Goal: Communication & Community: Answer question/provide support

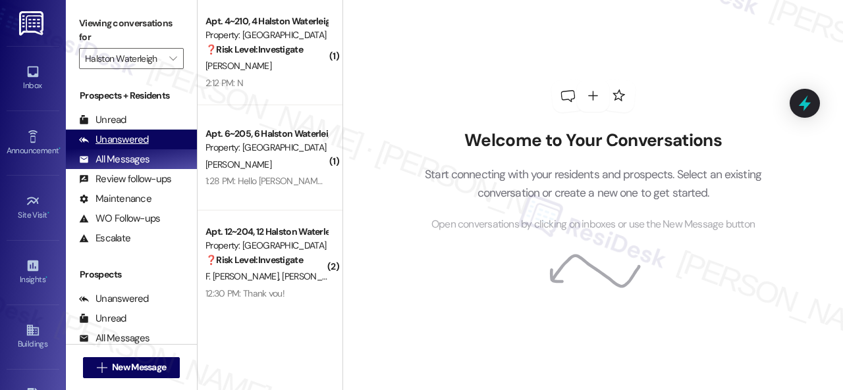
click at [118, 142] on div "Unanswered" at bounding box center [114, 140] width 70 height 14
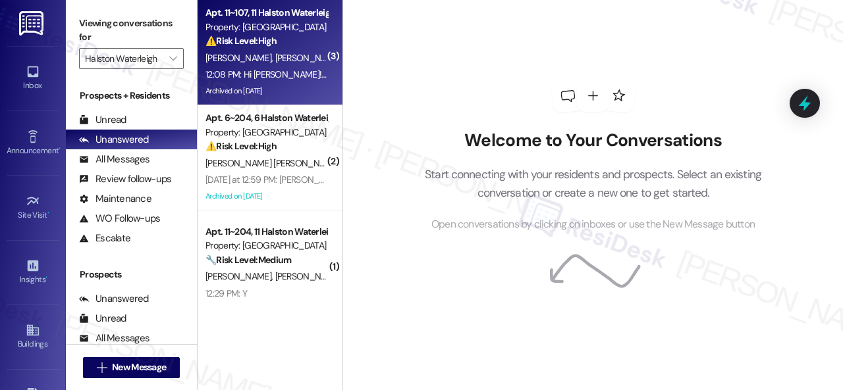
click at [314, 50] on div "[PERSON_NAME] [PERSON_NAME]" at bounding box center [266, 58] width 124 height 16
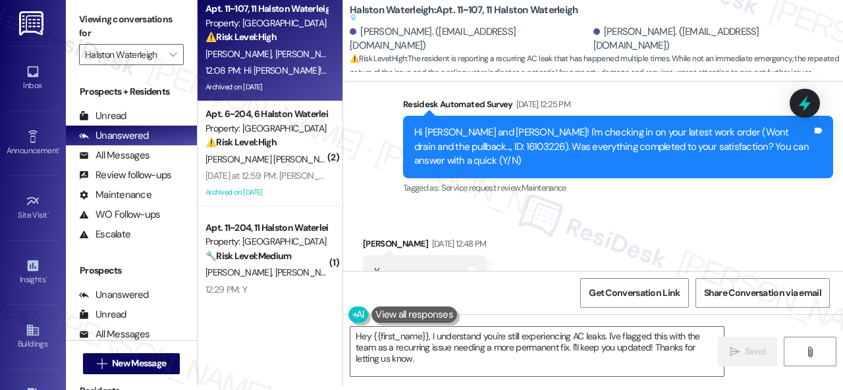
scroll to position [27662, 0]
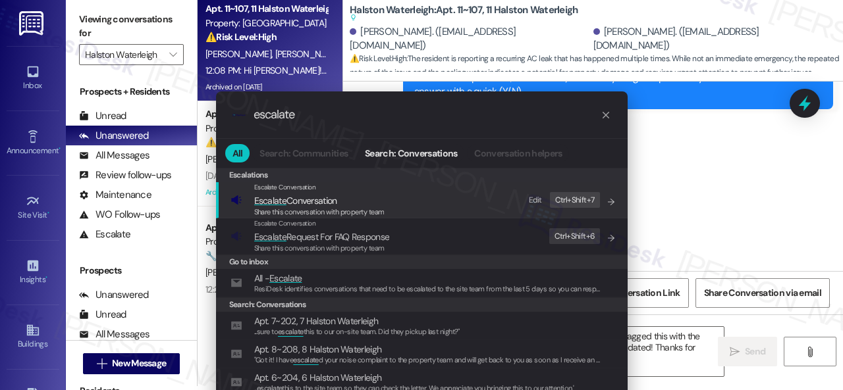
click at [540, 199] on div "Edit" at bounding box center [535, 201] width 13 height 14
drag, startPoint x: 296, startPoint y: 113, endPoint x: 20, endPoint y: 61, distance: 281.2
click at [108, 95] on div ".cls-1{fill:#0a055f;}.cls-2{fill:#0cc4c4;} resideskLogoBlueOrange escalate All …" at bounding box center [421, 195] width 843 height 390
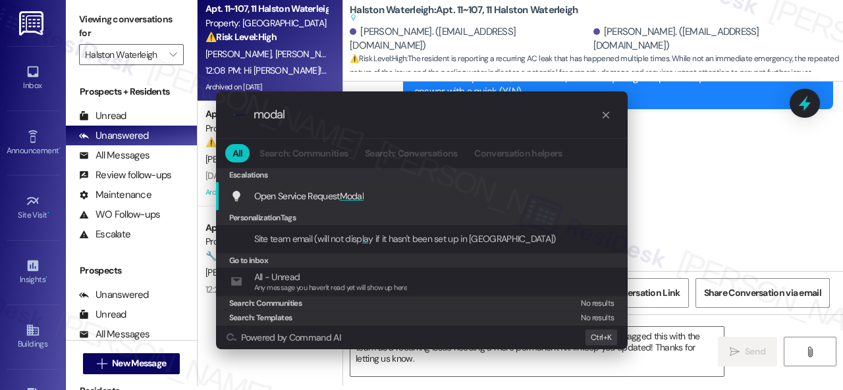
drag, startPoint x: 284, startPoint y: 113, endPoint x: 130, endPoint y: 66, distance: 160.1
click at [157, 80] on div ".cls-1{fill:#0a055f;}.cls-2{fill:#0cc4c4;} resideskLogoBlueOrange modal All Sea…" at bounding box center [421, 195] width 843 height 390
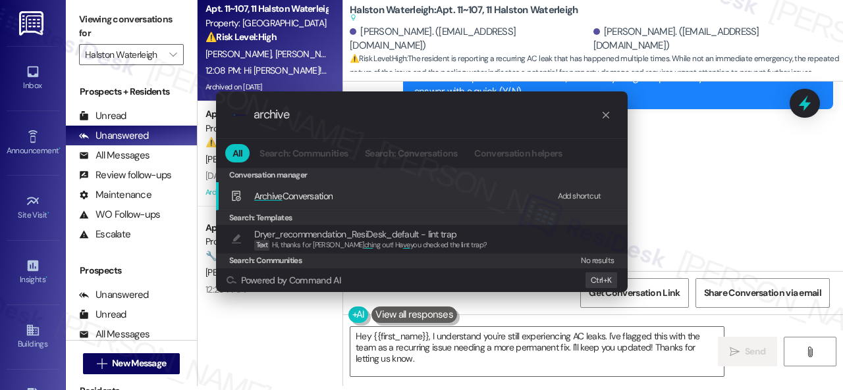
click at [576, 192] on div "Add shortcut" at bounding box center [579, 197] width 43 height 14
drag, startPoint x: 309, startPoint y: 110, endPoint x: 145, endPoint y: 76, distance: 167.4
click at [152, 78] on div ".cls-1{fill:#0a055f;}.cls-2{fill:#0cc4c4;} resideskLogoBlueOrange archive All S…" at bounding box center [421, 195] width 843 height 390
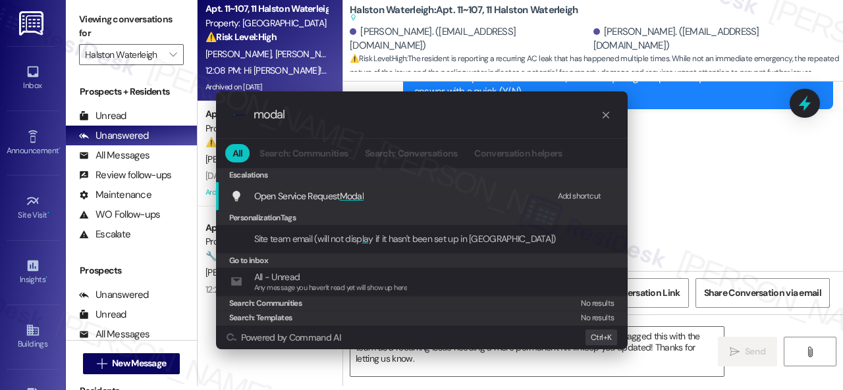
click at [567, 196] on div "Add shortcut" at bounding box center [579, 197] width 43 height 14
click at [294, 199] on span "Open Service Request Modal" at bounding box center [309, 196] width 110 height 12
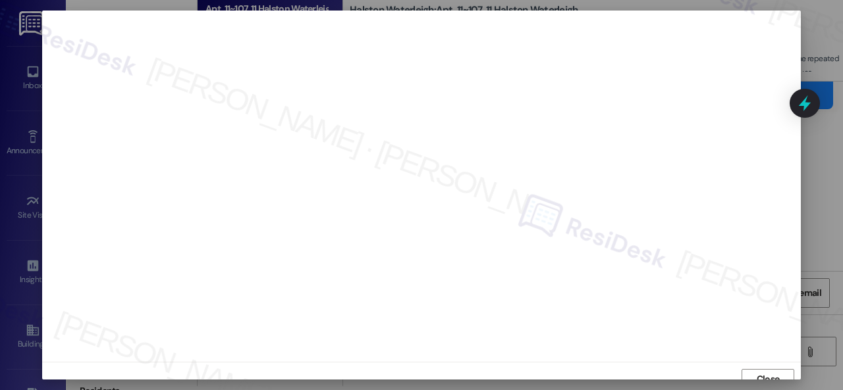
scroll to position [10, 0]
click at [773, 371] on span "Close" at bounding box center [767, 370] width 23 height 14
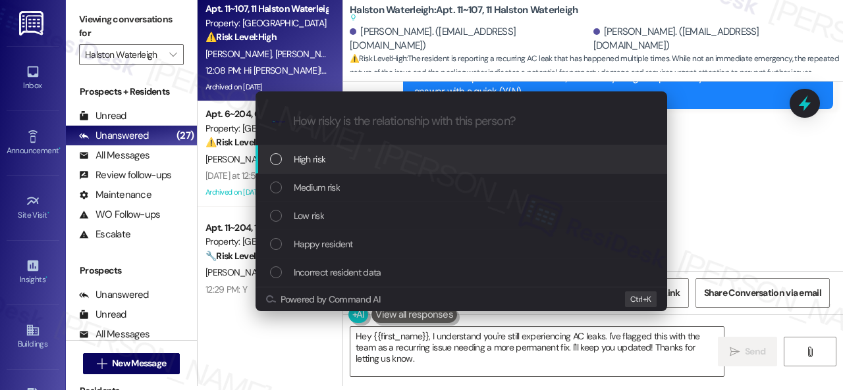
click at [309, 164] on span "High risk" at bounding box center [310, 159] width 32 height 14
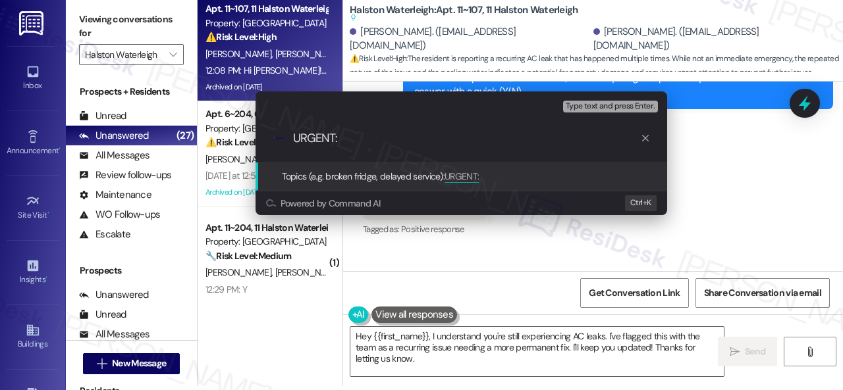
paste input "Follow-up on work order 16109985"
type input "URGENT: Follow-up on work order 16109985"
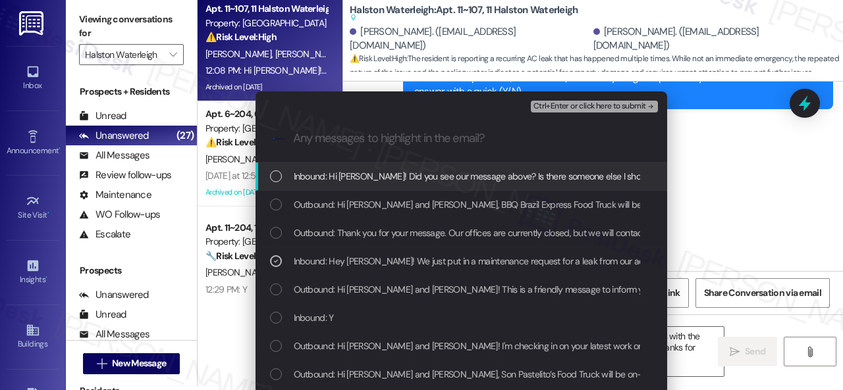
click at [556, 176] on span "Inbound: Hi Sarah! Did you see our message above? Is there someone else I shoul…" at bounding box center [500, 176] width 412 height 14
click at [561, 108] on span "Ctrl+Enter or click here to submit" at bounding box center [589, 106] width 113 height 9
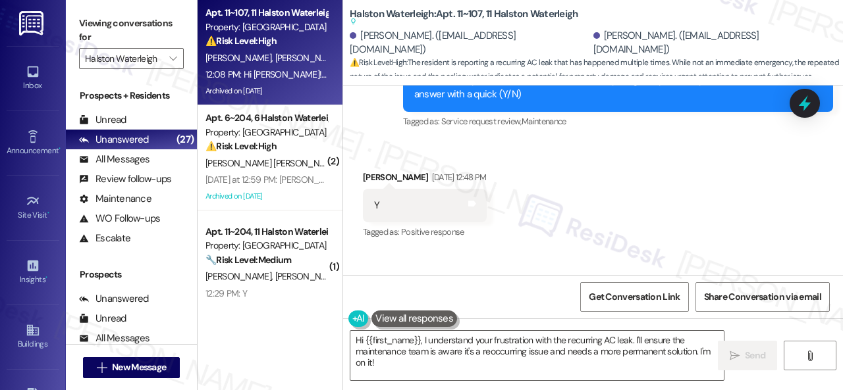
scroll to position [27662, 0]
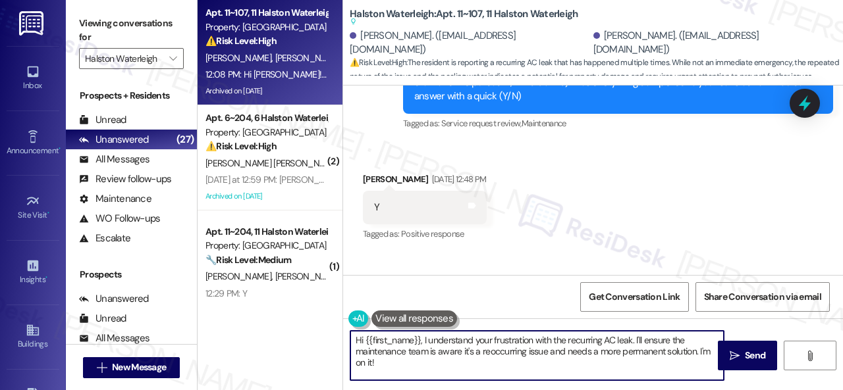
drag, startPoint x: 365, startPoint y: 341, endPoint x: 396, endPoint y: 369, distance: 42.4
click at [396, 367] on textarea "Hi {{first_name}}, I understand your frustration with the recurring AC leak. I'…" at bounding box center [536, 355] width 373 height 49
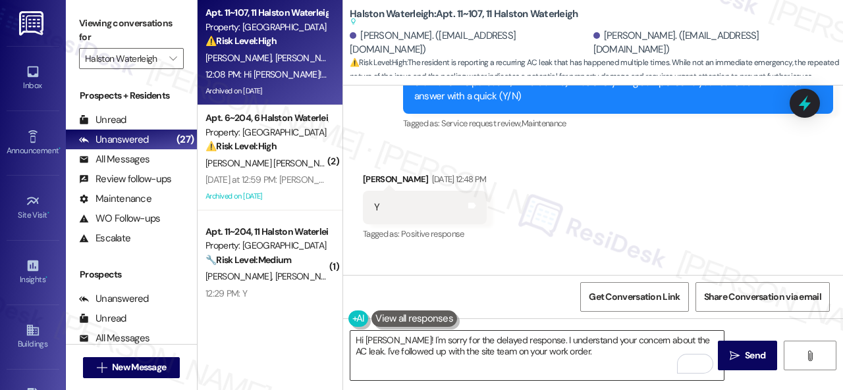
click at [633, 352] on textarea "Hi Kyla! I'm sorry for the delayed response. I understand your concern about th…" at bounding box center [536, 355] width 373 height 49
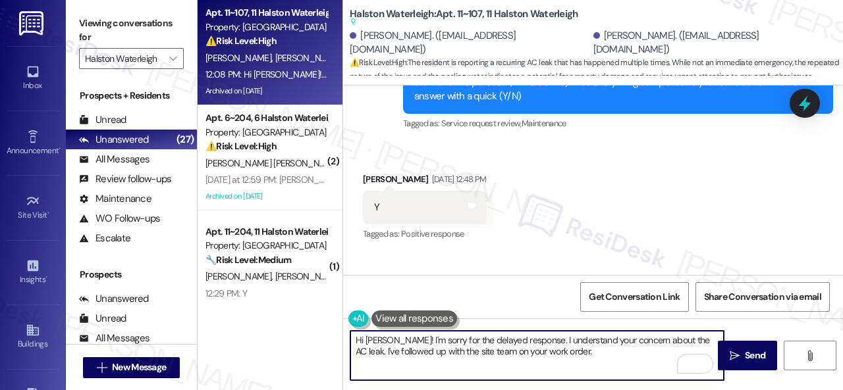
paste textarea "Let me know when you have an update or need anything else."
click at [530, 367] on textarea "Hi Kyla! I'm sorry for the delayed response. I understand your concern about th…" at bounding box center [536, 355] width 373 height 49
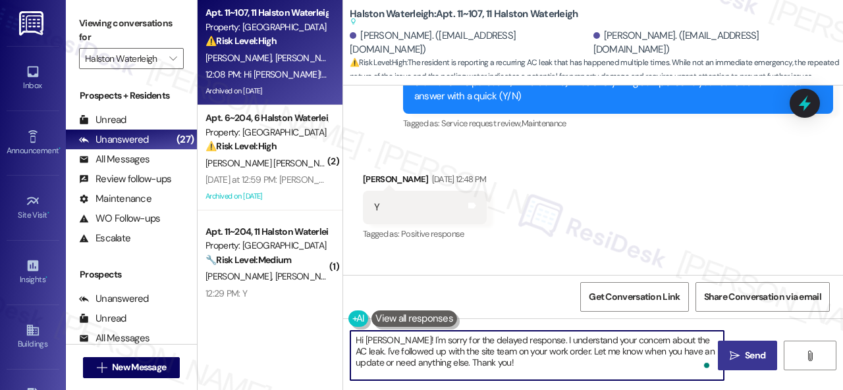
type textarea "Hi Kyla! I'm sorry for the delayed response. I understand your concern about th…"
click at [752, 355] on span "Send" at bounding box center [754, 356] width 20 height 14
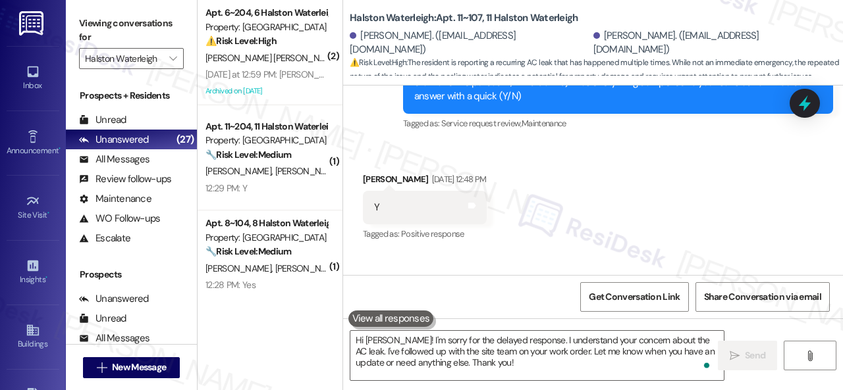
scroll to position [28451, 0]
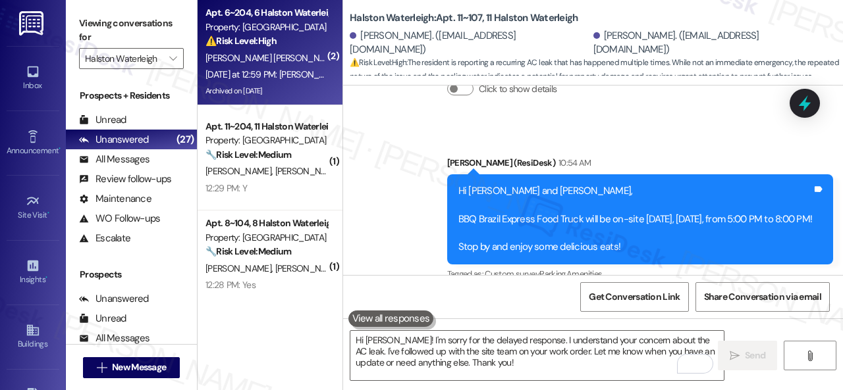
click at [297, 55] on div "[PERSON_NAME] [PERSON_NAME]" at bounding box center [266, 58] width 124 height 16
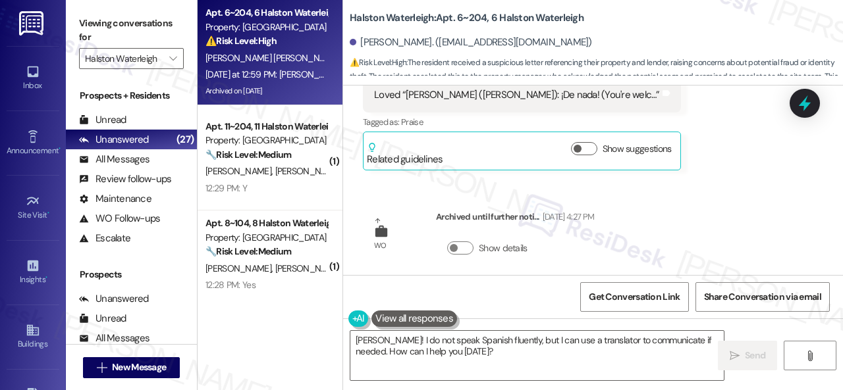
scroll to position [2038, 0]
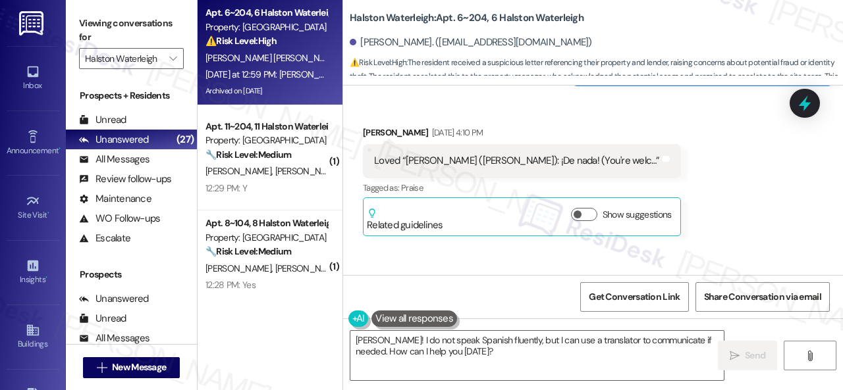
click at [212, 327] on div "Apt. 6~204, 6 Halston Waterleigh Property: Halston Waterleigh ⚠️ Risk Level: Hi…" at bounding box center [519, 195] width 645 height 390
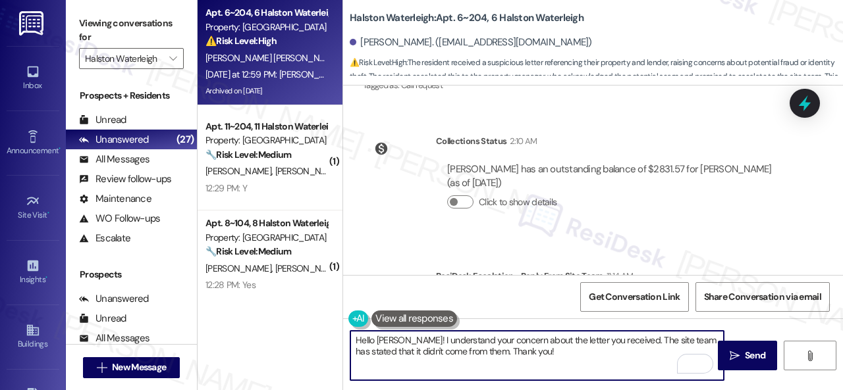
scroll to position [4144, 0]
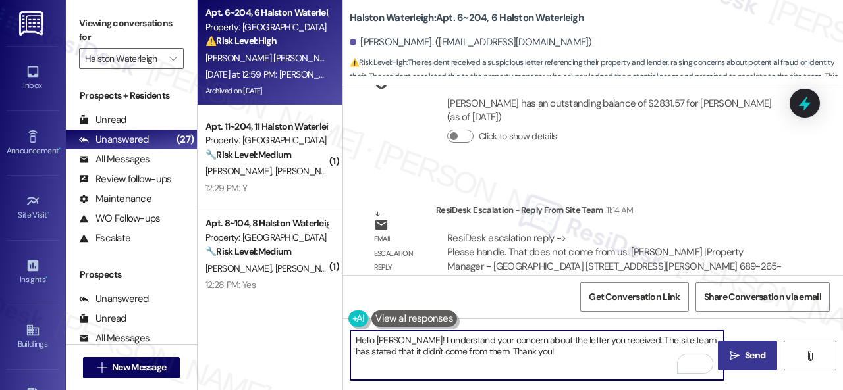
type textarea "Hello Maria! I understand your concern about the letter you received. The site …"
click at [735, 350] on span " Send" at bounding box center [747, 356] width 41 height 14
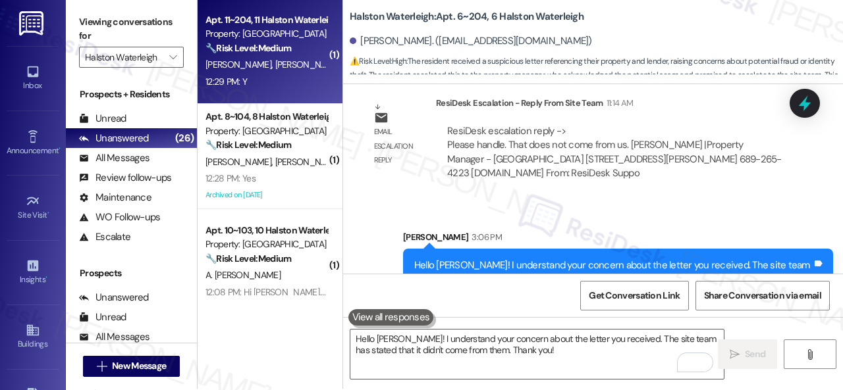
scroll to position [0, 0]
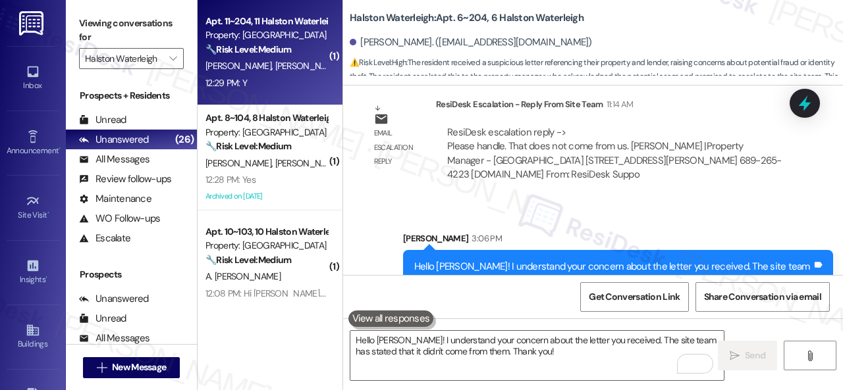
click at [273, 77] on div "12:29 PM: Y 12:29 PM: Y" at bounding box center [266, 83] width 124 height 16
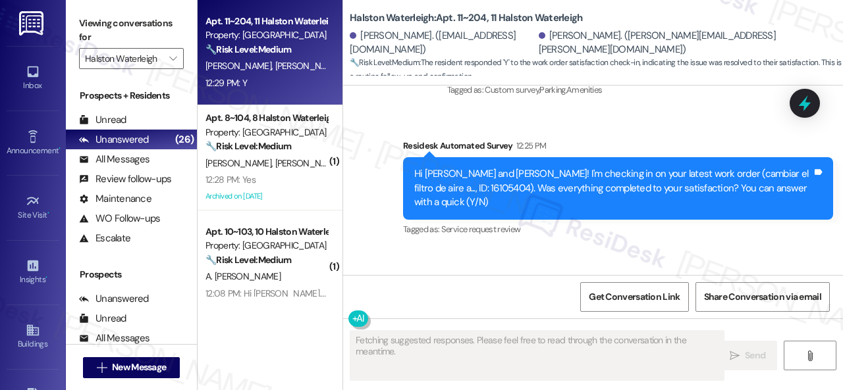
scroll to position [13643, 0]
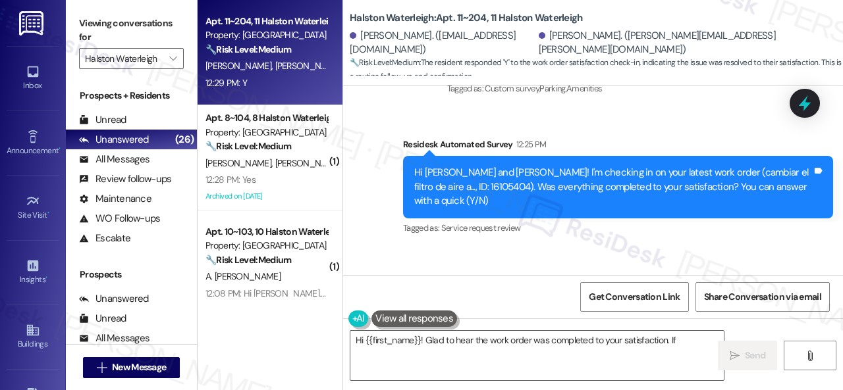
drag, startPoint x: 386, startPoint y: 146, endPoint x: 386, endPoint y: 263, distance: 117.2
click at [386, 146] on div "Announcement, sent via SMS Sarah (ResiDesk) 10:53 AM Hi Natasha and Pedro, BBQ …" at bounding box center [593, 94] width 500 height 307
click at [391, 353] on textarea "Hi {{first_name}}! Glad to hear the work order was completed to your satisfacti…" at bounding box center [536, 355] width 373 height 49
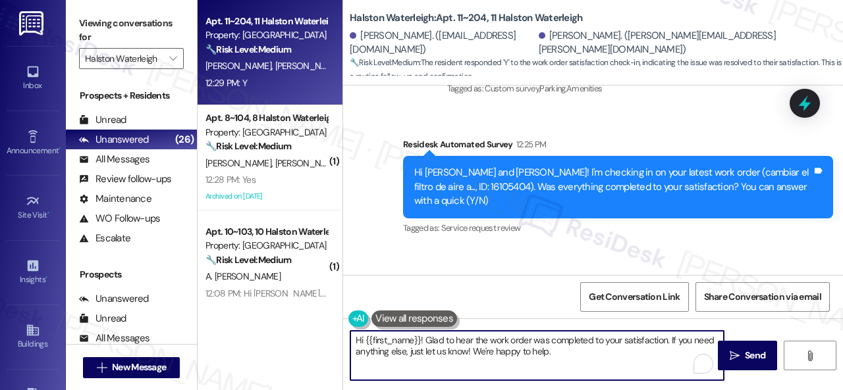
paste textarea "We're glad to hear everything’s taken care of. If your experience at {{property…"
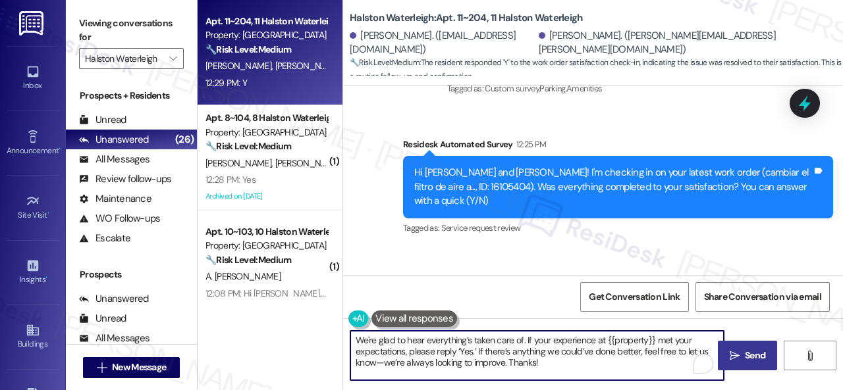
type textarea "We're glad to hear everything’s taken care of. If your experience at {{property…"
click at [733, 357] on icon "" at bounding box center [734, 356] width 10 height 11
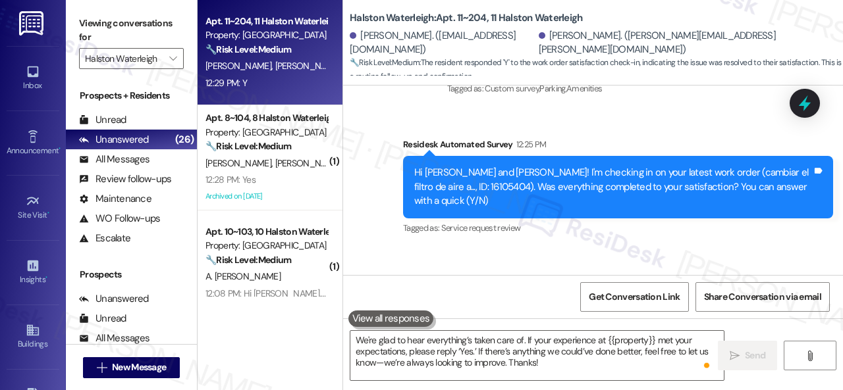
scroll to position [13642, 0]
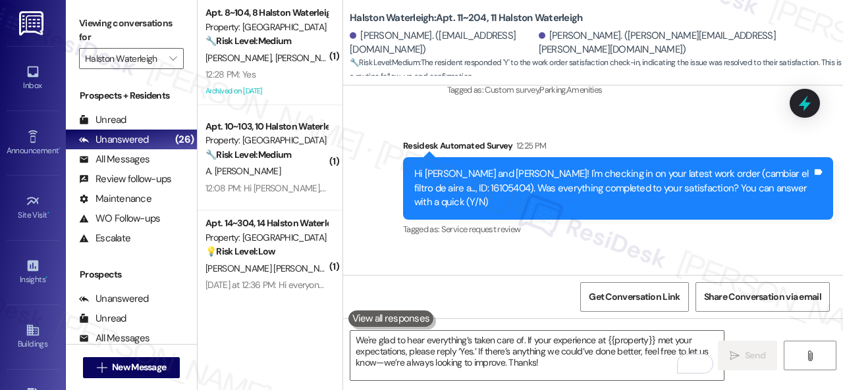
click at [280, 76] on div "12:28 PM: Yes 12:28 PM: Yes" at bounding box center [266, 74] width 124 height 16
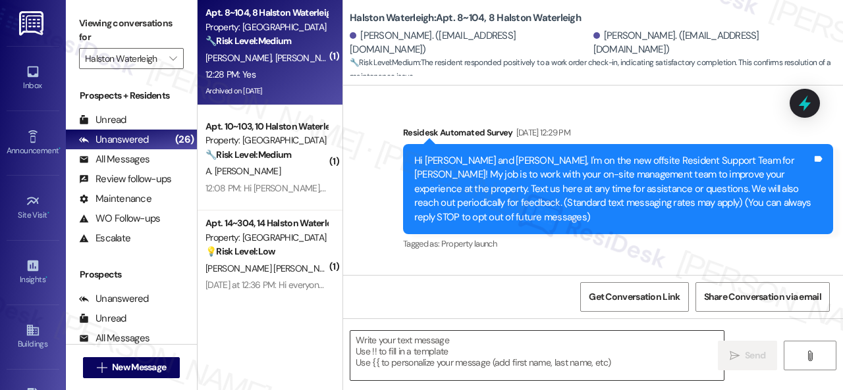
click at [459, 347] on textarea at bounding box center [536, 355] width 373 height 49
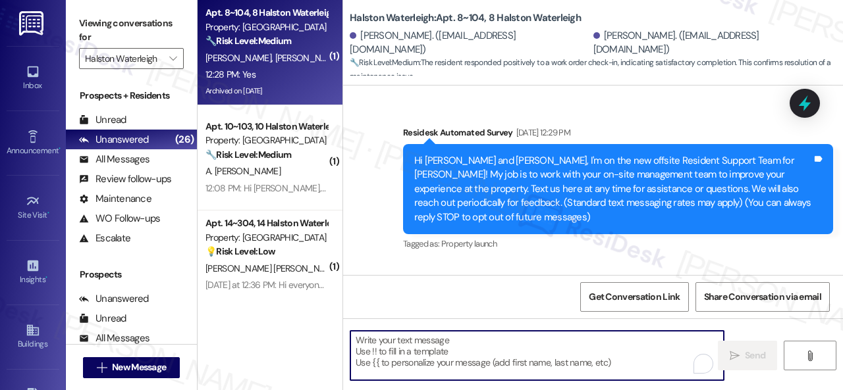
paste textarea "We're glad to hear everything’s taken care of. If your experience at {{property…"
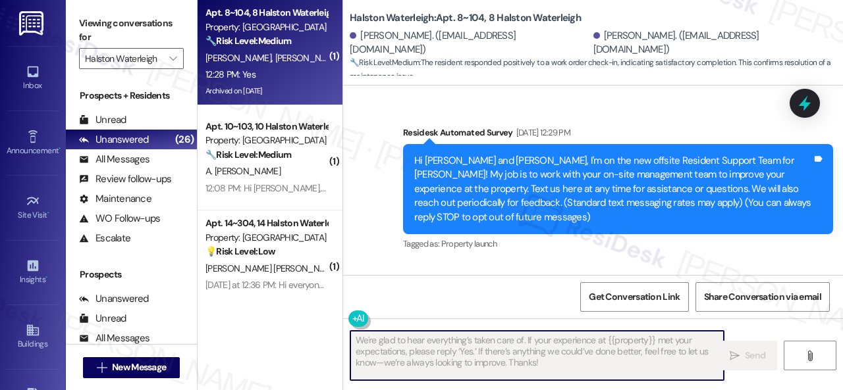
scroll to position [32010, 0]
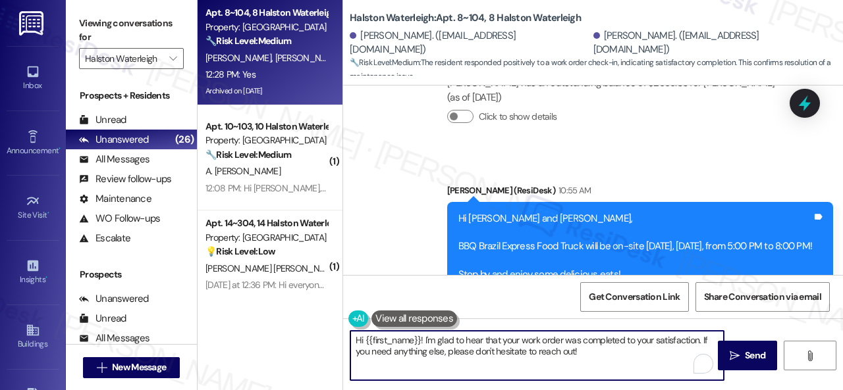
drag, startPoint x: 590, startPoint y: 353, endPoint x: 300, endPoint y: 314, distance: 293.0
click at [300, 314] on div "Apt. 8~104, 8 Halston Waterleigh Property: Halston Waterleigh 🔧 Risk Level: Med…" at bounding box center [519, 195] width 645 height 390
paste textarea "We're glad to hear everything’s taken care of. If your experience at {{property…"
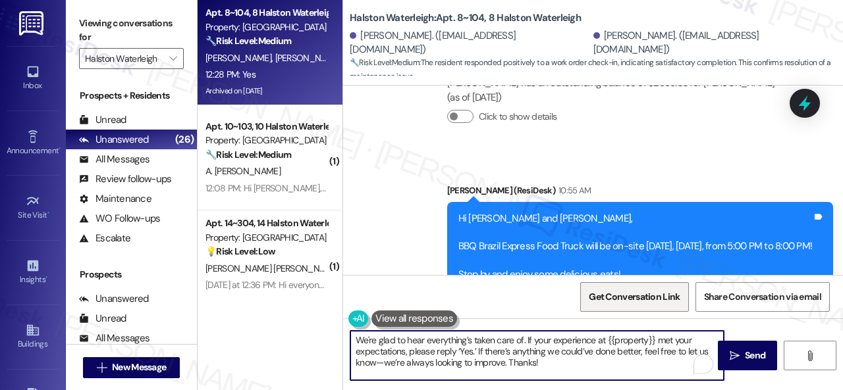
scroll to position [32011, 0]
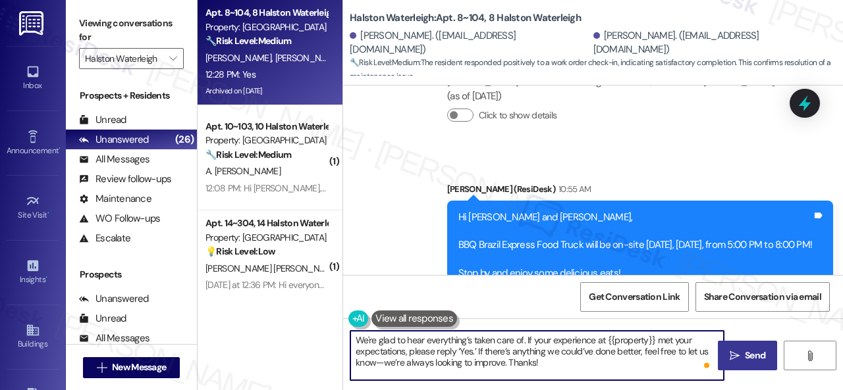
type textarea "We're glad to hear everything’s taken care of. If your experience at {{property…"
click at [746, 357] on span "Send" at bounding box center [754, 356] width 20 height 14
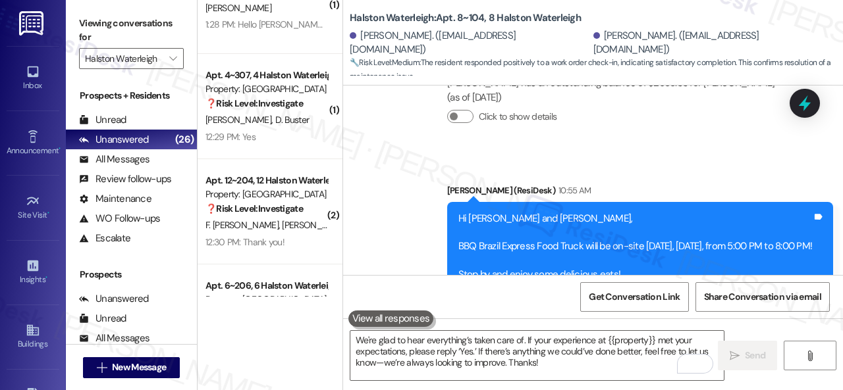
scroll to position [2546, 0]
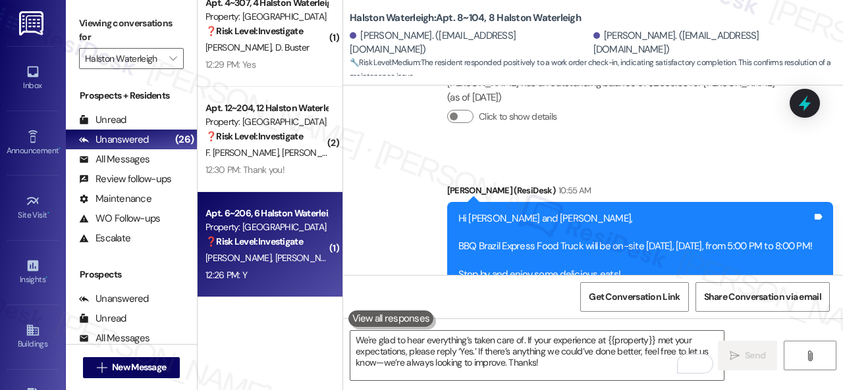
click at [261, 267] on div "12:26 PM: Y 12:26 PM: Y" at bounding box center [266, 275] width 124 height 16
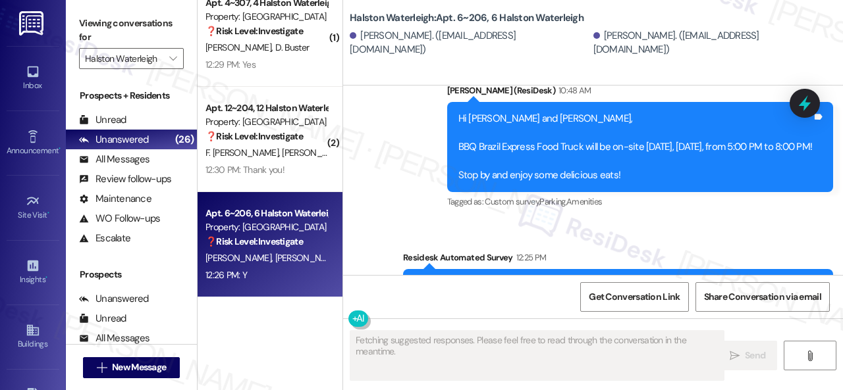
scroll to position [30695, 0]
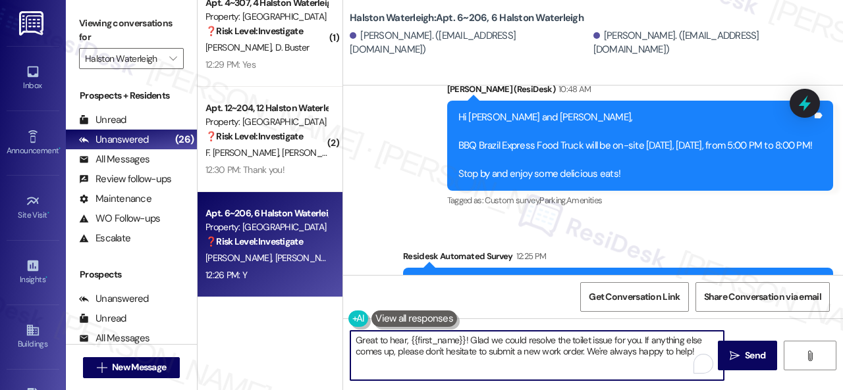
drag, startPoint x: 469, startPoint y: 347, endPoint x: 303, endPoint y: 314, distance: 169.1
click at [303, 314] on div "Apt. 6~204, 6 Halston Waterleigh Property: Halston Waterleigh ⚠️ Risk Level: Hi…" at bounding box center [519, 195] width 645 height 390
paste textarea "We're glad to hear everything’s taken care of. If your experience at {{property…"
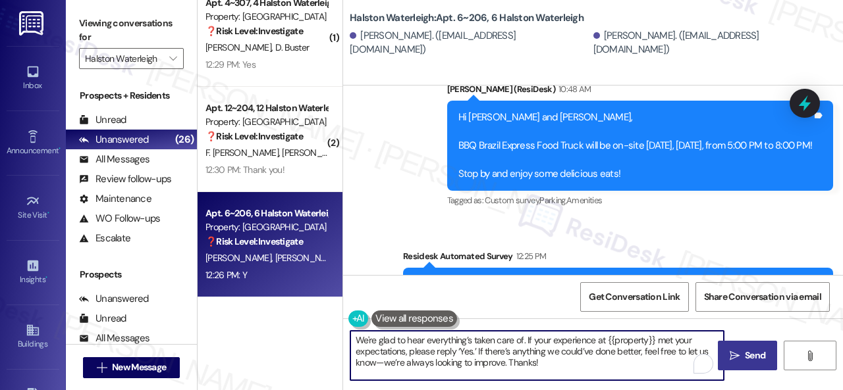
type textarea "We're glad to hear everything’s taken care of. If your experience at {{property…"
click at [742, 353] on span "Send" at bounding box center [755, 356] width 26 height 14
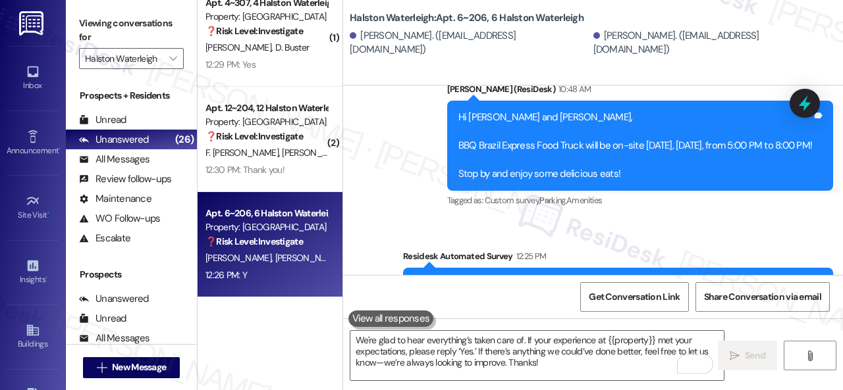
scroll to position [30693, 0]
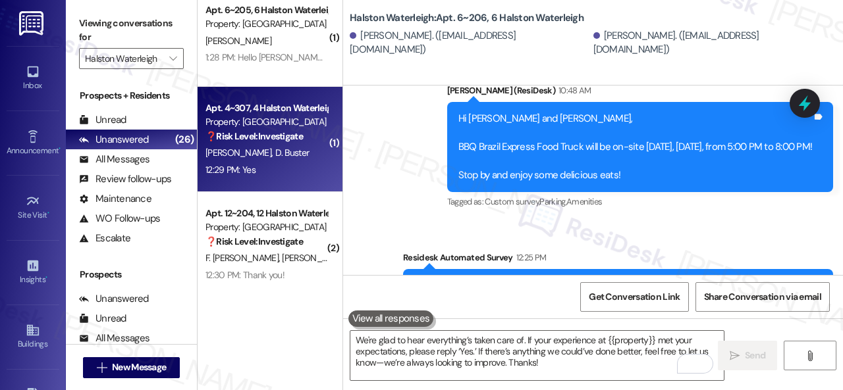
click at [304, 167] on div "12:29 PM: Yes 12:29 PM: Yes" at bounding box center [266, 170] width 124 height 16
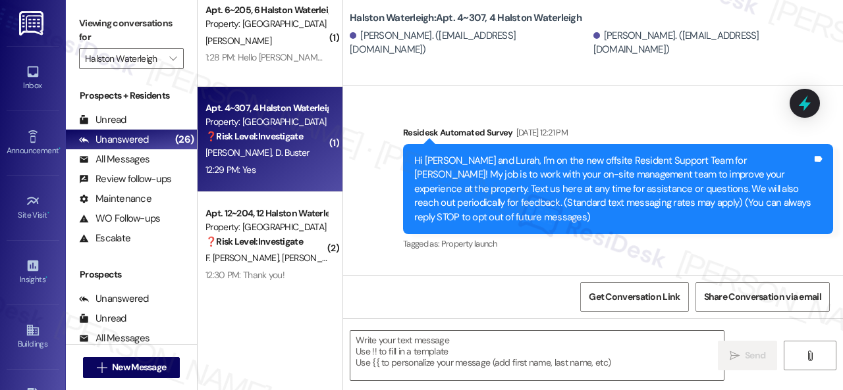
scroll to position [35021, 0]
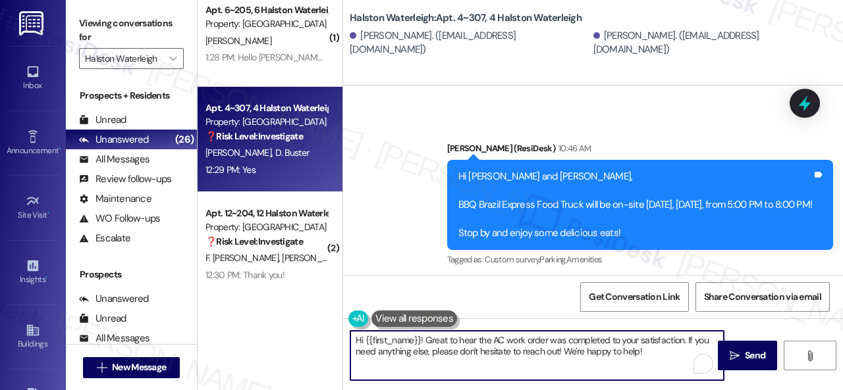
drag, startPoint x: 431, startPoint y: 336, endPoint x: 279, endPoint y: 303, distance: 154.9
click at [279, 303] on div "( 1 ) Apt. 2~108, 2 Halston Waterleigh Property: Halston Waterleigh 🌟 Risk Leve…" at bounding box center [519, 195] width 645 height 390
paste textarea "We're glad to hear everything’s taken care of. If your experience at {{property…"
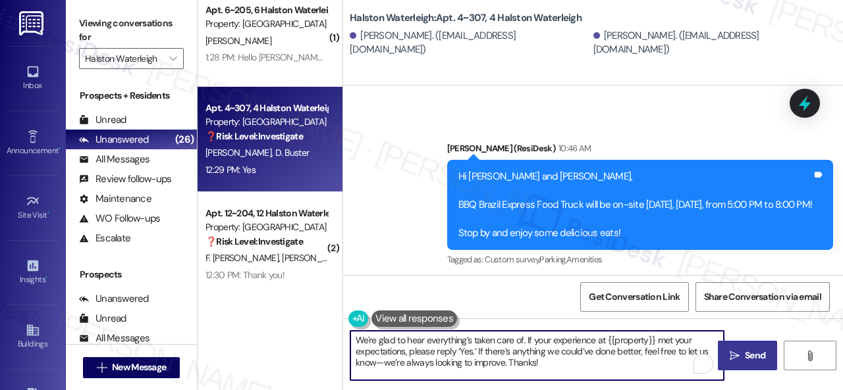
type textarea "We're glad to hear everything’s taken care of. If your experience at {{property…"
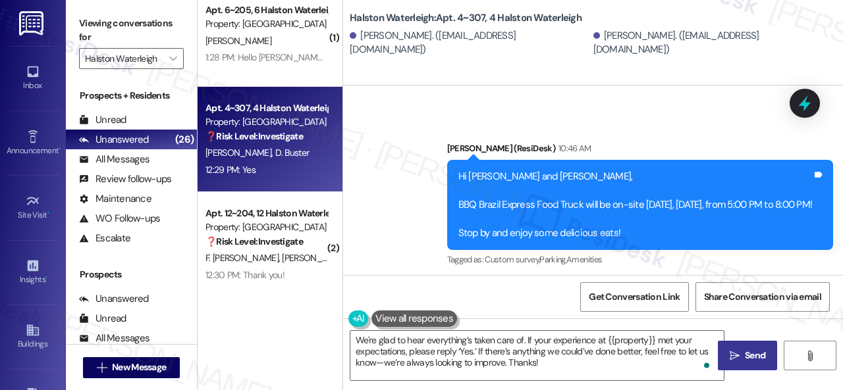
click at [754, 361] on button " Send" at bounding box center [747, 356] width 59 height 30
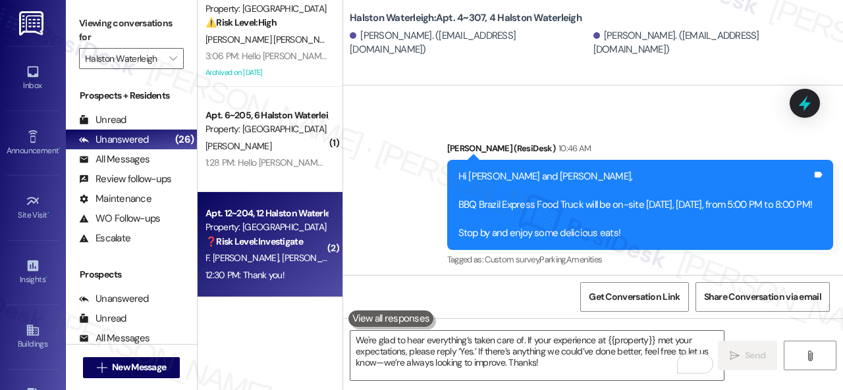
click at [307, 265] on div "F. Gessen Guevara G. Gessen" at bounding box center [266, 258] width 124 height 16
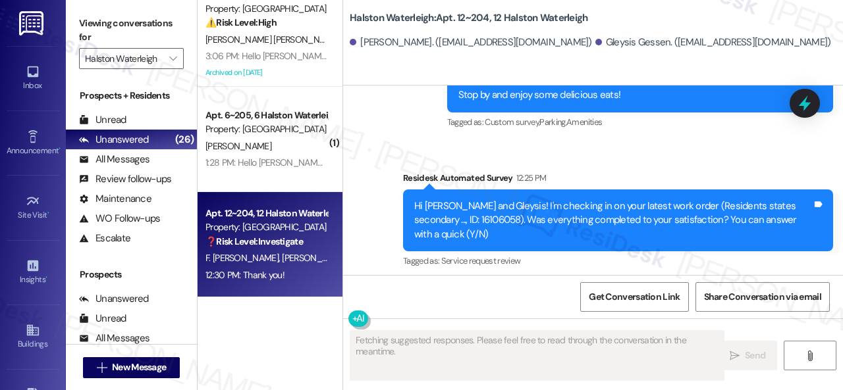
scroll to position [31989, 0]
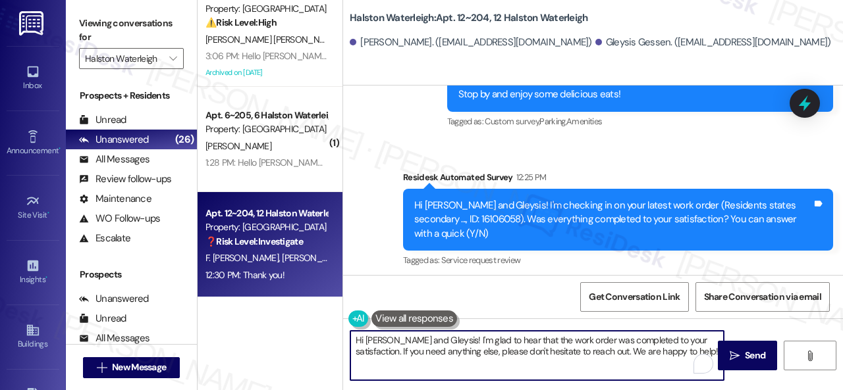
drag, startPoint x: 545, startPoint y: 348, endPoint x: 257, endPoint y: 325, distance: 289.3
click at [257, 325] on div "( 1 ) Apt. 4~309, 4 Halston Waterleigh Property: Halston Waterleigh ❓ Risk Leve…" at bounding box center [519, 195] width 645 height 390
paste textarea "We're glad to hear everything’s taken care of. If your experience at {{property…"
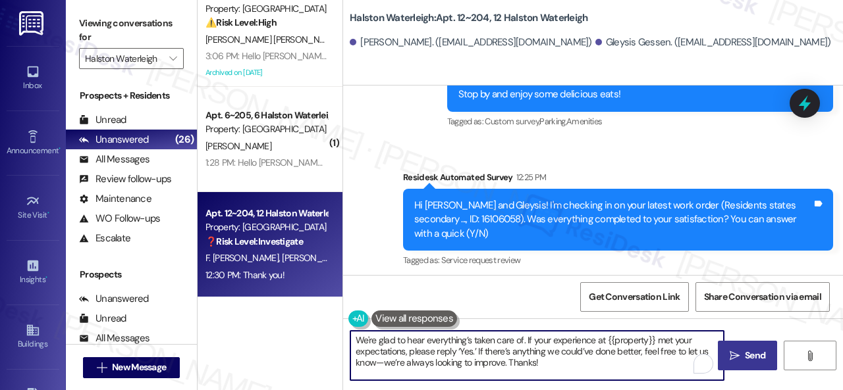
type textarea "We're glad to hear everything’s taken care of. If your experience at {{property…"
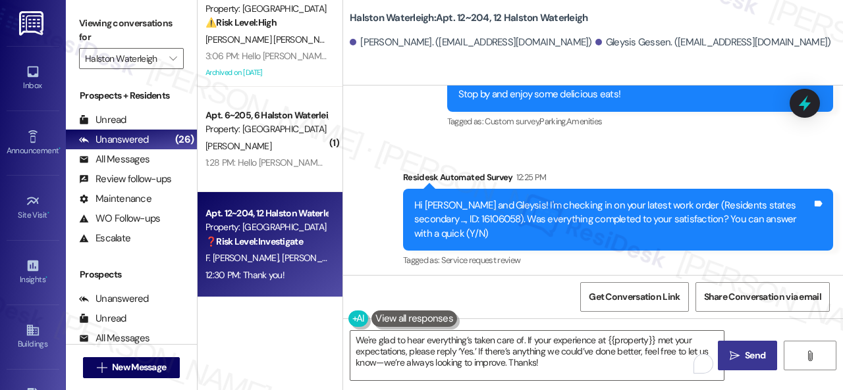
click at [732, 355] on icon "" at bounding box center [734, 356] width 10 height 11
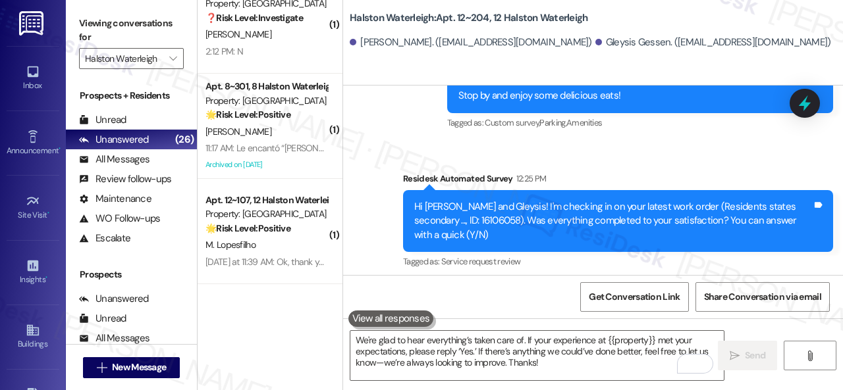
scroll to position [0, 0]
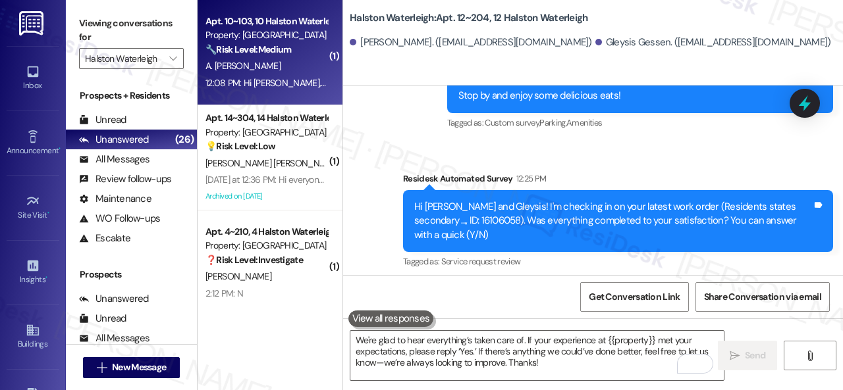
click at [296, 64] on div "A. Oliveira Santos" at bounding box center [266, 66] width 124 height 16
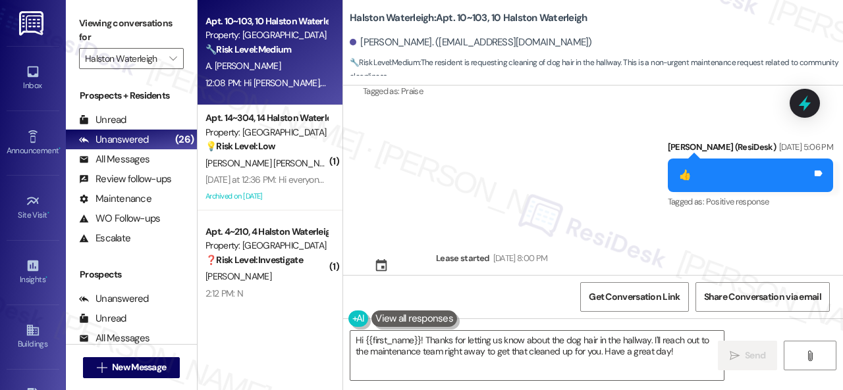
scroll to position [5864, 0]
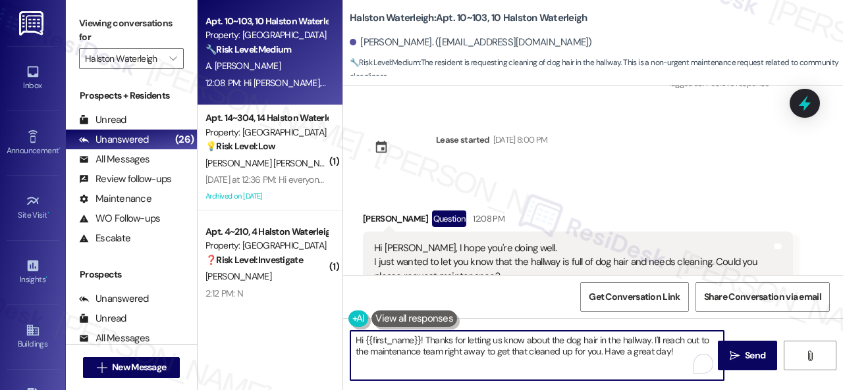
drag, startPoint x: 369, startPoint y: 351, endPoint x: 673, endPoint y: 354, distance: 304.8
click at [673, 354] on textarea "Hi {{first_name}}! Thanks for letting us know about the dog hair in the hallway…" at bounding box center [536, 355] width 373 height 49
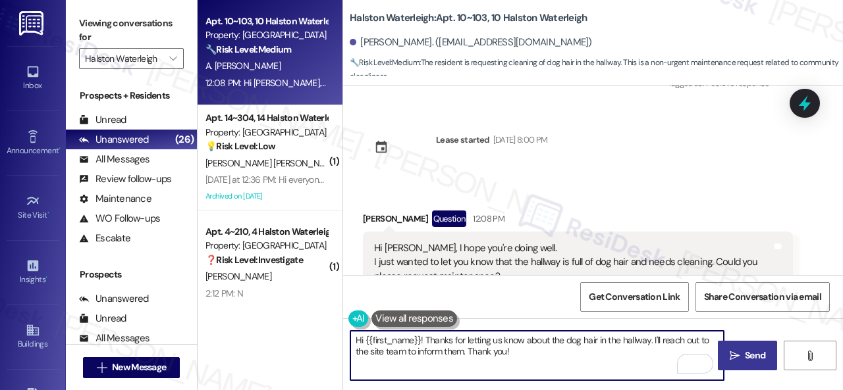
type textarea "Hi {{first_name}}! Thanks for letting us know about the dog hair in the hallway…"
click at [744, 357] on span "Send" at bounding box center [754, 356] width 20 height 14
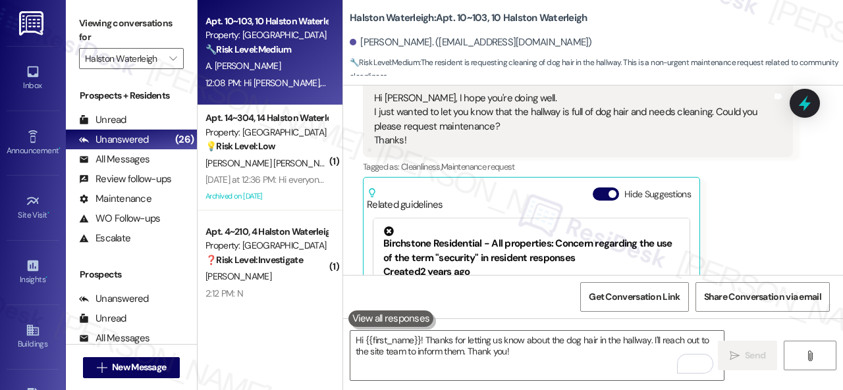
scroll to position [5863, 0]
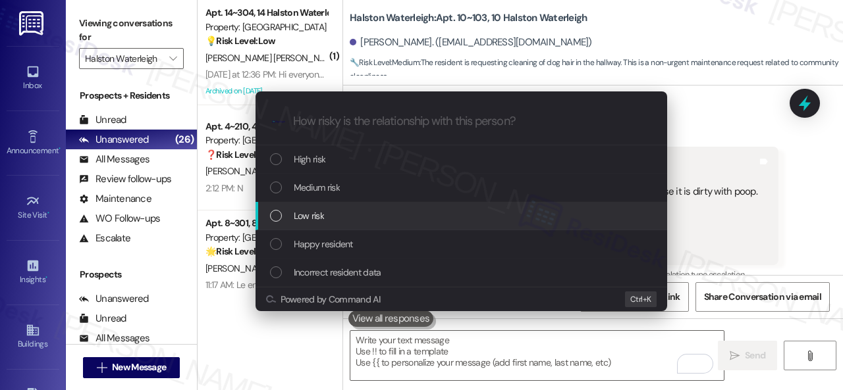
click at [725, 145] on div "Escalate Conversation How risky is the relationship with this person? Topics (e…" at bounding box center [421, 195] width 843 height 390
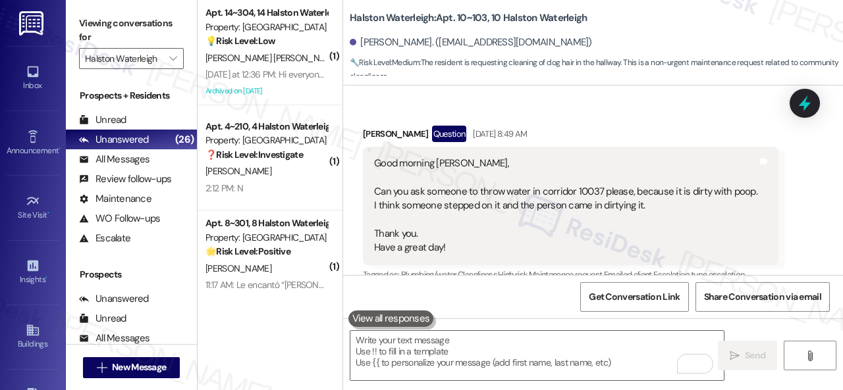
scroll to position [5863, 0]
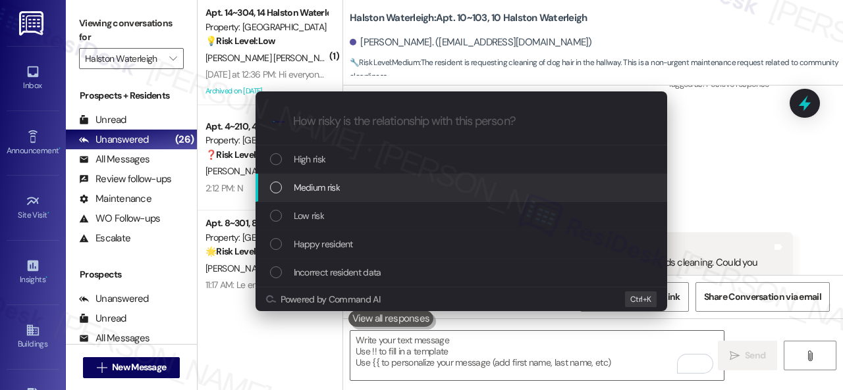
click at [303, 185] on span "Medium risk" at bounding box center [317, 187] width 46 height 14
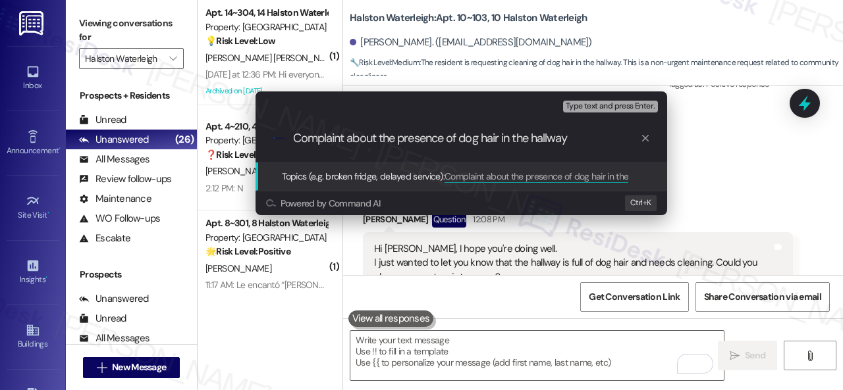
type input "Complaint about the presence of dog hair in the hallway."
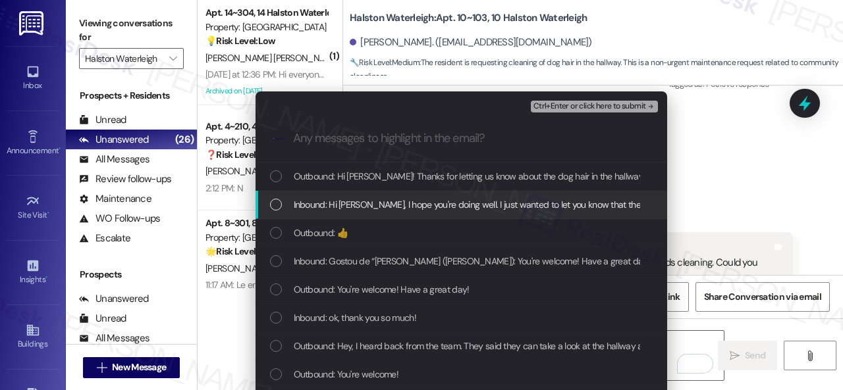
click at [429, 209] on span "Inbound: Hi Sarah, I hope you're doing well. I just wanted to let you know that…" at bounding box center [649, 204] width 710 height 14
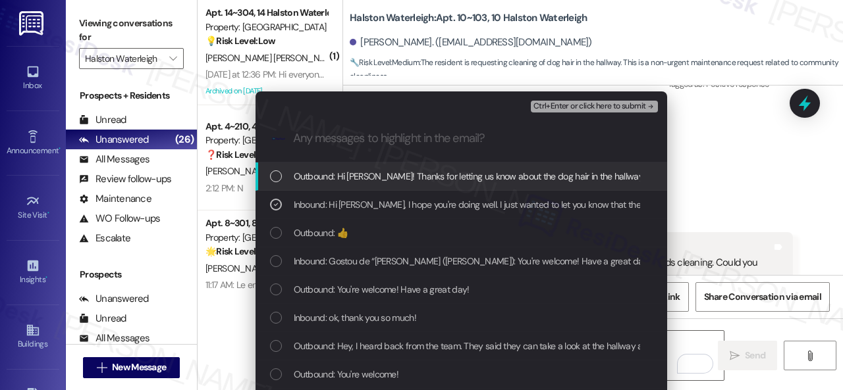
click at [571, 105] on span "Ctrl+Enter or click here to submit" at bounding box center [589, 106] width 113 height 9
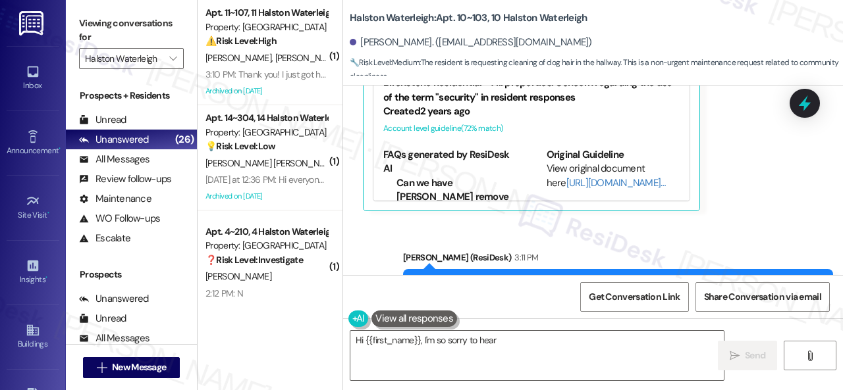
scroll to position [6186, 0]
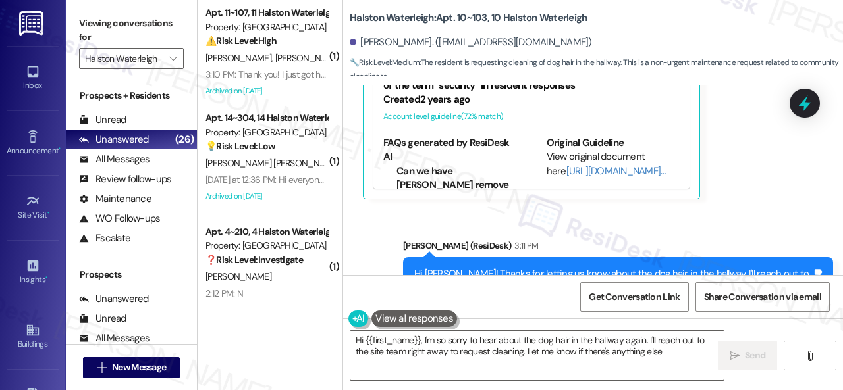
type textarea "Hi {{first_name}}, I'm so sorry to hear about the dog hair in the hallway again…"
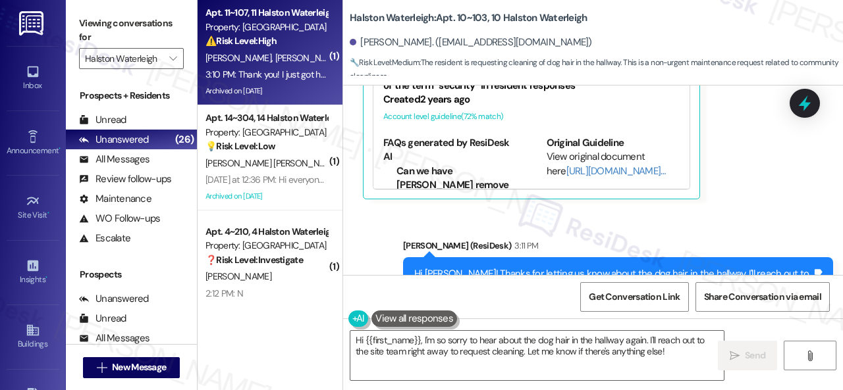
click at [284, 56] on div "K. Lewis E. Reffue" at bounding box center [266, 58] width 124 height 16
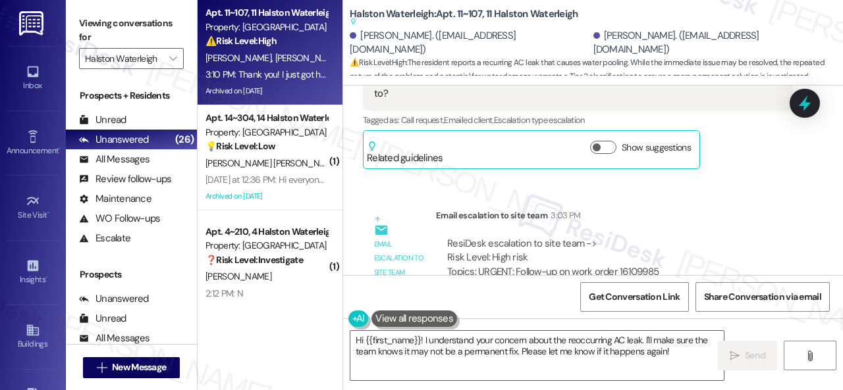
scroll to position [28734, 0]
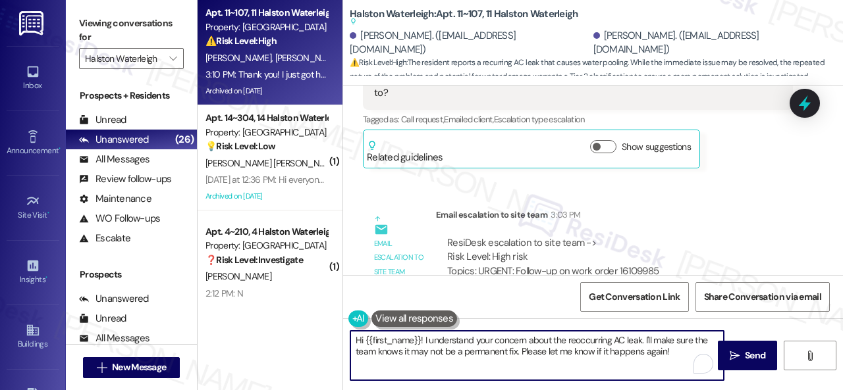
drag, startPoint x: 520, startPoint y: 351, endPoint x: 213, endPoint y: 307, distance: 309.8
click at [213, 307] on div "Apt. 11~107, 11 Halston Waterleigh Property: Halston Waterleigh ⚠️ Risk Level: …" at bounding box center [519, 195] width 645 height 390
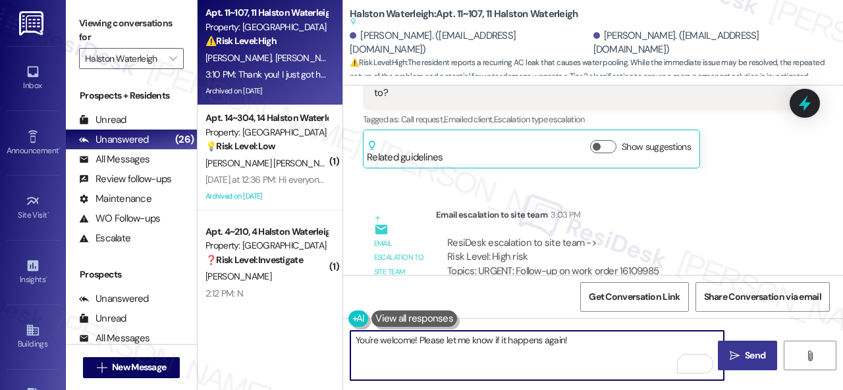
type textarea "You're welcome! Please let me know if it happens again!"
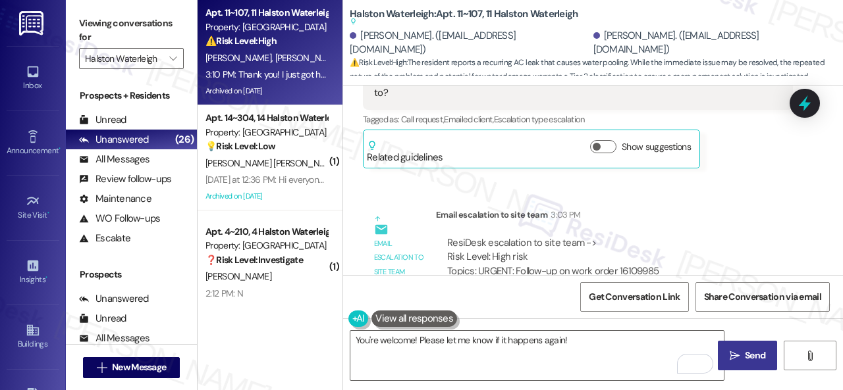
click at [746, 364] on button " Send" at bounding box center [747, 356] width 59 height 30
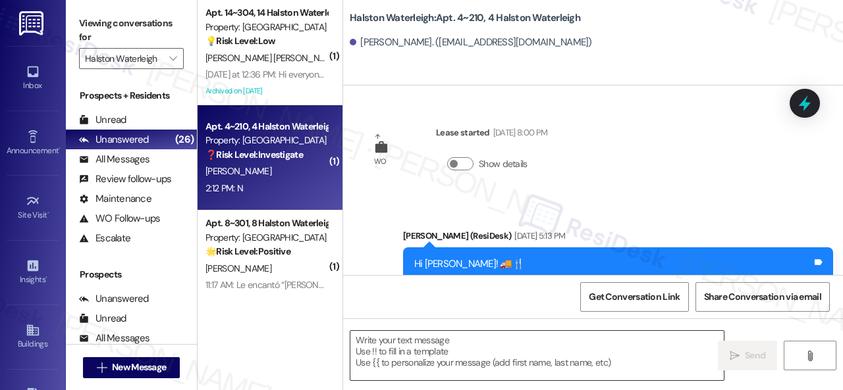
scroll to position [11587, 0]
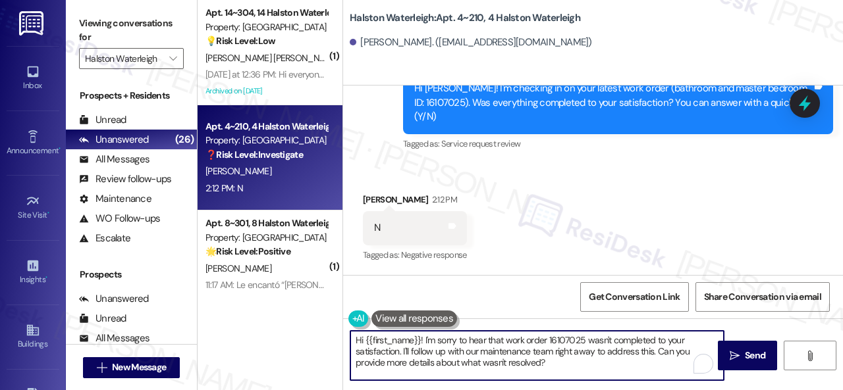
drag, startPoint x: 563, startPoint y: 365, endPoint x: 294, endPoint y: 319, distance: 273.1
click at [294, 319] on div "( 1 ) Apt. 14~304, 14 Halston Waterleigh Property: Halston Waterleigh 💡 Risk Le…" at bounding box center [519, 195] width 645 height 390
paste textarea "I'm sorry that the work order wasn't completed to your satisfaction. Can you pl…"
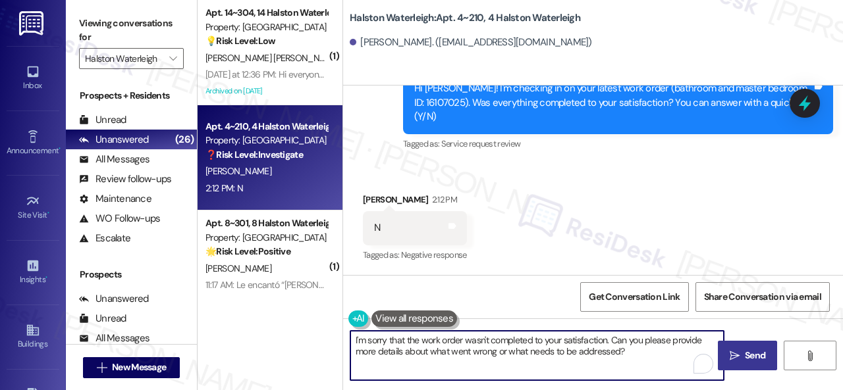
type textarea "I'm sorry that the work order wasn't completed to your satisfaction. Can you pl…"
click at [744, 353] on span "Send" at bounding box center [754, 356] width 20 height 14
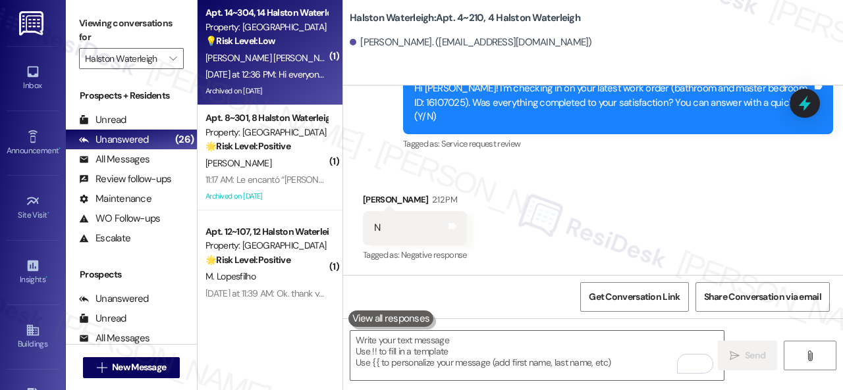
click at [293, 47] on div "💡 Risk Level: Low The resident is inquiring about mail delivery after moving in…" at bounding box center [266, 41] width 122 height 14
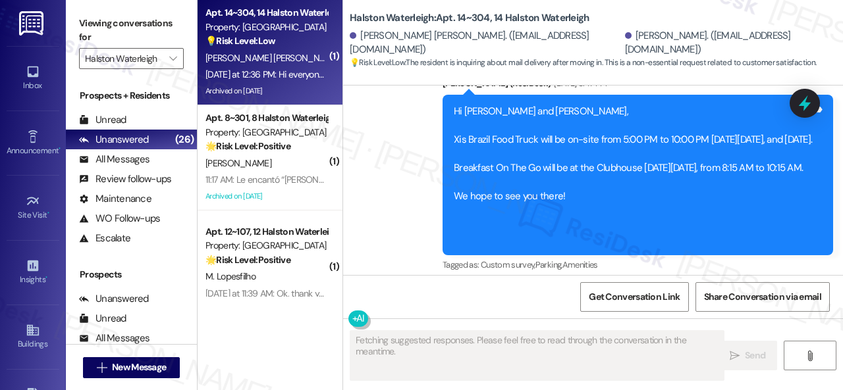
scroll to position [38558, 0]
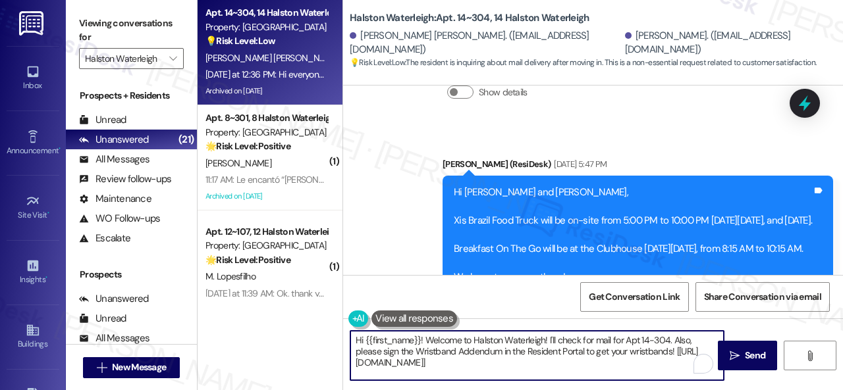
drag, startPoint x: 366, startPoint y: 340, endPoint x: 703, endPoint y: 392, distance: 340.9
click at [703, 390] on html "Inbox Go to Inbox Announcement • Send A Text Announcement Site Visit • Go to Si…" at bounding box center [421, 195] width 843 height 390
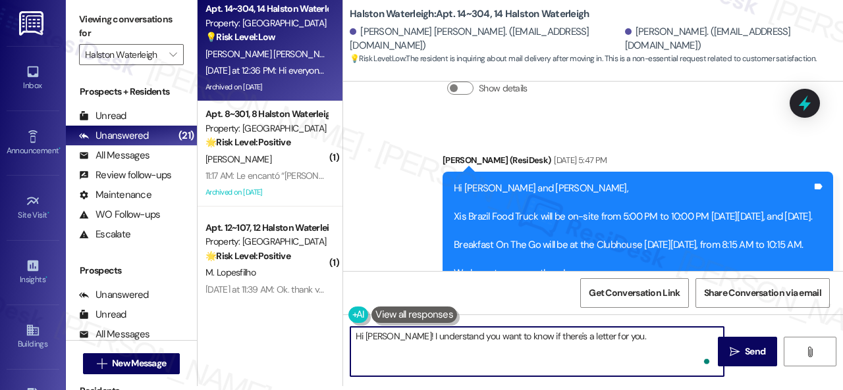
paste textarea "I will forward your inquiry to the site team and get back to you as soon as I r…"
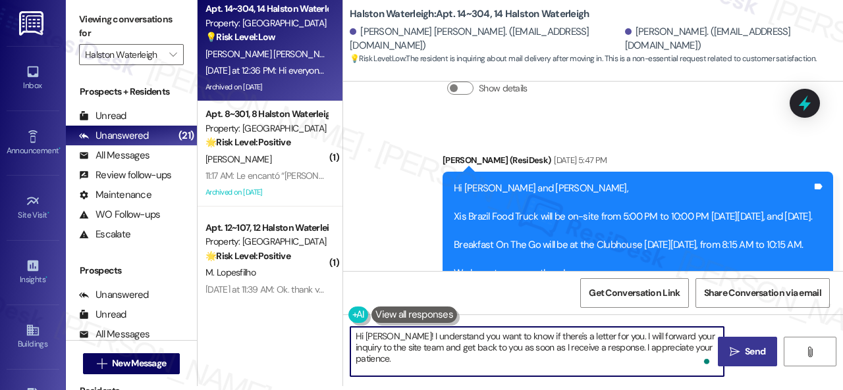
type textarea "Hi Ana! I understand you want to know if there's a letter for you. I will forwa…"
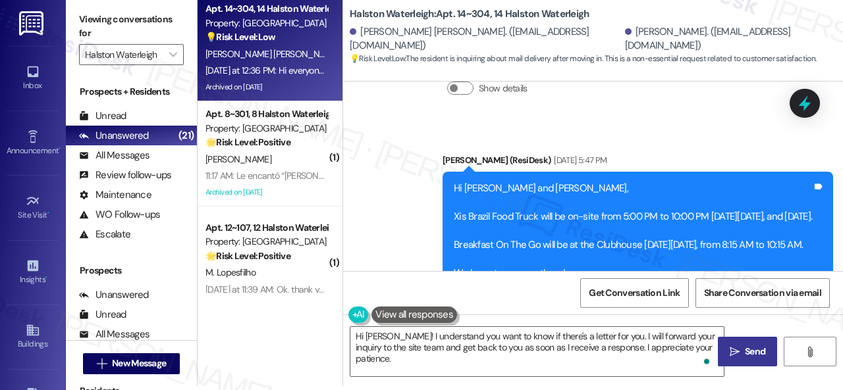
click at [744, 352] on span "Send" at bounding box center [754, 352] width 20 height 14
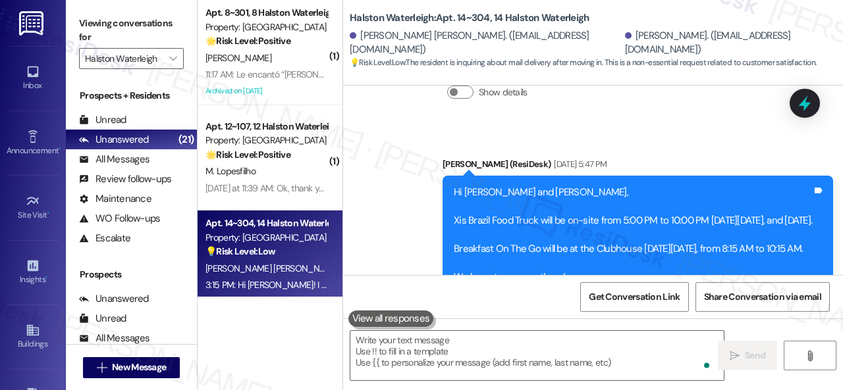
scroll to position [38689, 0]
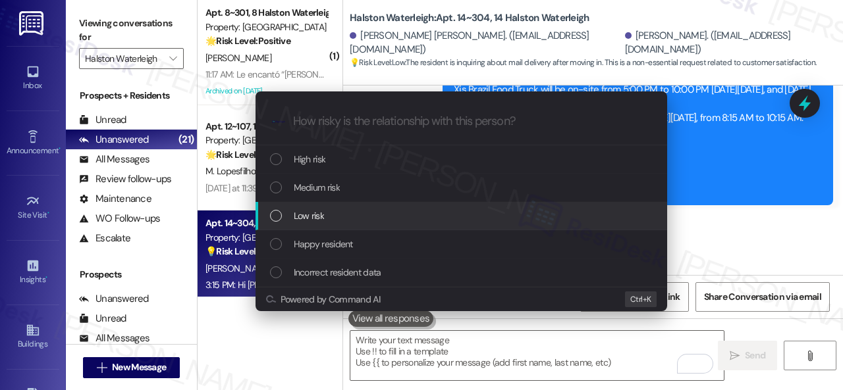
click at [294, 212] on span "Low risk" at bounding box center [309, 216] width 30 height 14
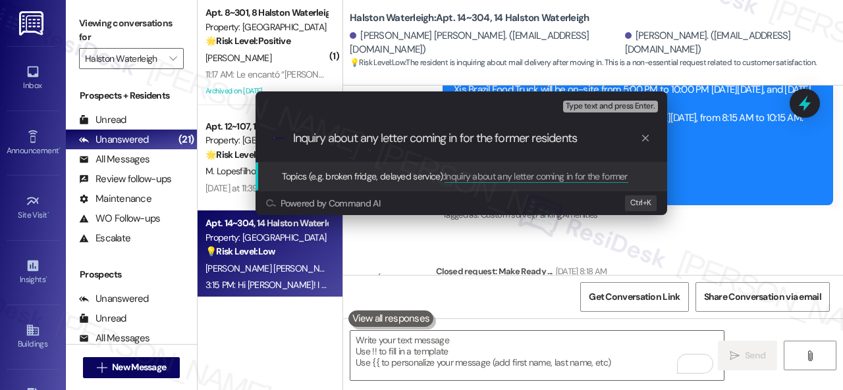
type input "Inquiry about any letter coming in for the former residents."
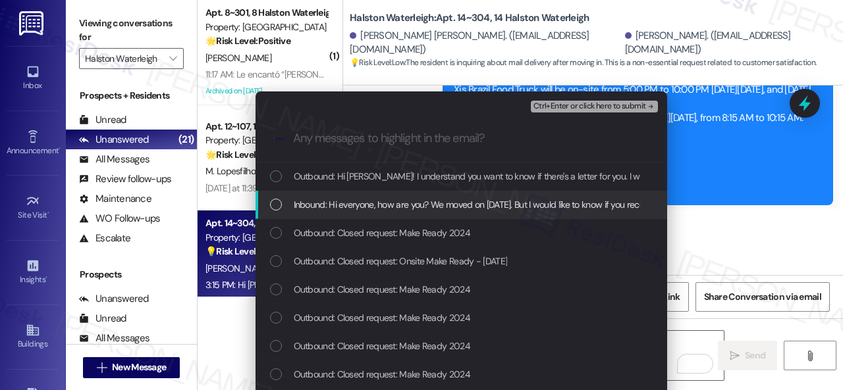
click at [400, 197] on div "Inbound: Hi everyone, how are you? We moved on August 4th. But I would like to …" at bounding box center [460, 205] width 411 height 28
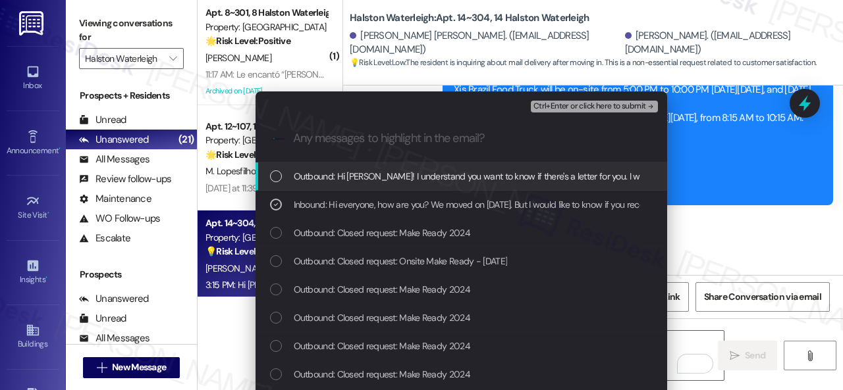
click at [567, 105] on span "Ctrl+Enter or click here to submit" at bounding box center [589, 106] width 113 height 9
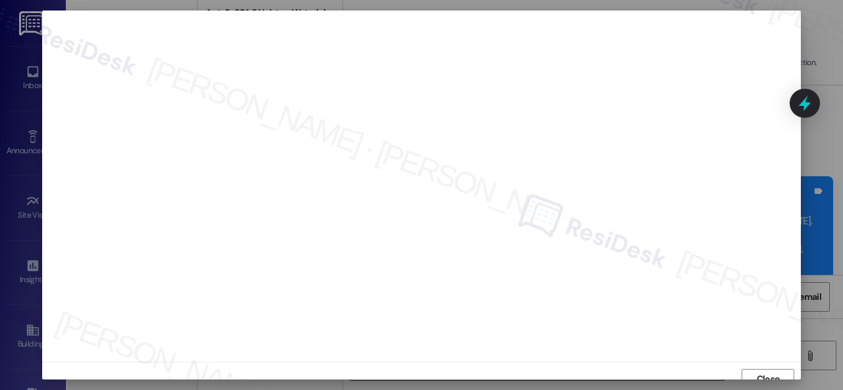
scroll to position [10, 0]
click at [744, 372] on button "Close" at bounding box center [767, 369] width 53 height 21
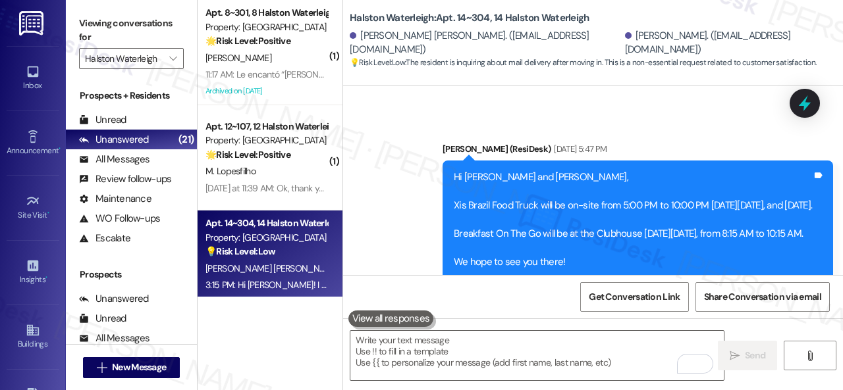
scroll to position [38532, 0]
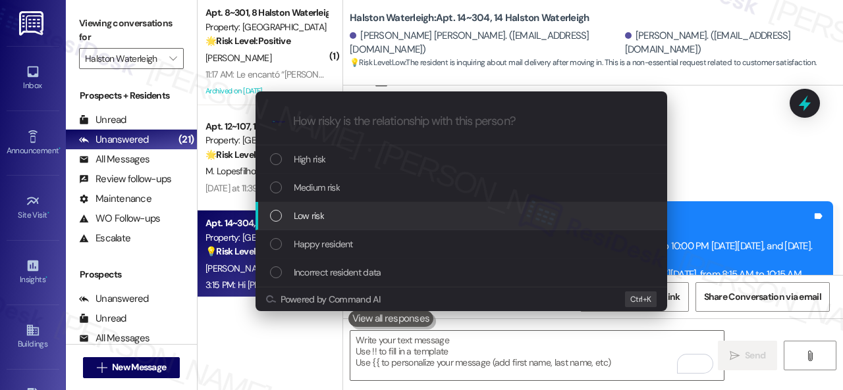
click at [303, 218] on span "Low risk" at bounding box center [309, 216] width 30 height 14
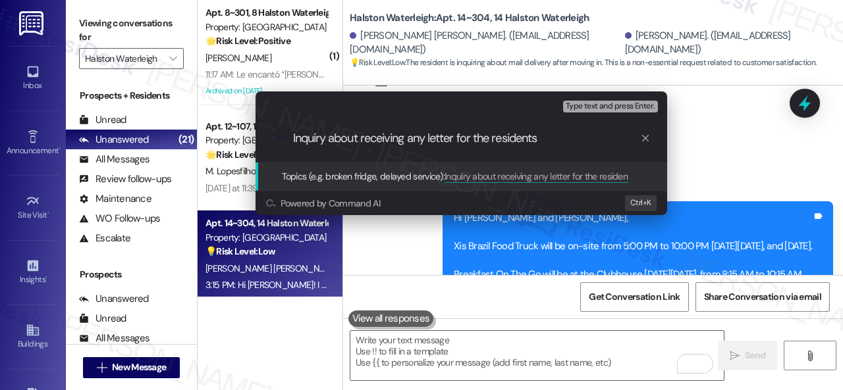
type input "Inquiry about receiving any letter for the residents."
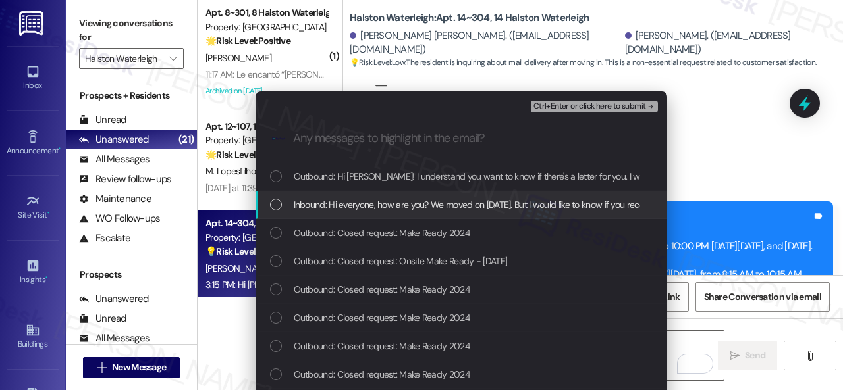
click at [392, 201] on span "Inbound: Hi everyone, how are you? We moved on August 4th. But I would like to …" at bounding box center [571, 204] width 554 height 14
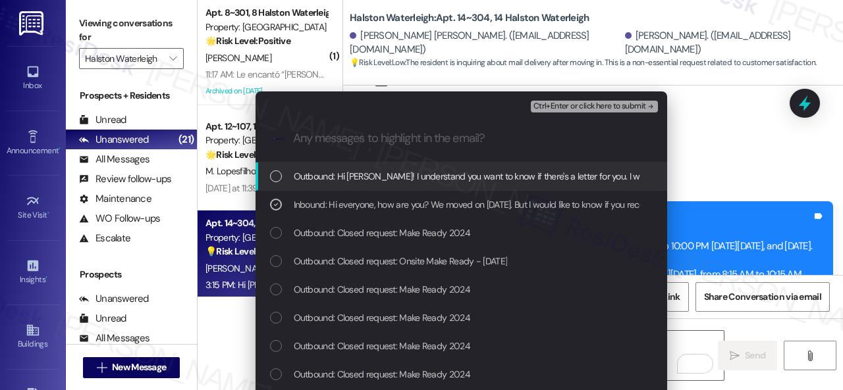
click at [575, 105] on span "Ctrl+Enter or click here to submit" at bounding box center [589, 106] width 113 height 9
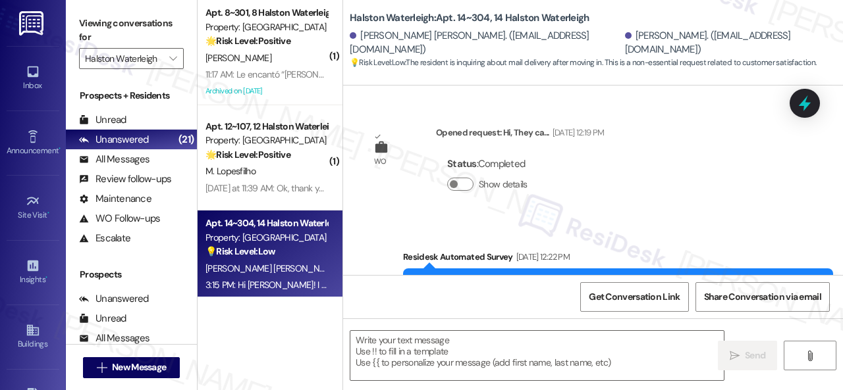
scroll to position [38732, 0]
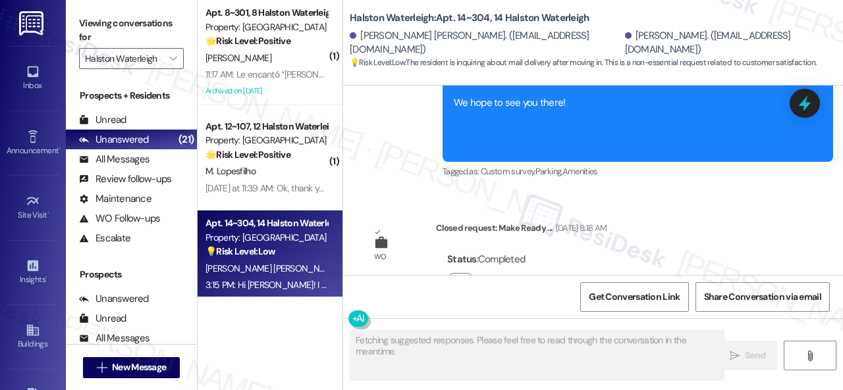
click at [286, 53] on div "J. Hernandez" at bounding box center [266, 58] width 124 height 16
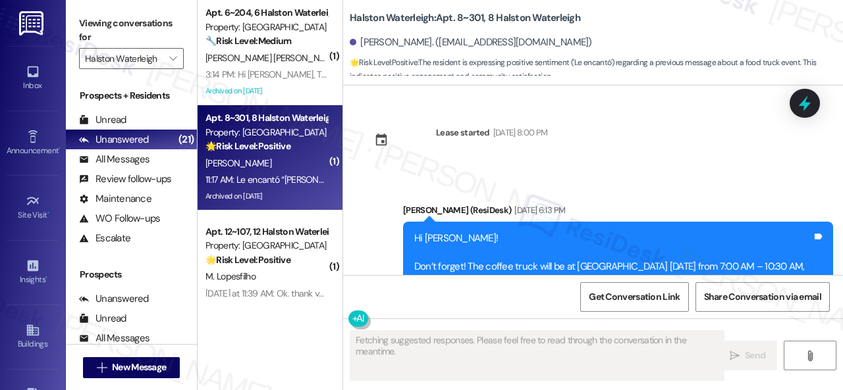
scroll to position [23422, 0]
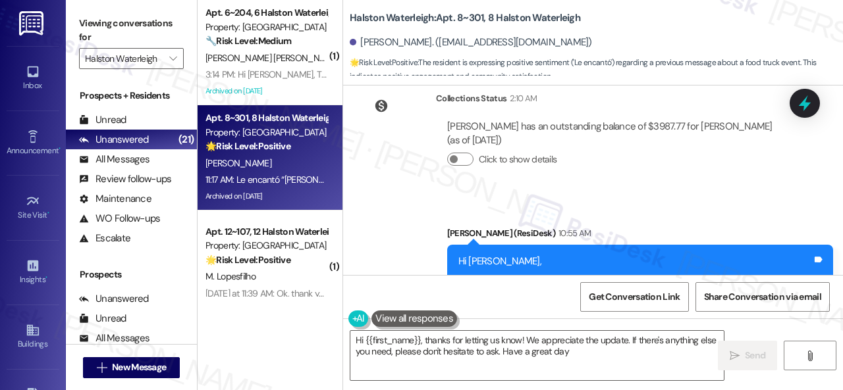
type textarea "Hi {{first_name}}, thanks for letting us know! We appreciate the update. If the…"
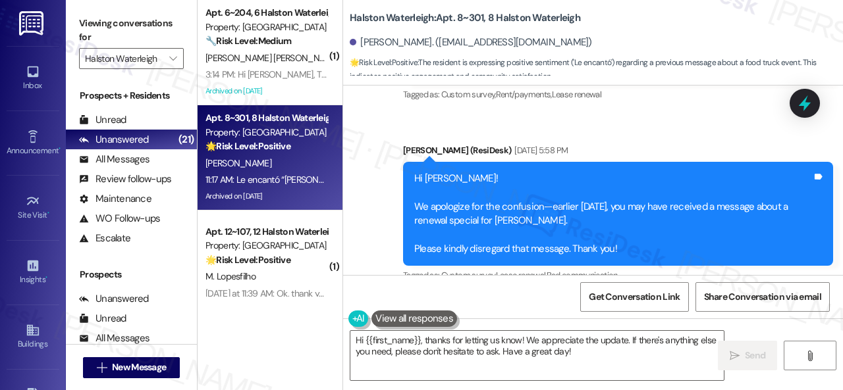
scroll to position [22434, 0]
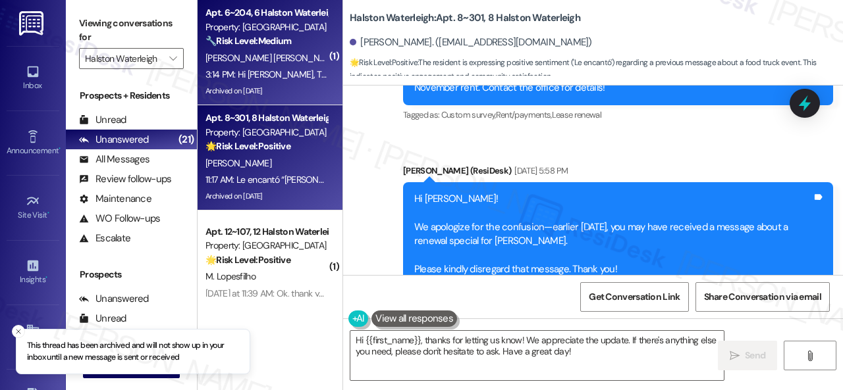
click at [302, 53] on div "[PERSON_NAME] [PERSON_NAME]" at bounding box center [266, 58] width 124 height 16
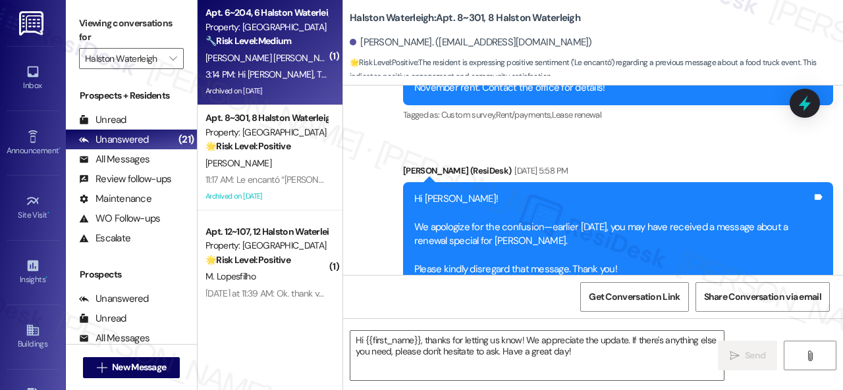
type textarea "Fetching suggested responses. Please feel free to read through the conversation…"
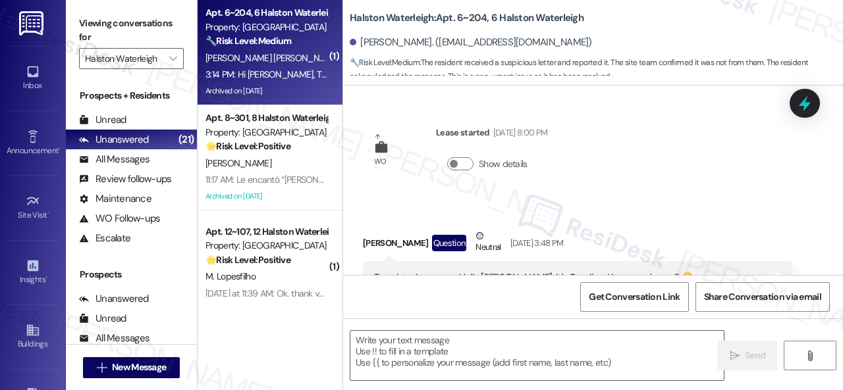
scroll to position [4380, 0]
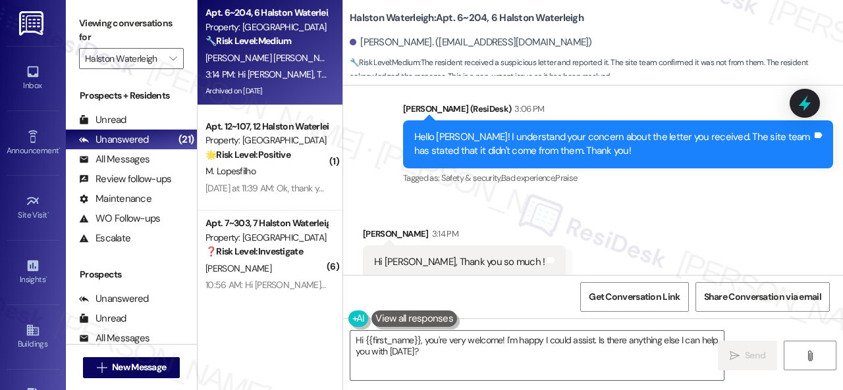
drag, startPoint x: 448, startPoint y: 353, endPoint x: 159, endPoint y: 274, distance: 298.9
click at [312, 319] on div "Apt. 6~204, 6 Halston Waterleigh Property: Halston Waterleigh 🔧 Risk Level: Med…" at bounding box center [519, 195] width 645 height 390
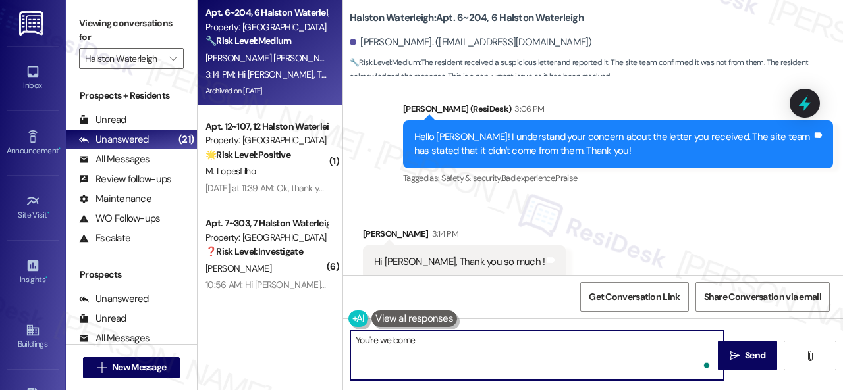
type textarea "You're welcome!"
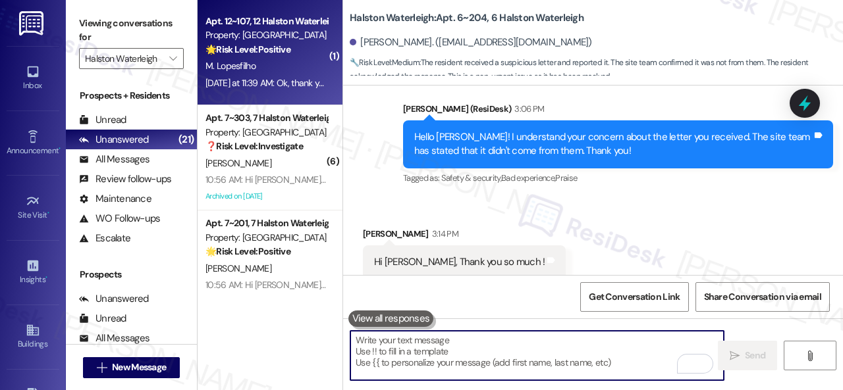
click at [284, 68] on div "M. Lopesfilho" at bounding box center [266, 66] width 124 height 16
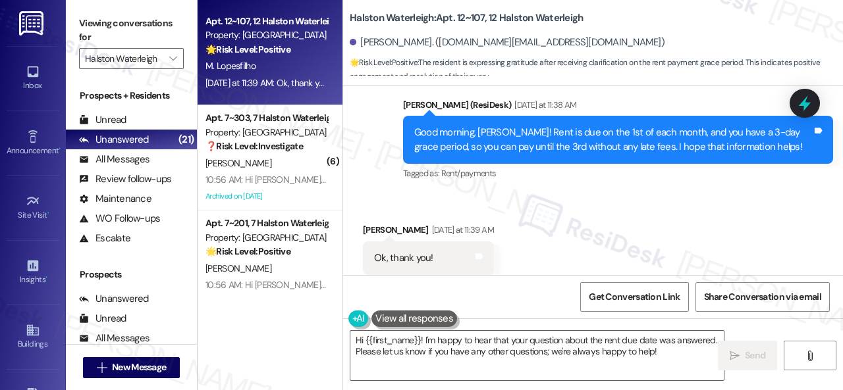
scroll to position [854, 0]
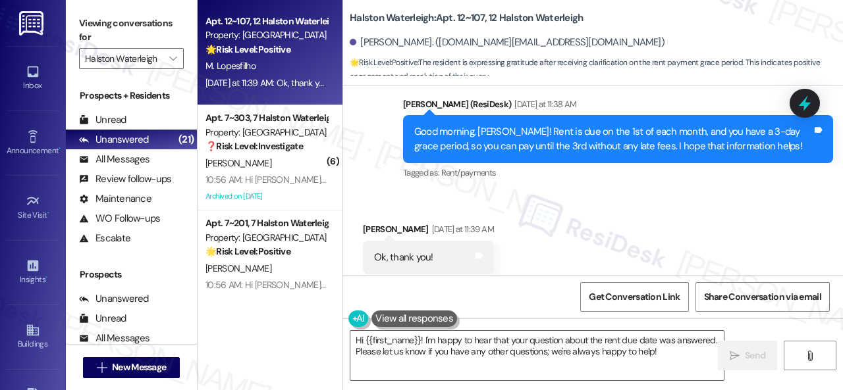
drag, startPoint x: 660, startPoint y: 350, endPoint x: 207, endPoint y: 344, distance: 453.6
click at [234, 348] on div "Apt. 12~107, 12 Halston Waterleigh Property: Halston Waterleigh 🌟 Risk Level: P…" at bounding box center [519, 195] width 645 height 390
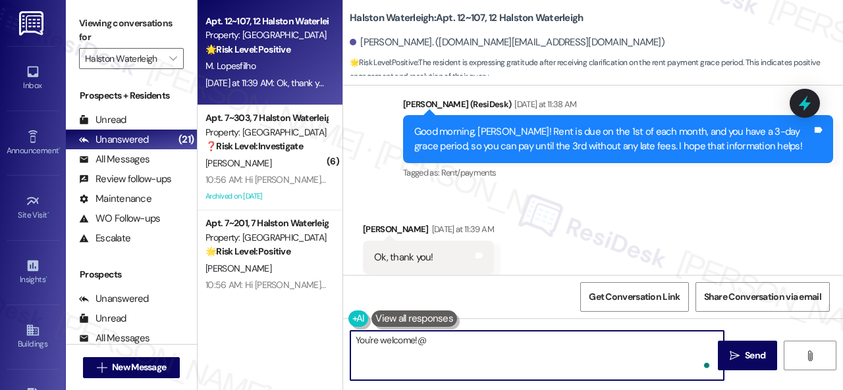
type textarea "You're welcome!"
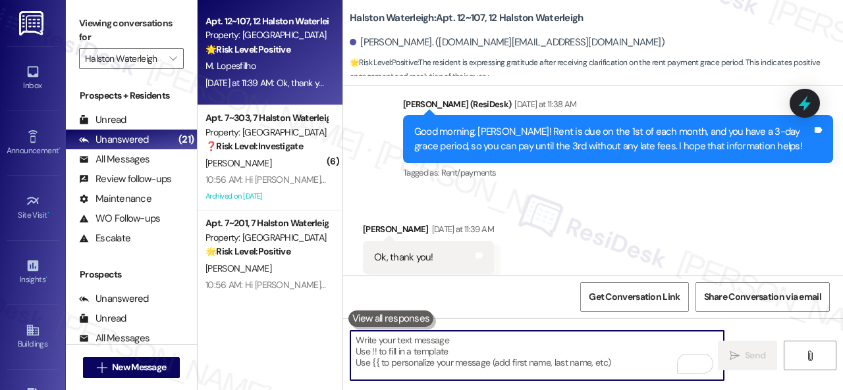
scroll to position [853, 0]
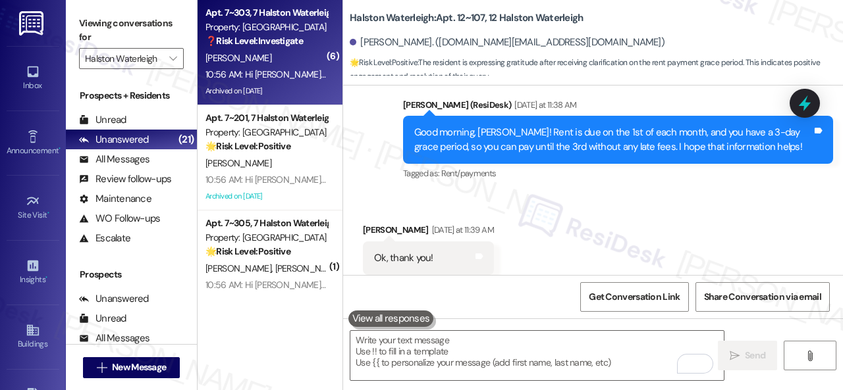
click at [295, 68] on div "10:56 AM: Hi Luciele, BBQ Brazil Express Food Truck will be on-site today, Wedn…" at bounding box center [266, 74] width 124 height 16
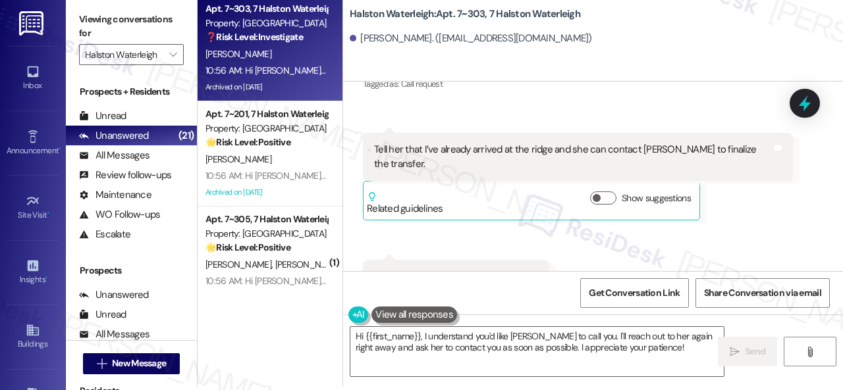
scroll to position [72860, 0]
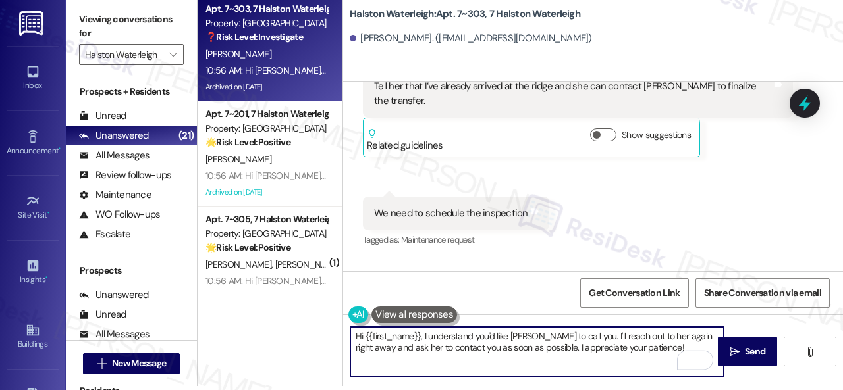
drag, startPoint x: 635, startPoint y: 334, endPoint x: 534, endPoint y: 353, distance: 103.2
click at [534, 353] on textarea "Hi {{first_name}}, I understand you'd like Valéria to call you. I'll reach out …" at bounding box center [536, 351] width 373 height 49
type textarea "Hi {{first_name}}, I understand you'd like Valéria to call you. I'll reach out …"
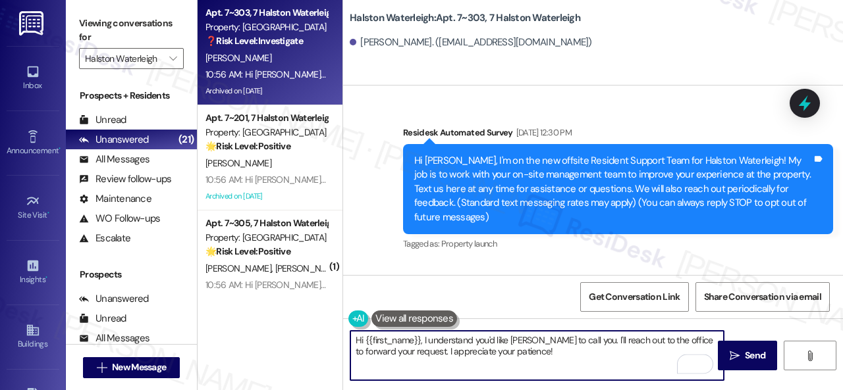
scroll to position [72860, 0]
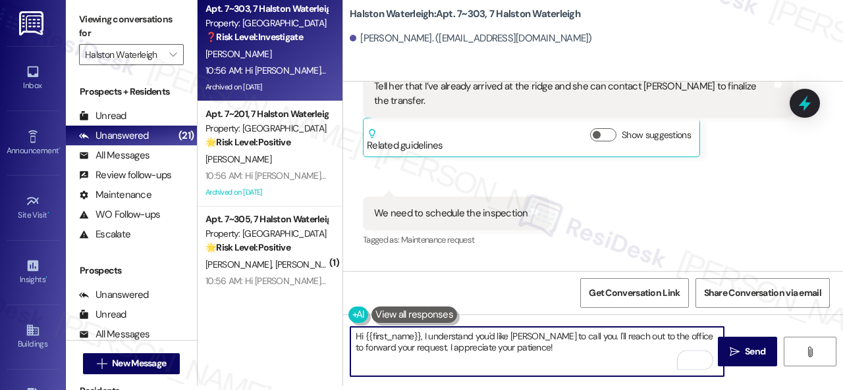
click at [544, 347] on textarea "Hi {{first_name}}, I understand you'd like Valéria to call you. I'll reach out …" at bounding box center [536, 351] width 373 height 49
type textarea "Hi {{first_name}}, I understand you'd like Valéria to call you. I'll reach out …"
click at [747, 348] on span "Send" at bounding box center [754, 352] width 20 height 14
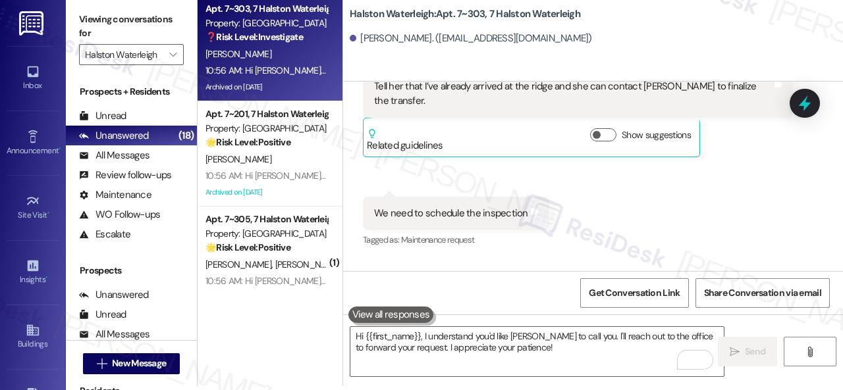
scroll to position [73336, 0]
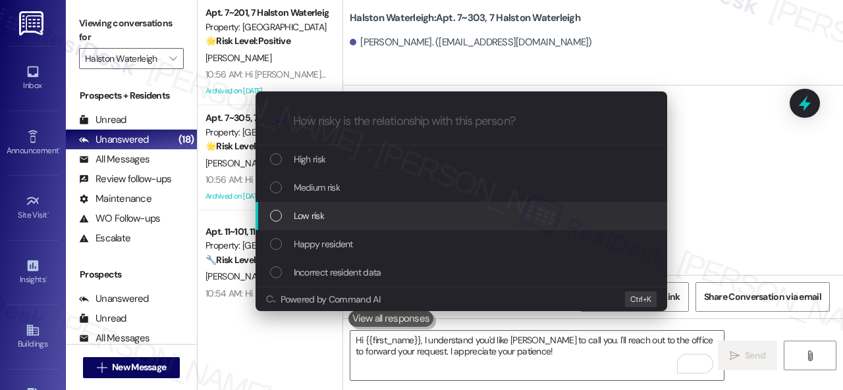
click at [315, 211] on span "Low risk" at bounding box center [309, 216] width 30 height 14
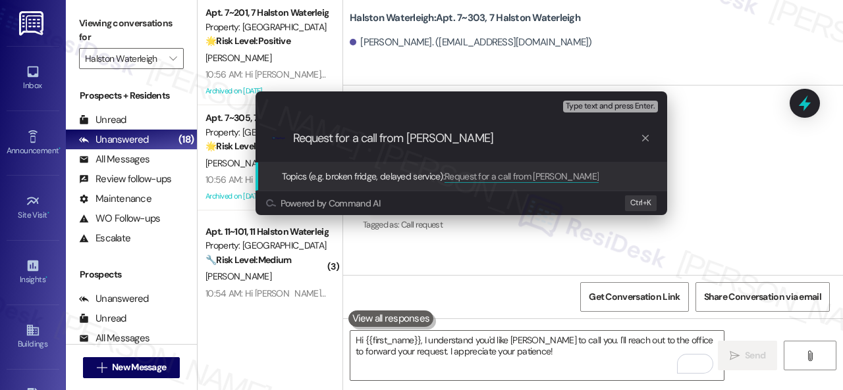
type input "Request for a call from Valeria."
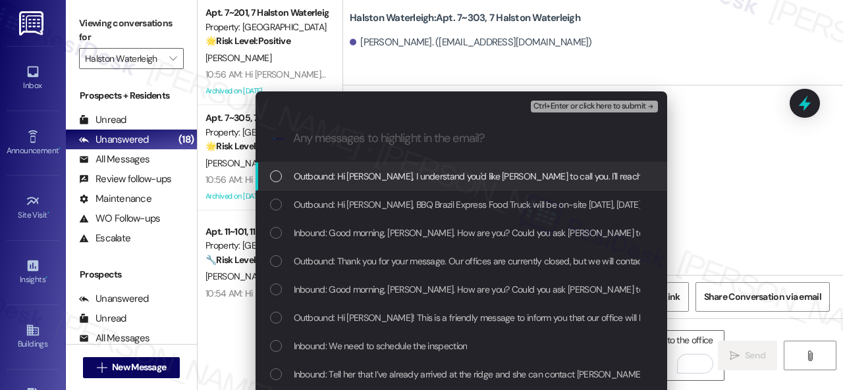
click at [349, 237] on span "Inbound: Good morning, Sarah. How are you? Could you ask Valéria to call me? Sh…" at bounding box center [539, 233] width 490 height 14
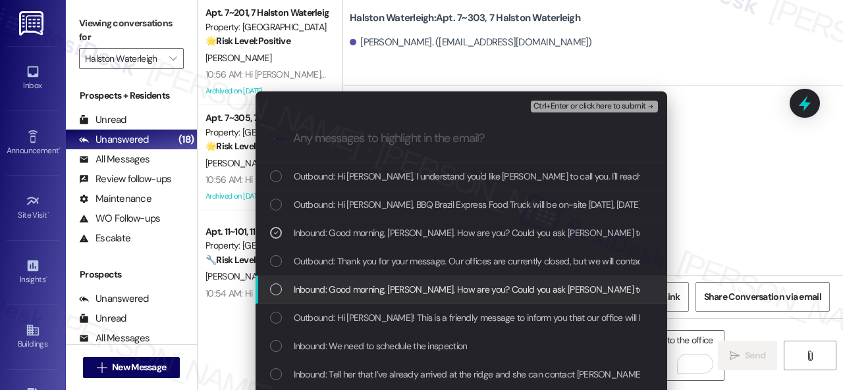
click at [454, 285] on span "Inbound: Good morning, Sarah. How are you? Could you ask Valéria to call me? Sh…" at bounding box center [539, 289] width 490 height 14
click at [275, 288] on icon "List of options" at bounding box center [275, 289] width 9 height 9
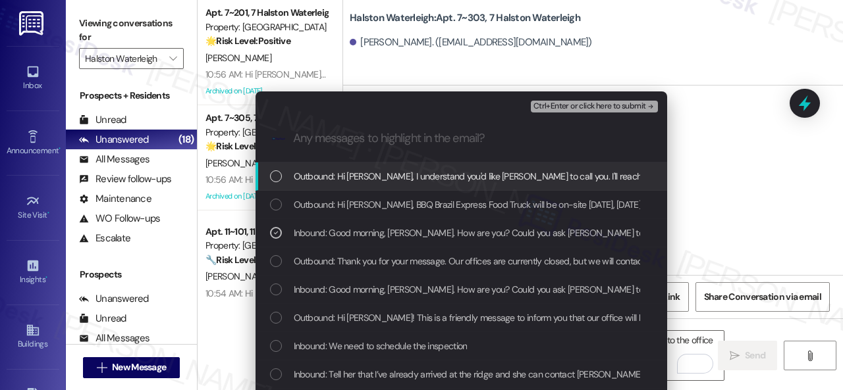
click at [566, 105] on span "Ctrl+Enter or click here to submit" at bounding box center [589, 106] width 113 height 9
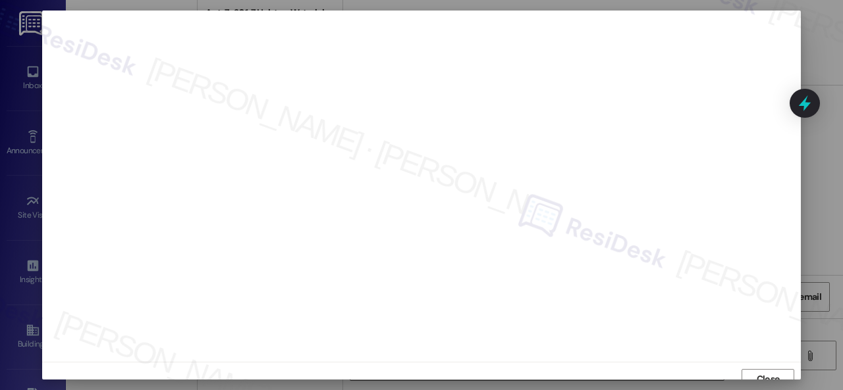
scroll to position [10, 0]
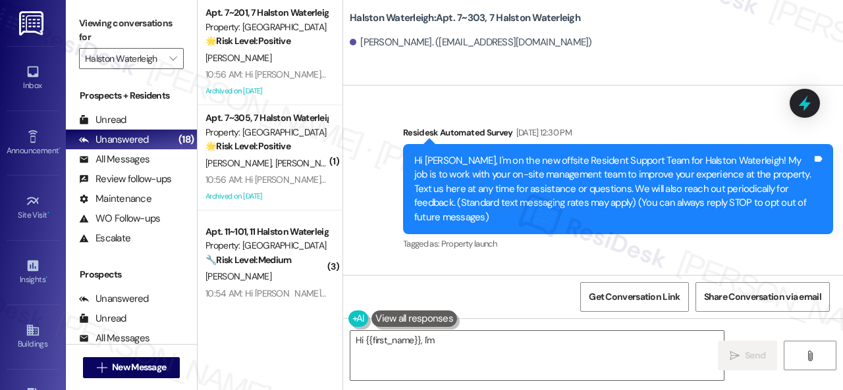
type textarea "Hi {{first_name}}, I'm happy"
click at [294, 56] on div "W. Mentzoni" at bounding box center [266, 58] width 124 height 16
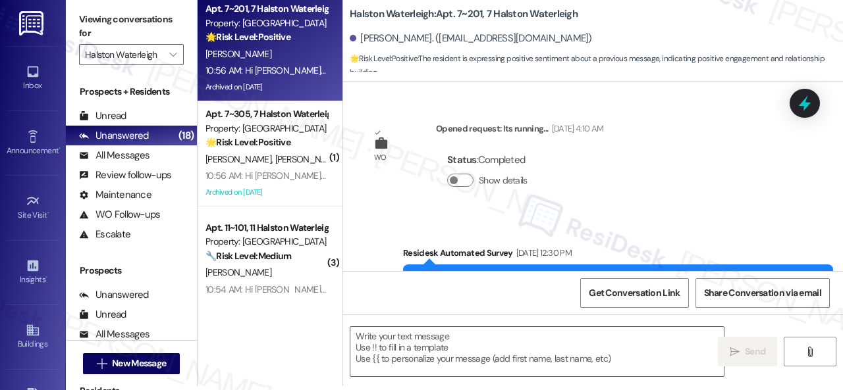
scroll to position [29491, 0]
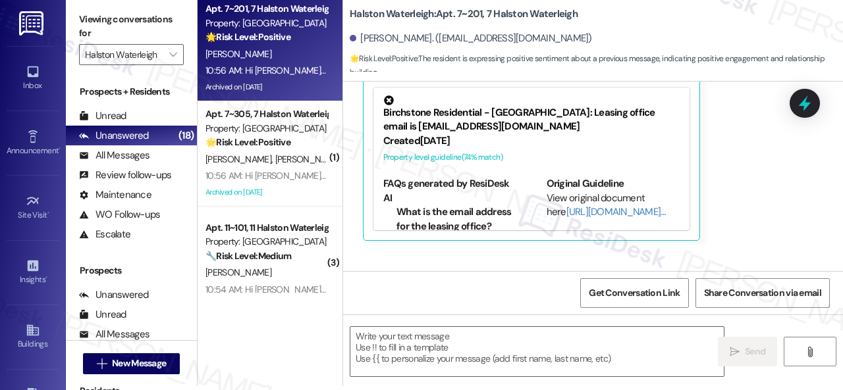
type textarea "Fetching suggested responses. Please feel free to read through the conversation…"
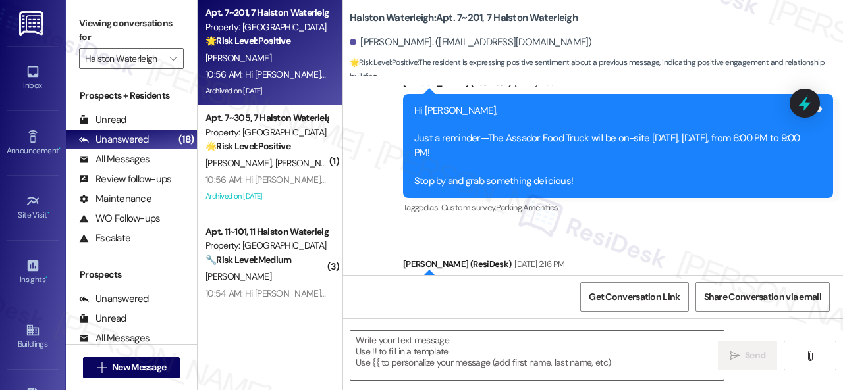
scroll to position [28775, 0]
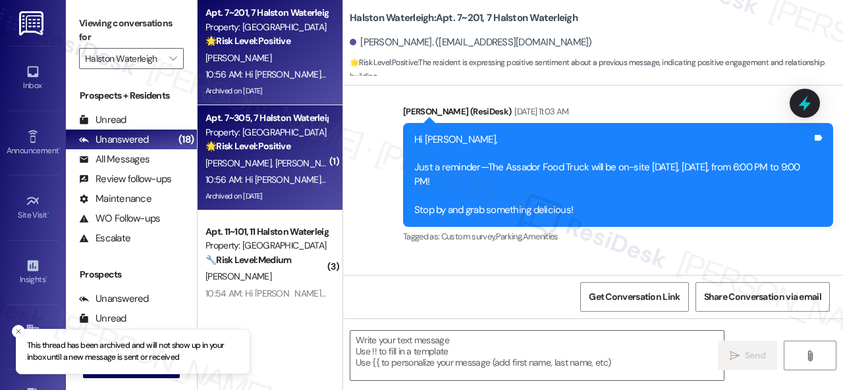
click at [294, 155] on div "M. De Andrade F. Dasilva" at bounding box center [266, 163] width 124 height 16
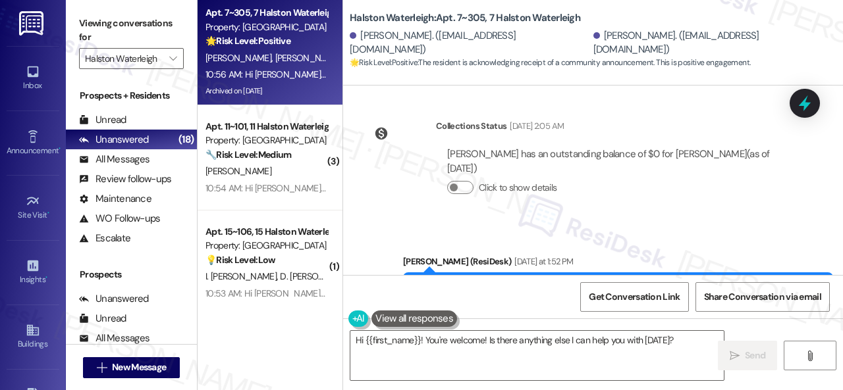
scroll to position [11190, 0]
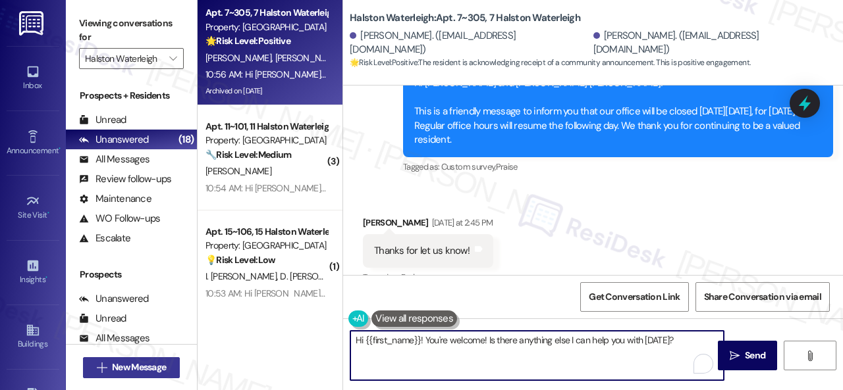
drag, startPoint x: 677, startPoint y: 340, endPoint x: 178, endPoint y: 367, distance: 499.7
click at [215, 361] on div "Apt. 7~305, 7 Halston Waterleigh Property: Halston Waterleigh 🌟 Risk Level: Pos…" at bounding box center [519, 195] width 645 height 390
type textarea "You're welcome!"
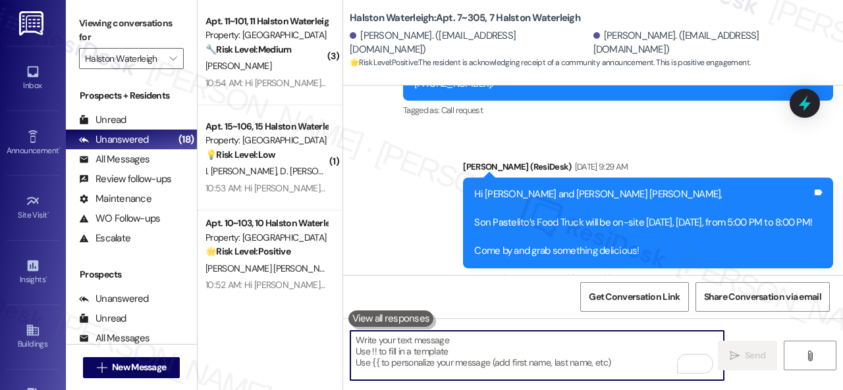
scroll to position [10477, 0]
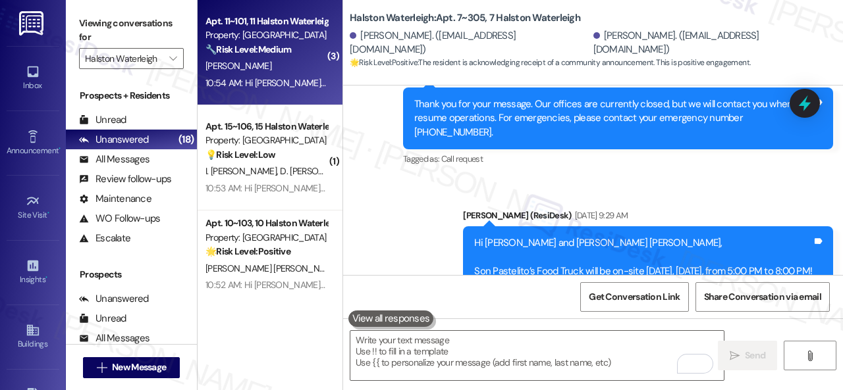
click at [270, 66] on div "K. Linekin" at bounding box center [266, 66] width 124 height 16
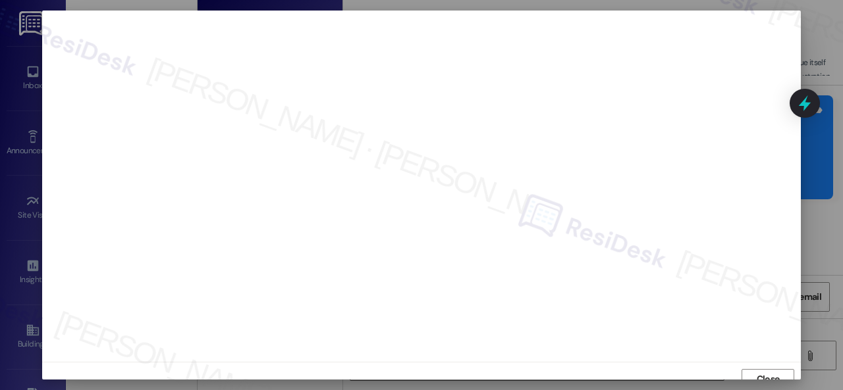
scroll to position [10, 0]
click at [754, 371] on span "Close" at bounding box center [768, 370] width 28 height 14
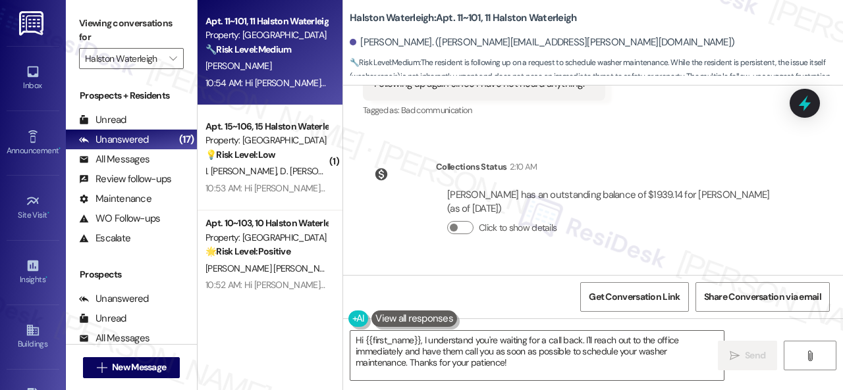
scroll to position [30755, 0]
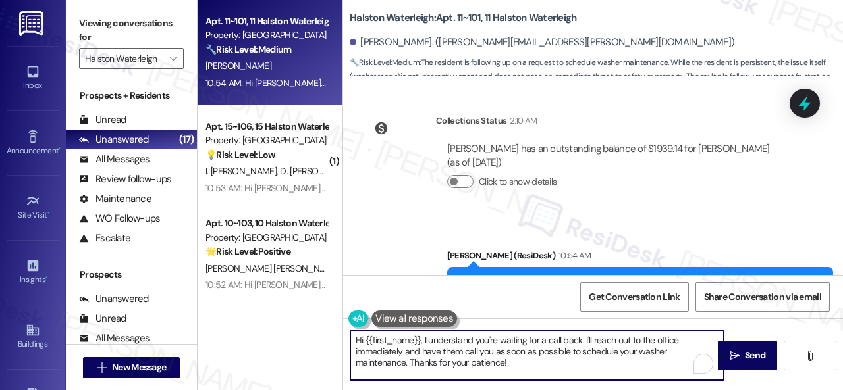
drag, startPoint x: 428, startPoint y: 341, endPoint x: 536, endPoint y: 387, distance: 117.4
click at [533, 386] on div "Viewing conversations for Halston Waterleigh  Prospects + Residents Unread (0)…" at bounding box center [454, 195] width 777 height 390
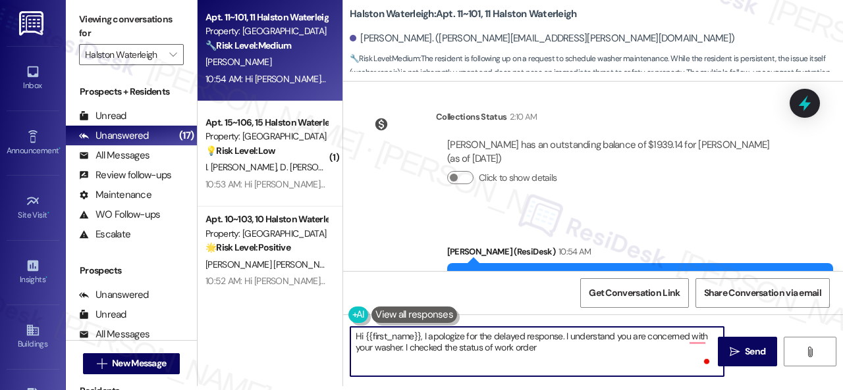
paste textarea "16095078"
click at [703, 336] on textarea "Hi {{first_name}}, I apologize for the delayed response. I understand you are c…" at bounding box center [536, 351] width 373 height 49
click at [584, 348] on textarea "Hi {{first_name}}, I apologize for the delayed response. I understand you are c…" at bounding box center [536, 351] width 373 height 49
click at [692, 347] on textarea "Hi {{first_name}}, I apologize for the delayed response. I understand you are c…" at bounding box center [536, 351] width 373 height 49
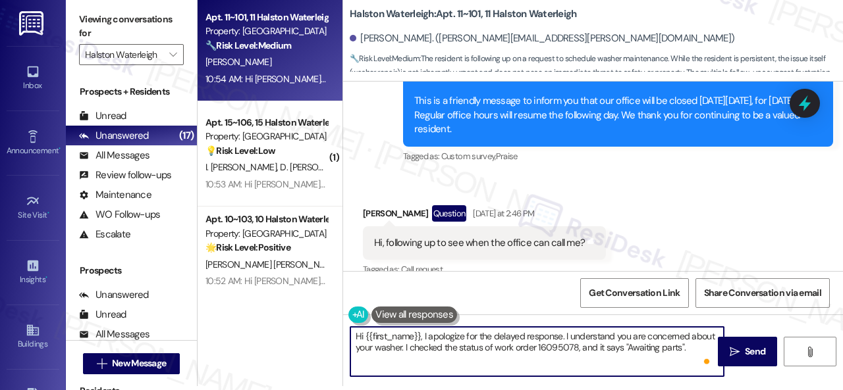
scroll to position [30426, 0]
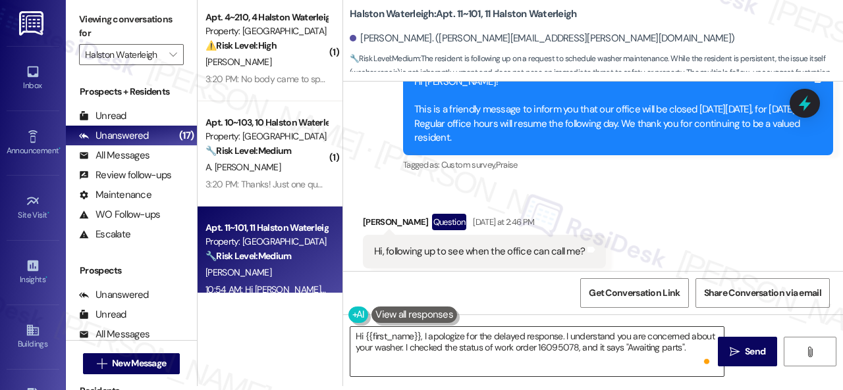
click at [695, 346] on textarea "Hi {{first_name}}, I apologize for the delayed response. I understand you are c…" at bounding box center [536, 351] width 373 height 49
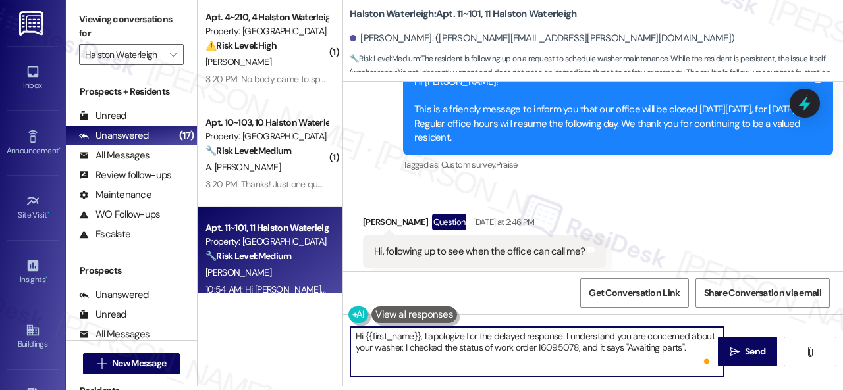
paste textarea "I've made a follow-up with the site team regarding your work order. Let me know…"
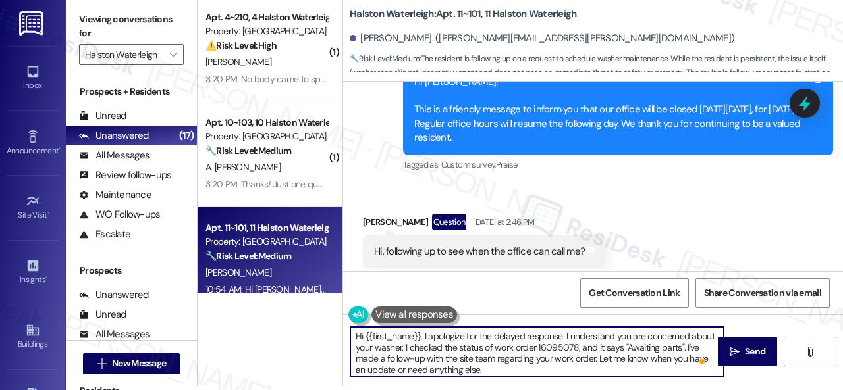
click at [369, 361] on textarea "Hi {{first_name}}, I apologize for the delayed response. I understand you are c…" at bounding box center [536, 351] width 373 height 49
click at [577, 346] on textarea "Hi {{first_name}}, I apologize for the delayed response. I understand you are c…" at bounding box center [536, 351] width 373 height 49
click at [563, 367] on textarea "Hi {{first_name}}, I apologize for the delayed response. I understand you are c…" at bounding box center [536, 351] width 373 height 49
type textarea "Hi {{first_name}}, I apologize for the delayed response. I understand you are c…"
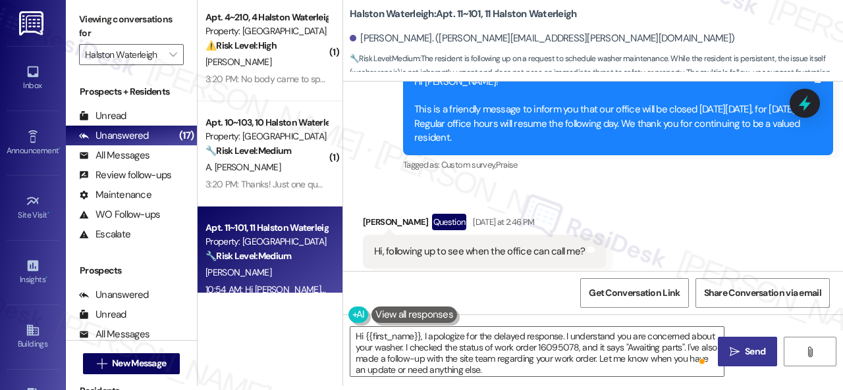
click at [733, 350] on icon "" at bounding box center [734, 352] width 10 height 11
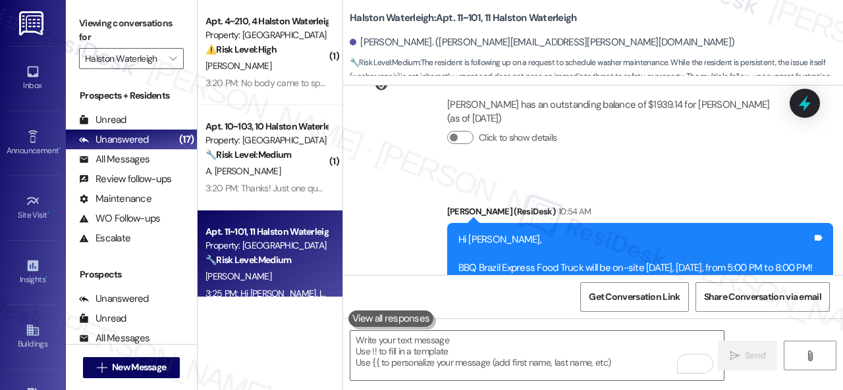
scroll to position [30889, 0]
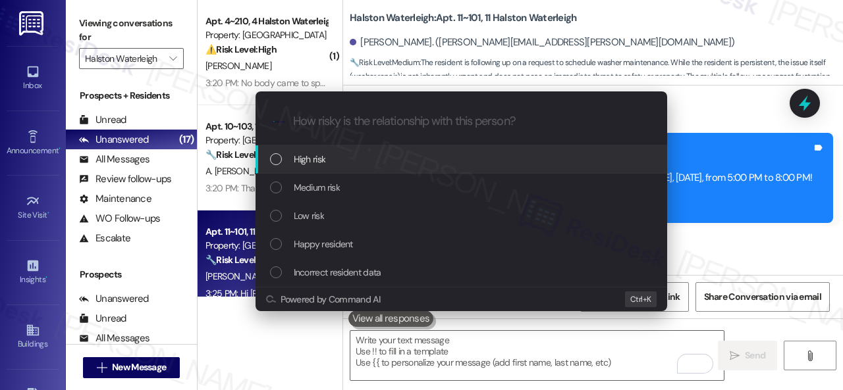
click at [303, 155] on span "High risk" at bounding box center [310, 159] width 32 height 14
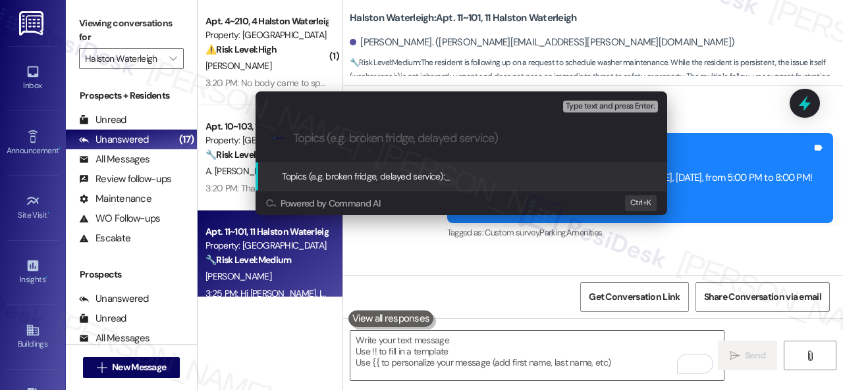
paste input "Follow-up on work order 16095078"
type input "Follow-up on work order 16095078"
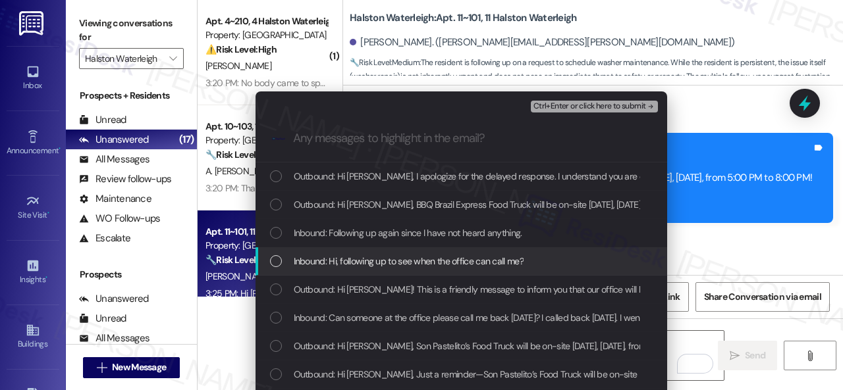
click at [315, 266] on span "Inbound: Hi, following up to see when the office can call me?" at bounding box center [409, 261] width 230 height 14
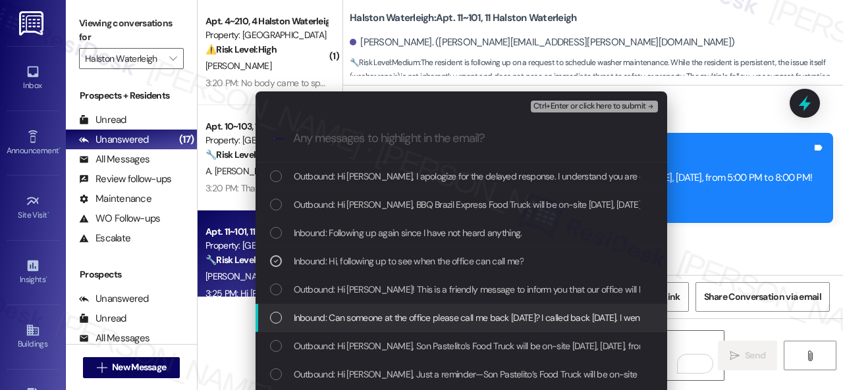
click at [319, 317] on span "Inbound: Can someone at the office please call me back today? I called back yes…" at bounding box center [590, 318] width 593 height 14
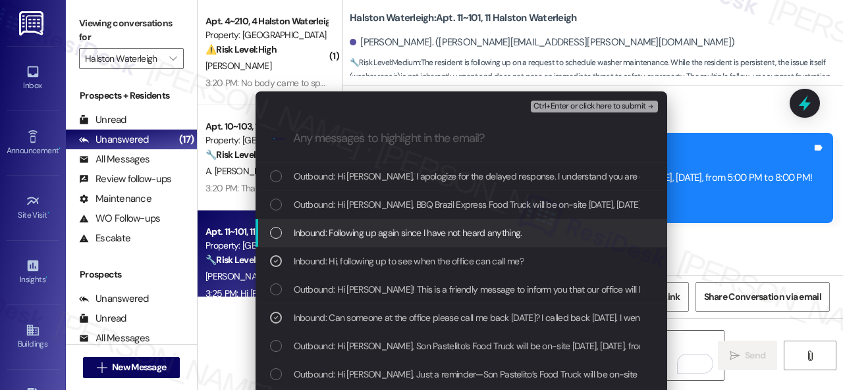
click at [338, 224] on div "Inbound: Following up again since I have not heard anything." at bounding box center [460, 233] width 411 height 28
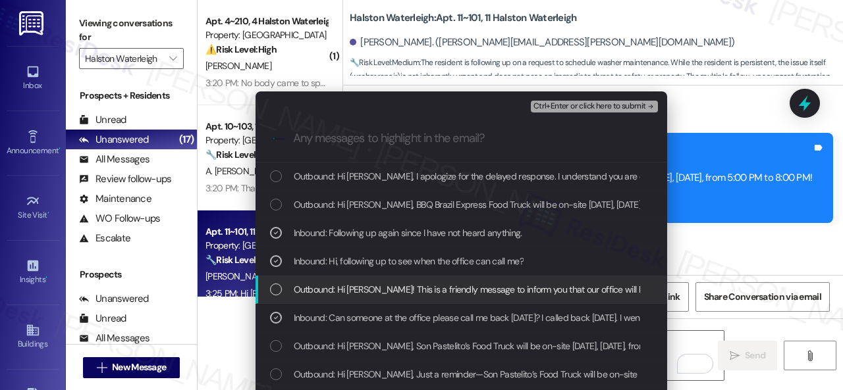
scroll to position [66, 0]
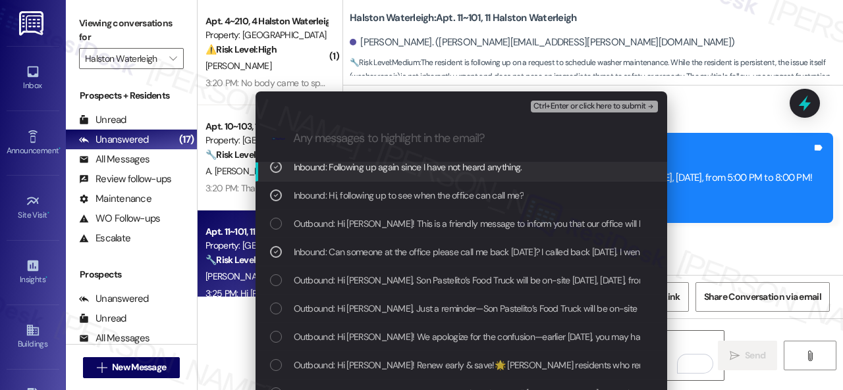
click at [561, 107] on span "Ctrl+Enter or click here to submit" at bounding box center [589, 106] width 113 height 9
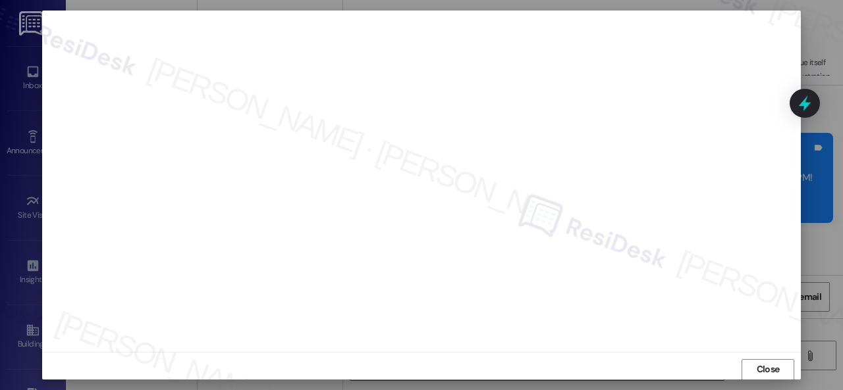
scroll to position [16, 0]
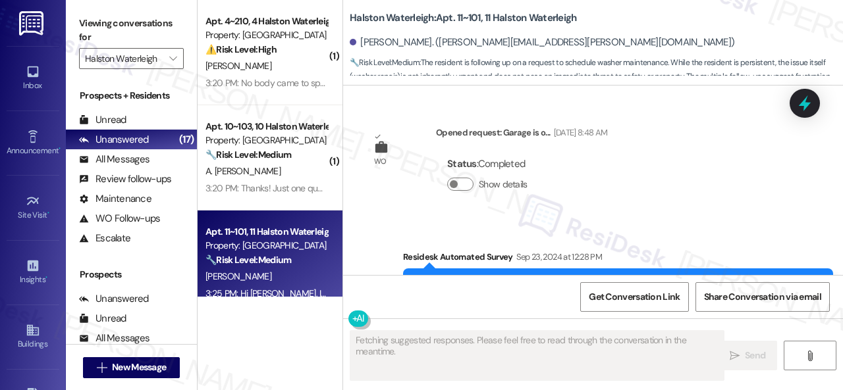
type textarea "Fetching suggested responses. Please feel free to read through the conversation…"
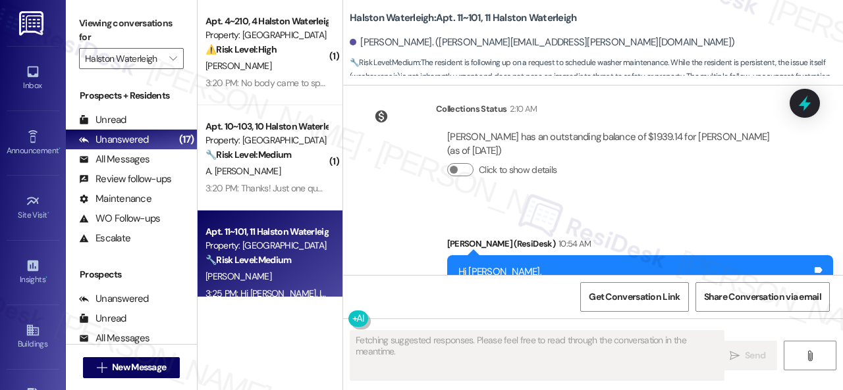
scroll to position [30908, 0]
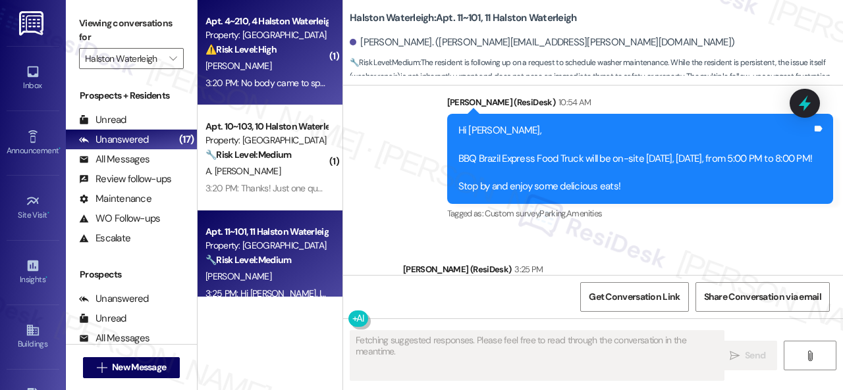
click at [305, 65] on div "E. Williams" at bounding box center [266, 66] width 124 height 16
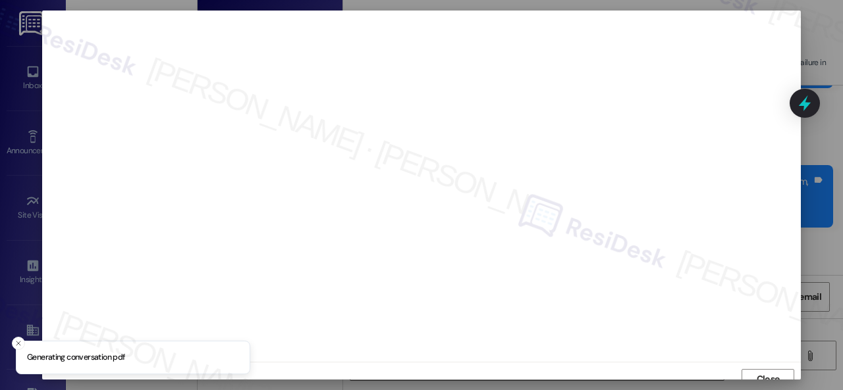
scroll to position [10, 0]
click at [760, 368] on span "Close" at bounding box center [767, 370] width 23 height 14
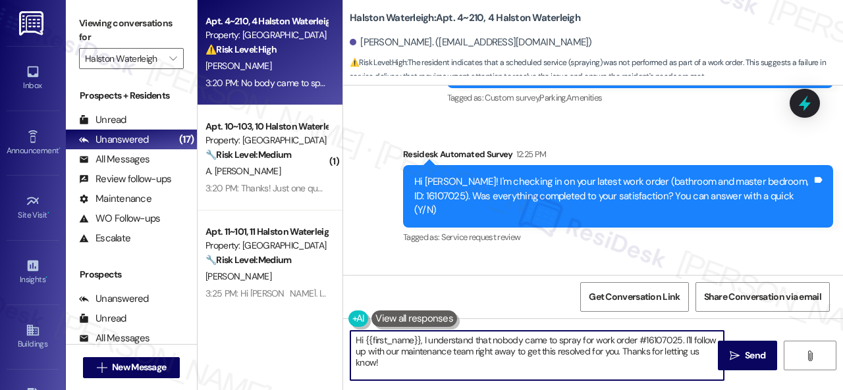
drag, startPoint x: 390, startPoint y: 365, endPoint x: 282, endPoint y: 331, distance: 113.3
click at [284, 319] on div "Apt. 4~210, 4 Halston Waterleigh Property: Halston Waterleigh ⚠️ Risk Level: Hi…" at bounding box center [519, 195] width 645 height 390
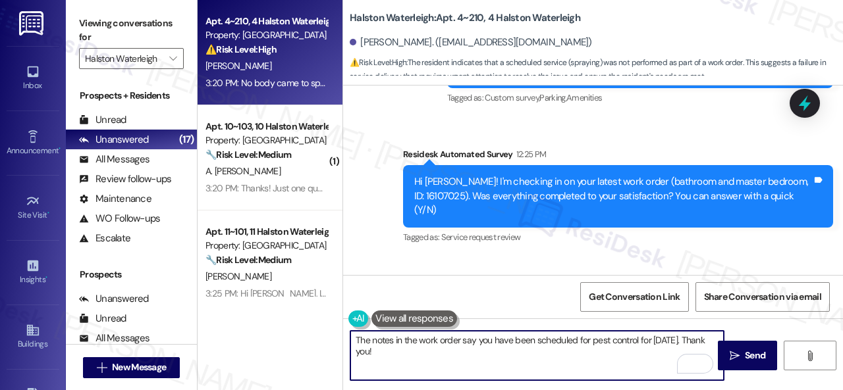
click at [548, 353] on textarea "The notes in the work order say you have been scheduled for pest control for ne…" at bounding box center [536, 355] width 373 height 49
type textarea "The notes in the work order say you have been scheduled for pest control for ne…"
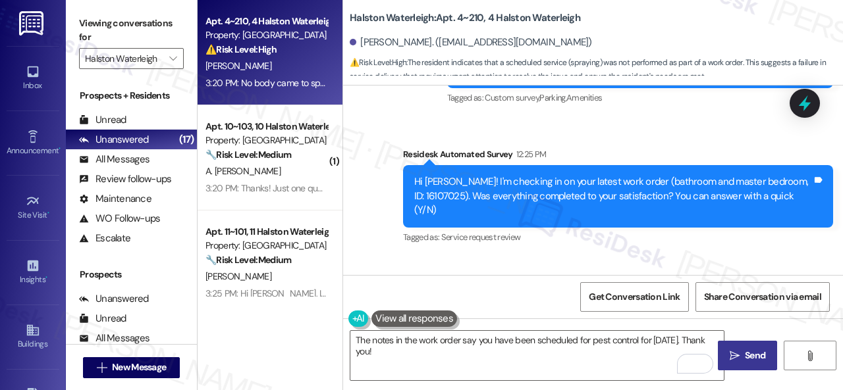
click at [735, 350] on span " Send" at bounding box center [747, 356] width 41 height 14
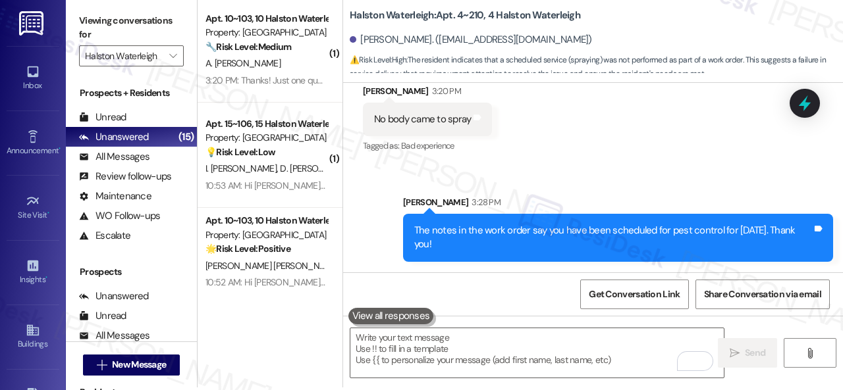
scroll to position [4, 0]
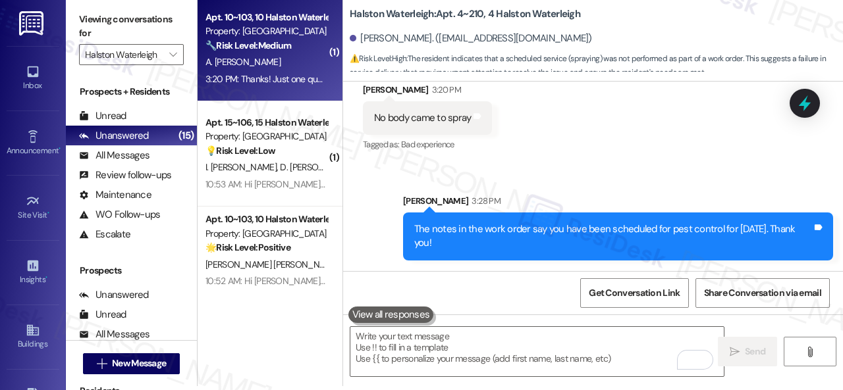
click at [280, 56] on div "A. Oliveira Santos" at bounding box center [266, 62] width 124 height 16
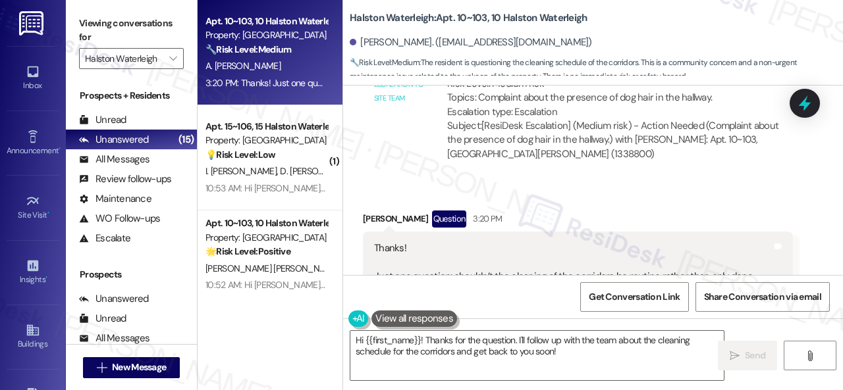
scroll to position [6425, 0]
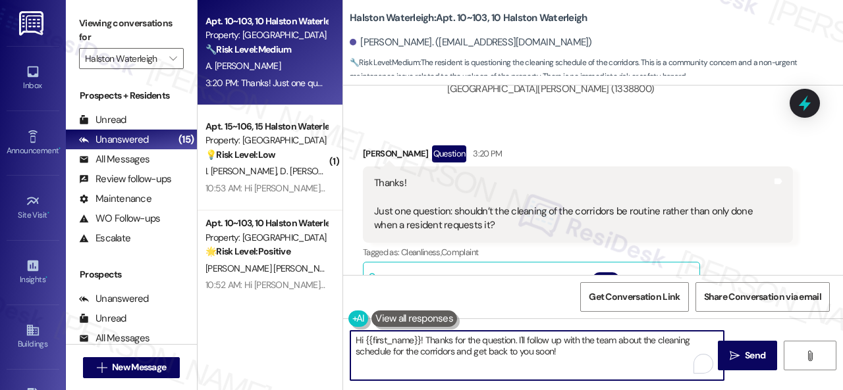
drag, startPoint x: 581, startPoint y: 352, endPoint x: 345, endPoint y: 326, distance: 237.1
click at [345, 326] on div "Hi {{first_name}}! Thanks for the question. I'll follow up with the team about …" at bounding box center [593, 368] width 500 height 99
type textarea "I'll forward your follow-up question as soon as I hear back from them. Thank yo…"
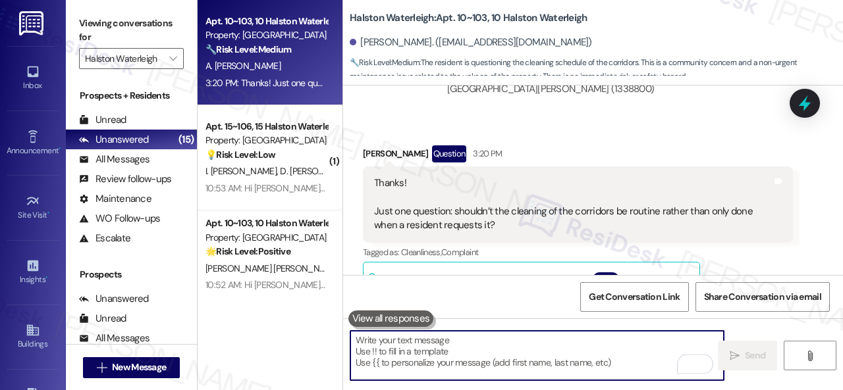
scroll to position [6557, 0]
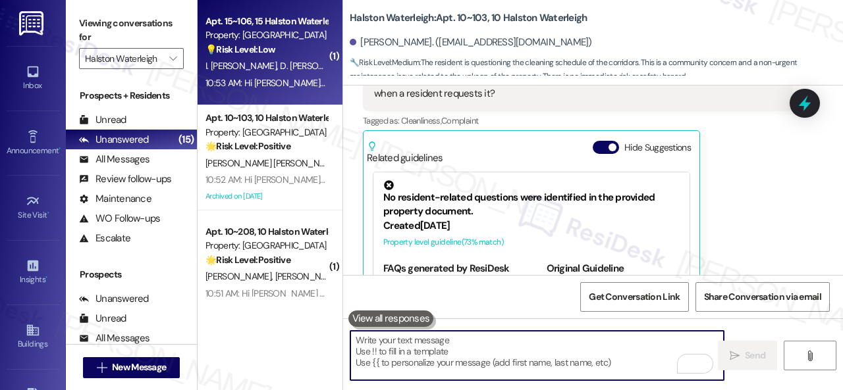
click at [283, 52] on div "💡 Risk Level: Low The resident responded 'Y' to a satisfaction survey regarding…" at bounding box center [266, 50] width 122 height 14
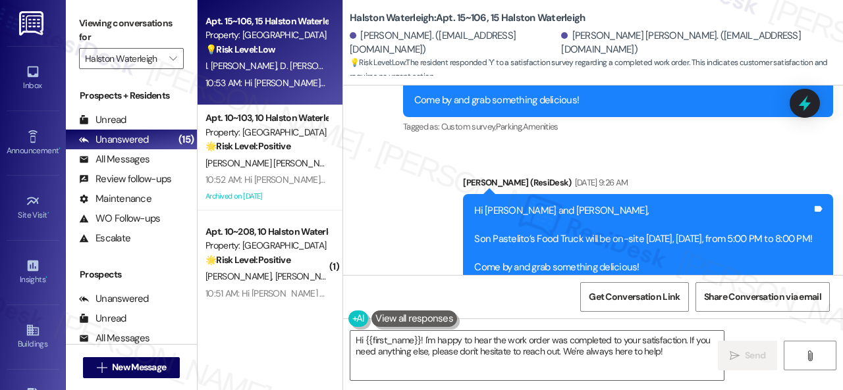
scroll to position [33732, 0]
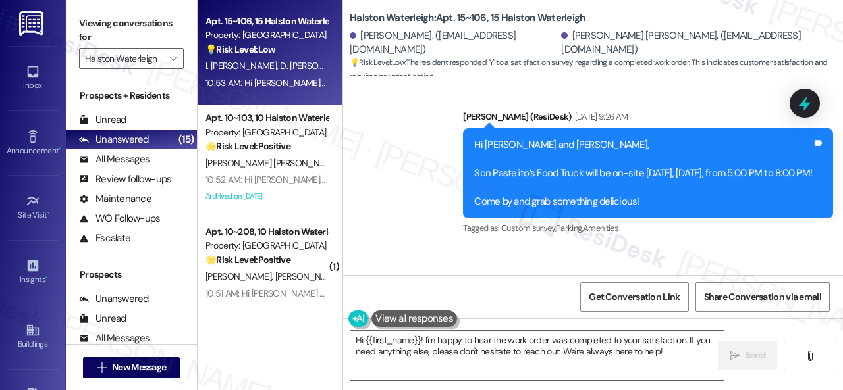
click at [431, 352] on textarea "Hi {{first_name}}! I'm happy to hear the work order was completed to your satis…" at bounding box center [536, 355] width 373 height 49
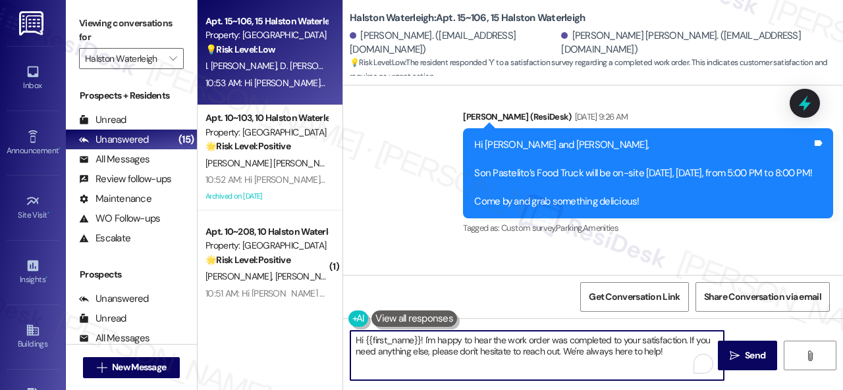
paste textarea "Thanks for your feedback. We appreciate it. Enjoy your day"
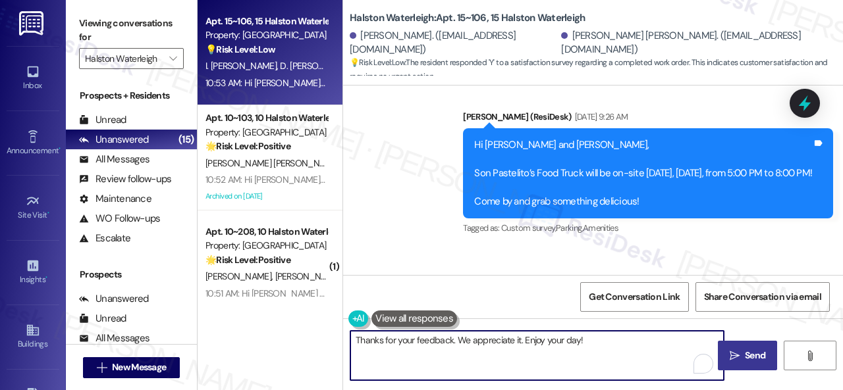
type textarea "Thanks for your feedback. We appreciate it. Enjoy your day!"
click at [754, 351] on span "Send" at bounding box center [754, 356] width 20 height 14
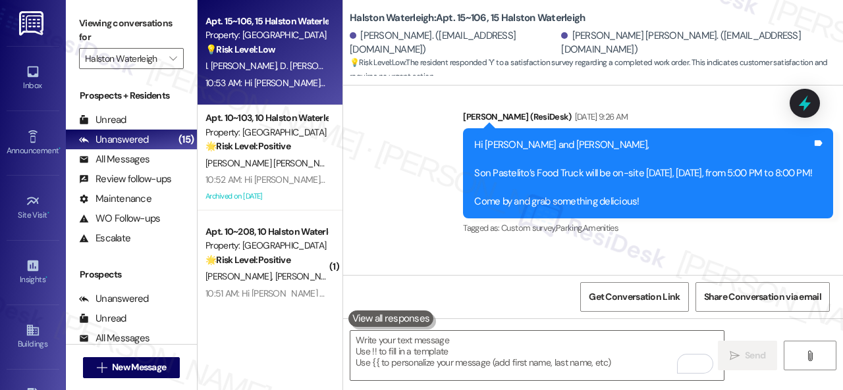
scroll to position [33781, 0]
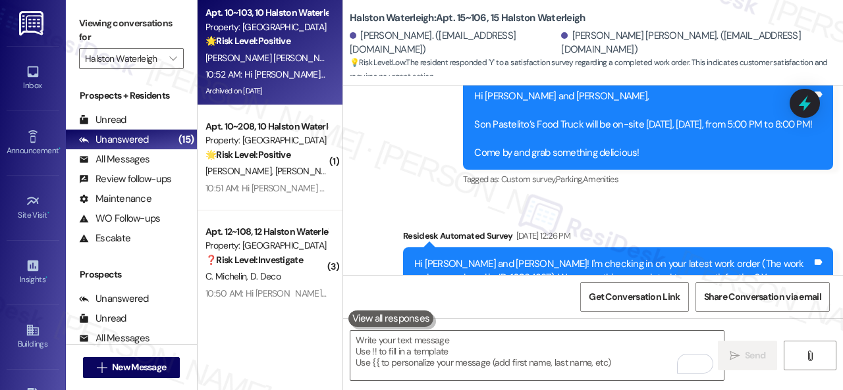
click at [283, 84] on div "Archived on 08/22/2025" at bounding box center [266, 91] width 124 height 16
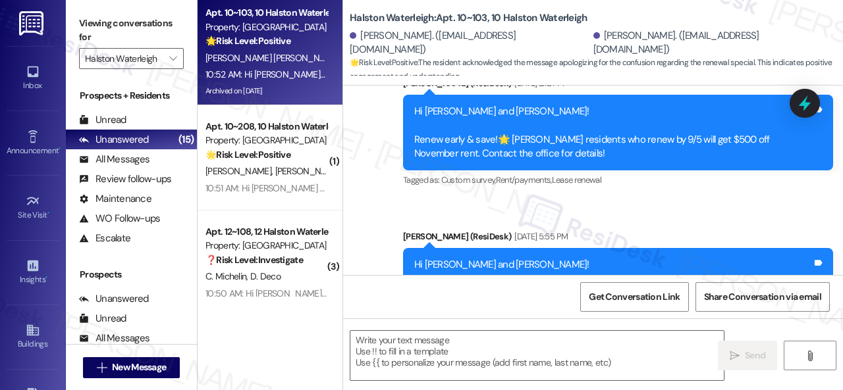
type textarea "Fetching suggested responses. Please feel free to read through the conversation…"
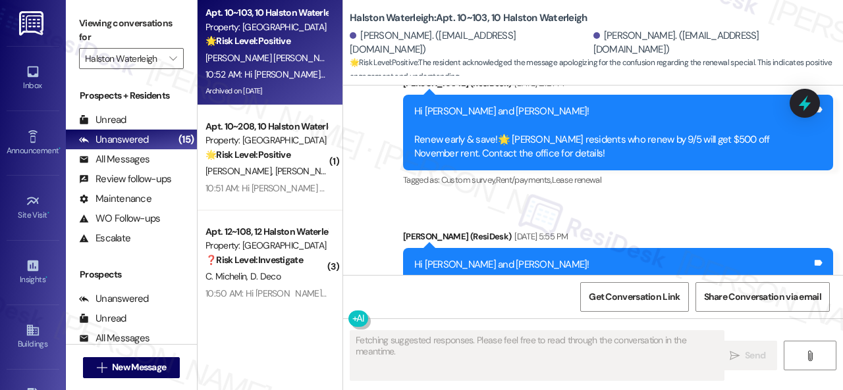
scroll to position [45012, 0]
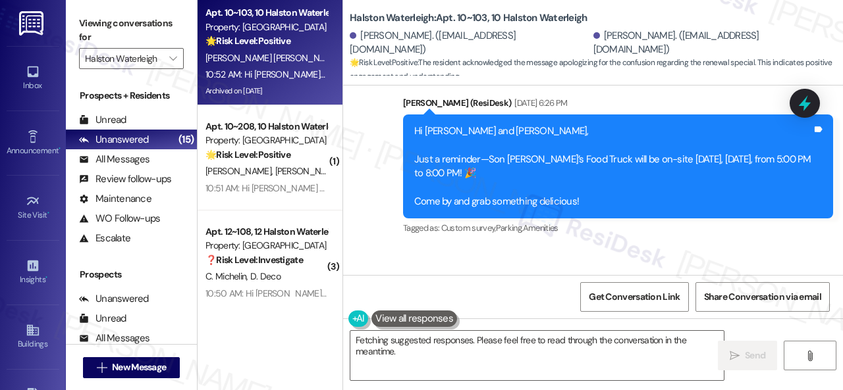
scroll to position [46200, 0]
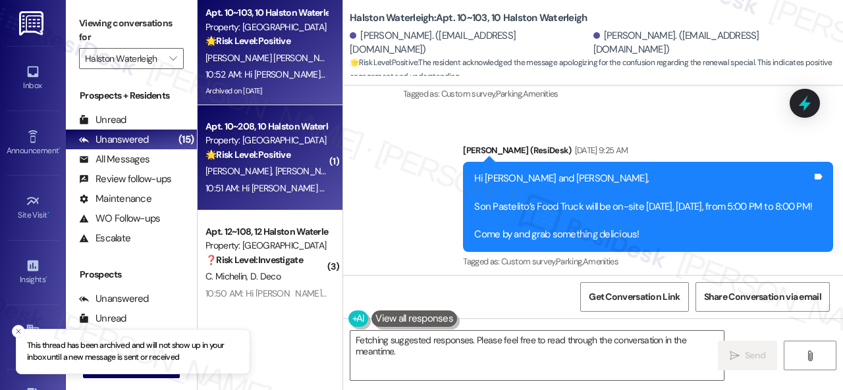
click at [316, 177] on div "[PERSON_NAME] [PERSON_NAME]" at bounding box center [266, 171] width 124 height 16
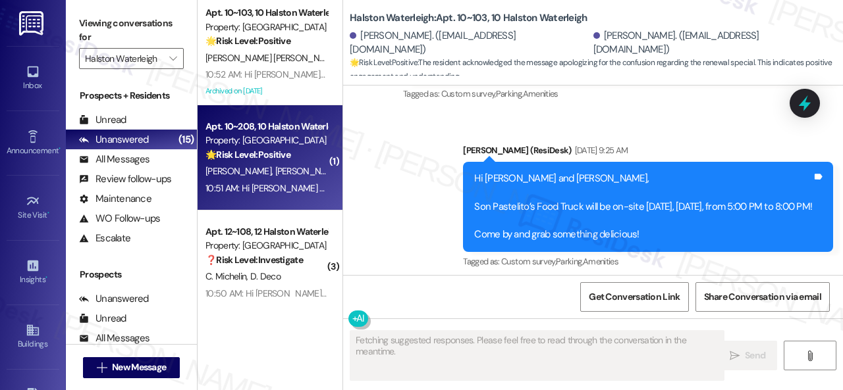
click at [308, 169] on div "[PERSON_NAME] [PERSON_NAME]" at bounding box center [266, 171] width 124 height 16
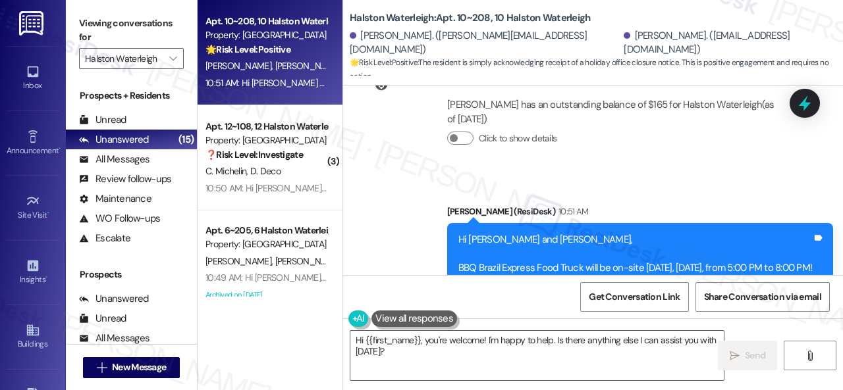
scroll to position [1667, 0]
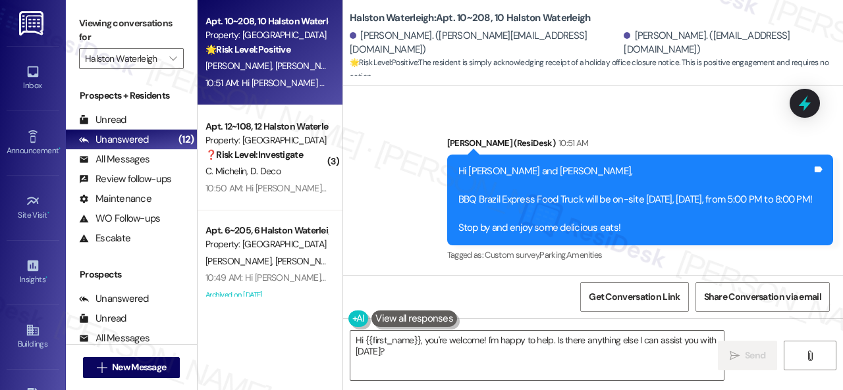
click at [379, 182] on div "Announcement, sent via SMS [PERSON_NAME] (ResiDesk) 10:51 AM Hi [PERSON_NAME] a…" at bounding box center [593, 190] width 500 height 167
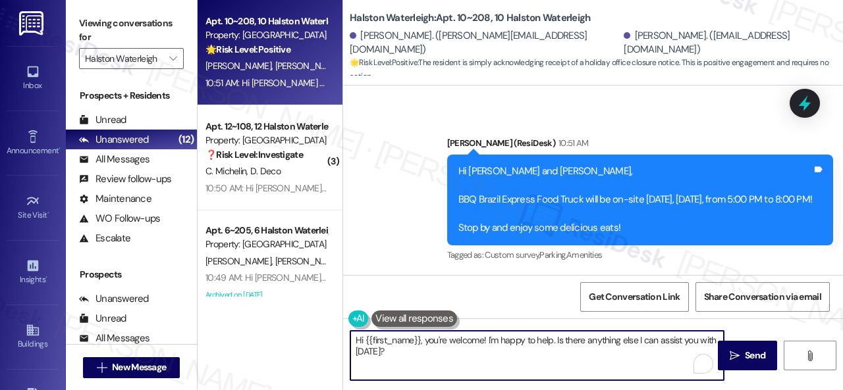
drag, startPoint x: 388, startPoint y: 363, endPoint x: 308, endPoint y: 331, distance: 86.3
click at [308, 331] on div "Apt. 10~208, 10 Halston Waterleigh Property: [GEOGRAPHIC_DATA] 🌟 Risk Level: Po…" at bounding box center [519, 195] width 645 height 390
paste textarea "We're glad to hear everything’s taken care of. If your experience at {{property…"
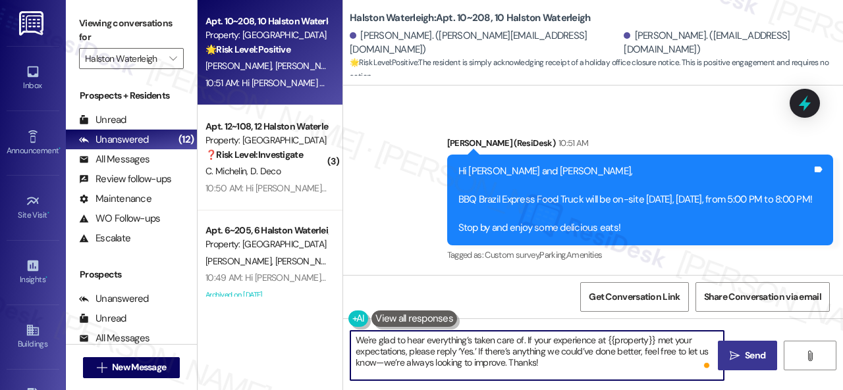
type textarea "We're glad to hear everything’s taken care of. If your experience at {{property…"
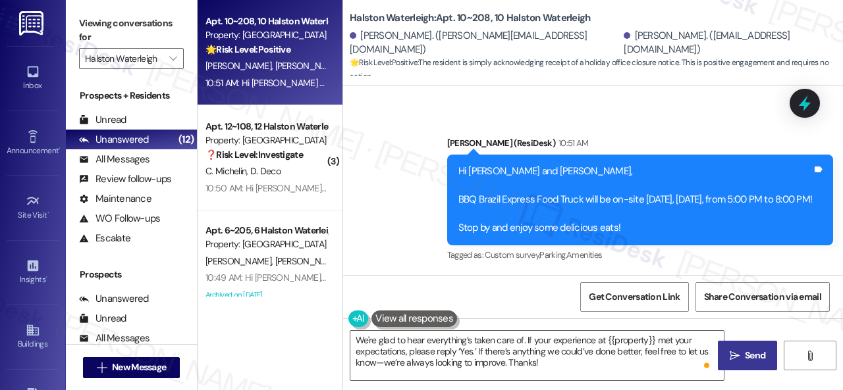
click at [745, 355] on span "Send" at bounding box center [754, 356] width 20 height 14
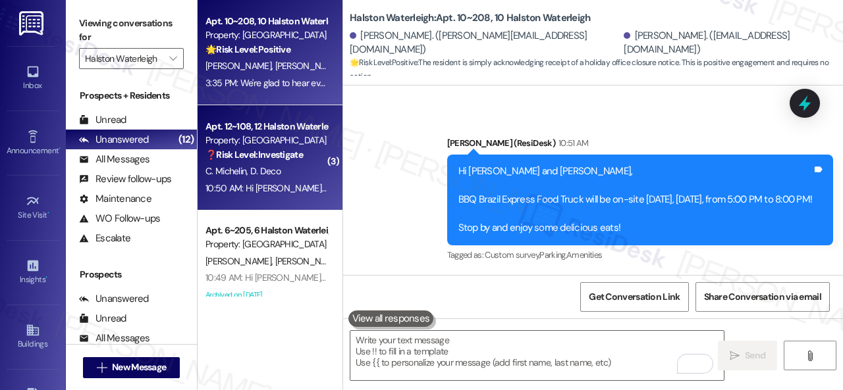
click at [307, 172] on div "C. Michelin D. Deco" at bounding box center [266, 171] width 124 height 16
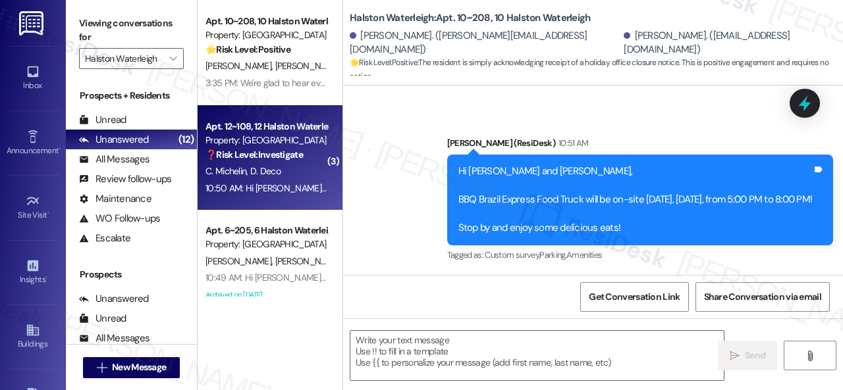
type textarea "Fetching suggested responses. Please feel free to read through the conversation…"
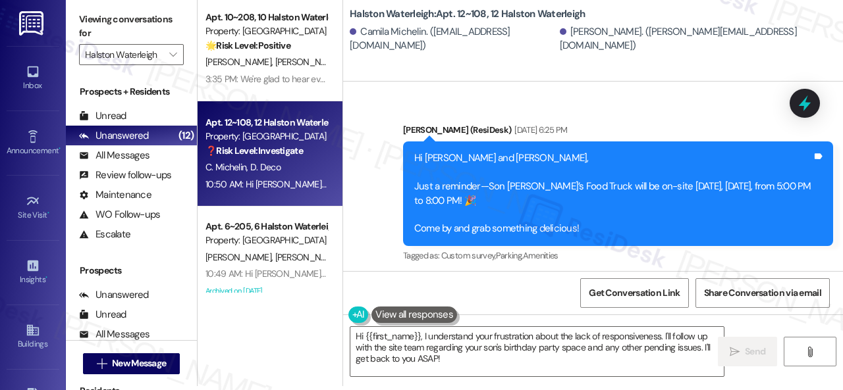
scroll to position [28841, 0]
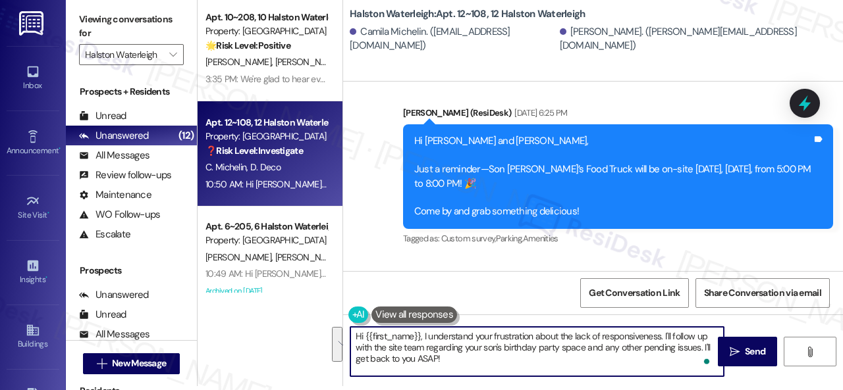
drag, startPoint x: 365, startPoint y: 335, endPoint x: 583, endPoint y: 364, distance: 220.5
click at [583, 364] on textarea "Hi {{first_name}}, I understand your frustration about the lack of responsivene…" at bounding box center [536, 351] width 373 height 49
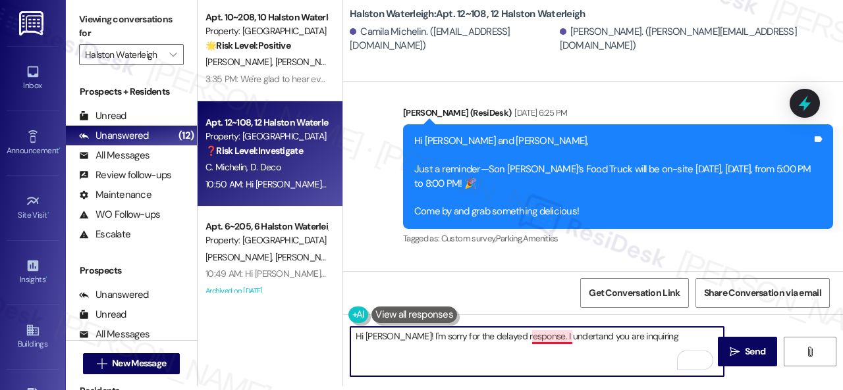
click at [553, 335] on textarea "Hi [PERSON_NAME]! I'm sorry for the delayed response. I undertand you are inqui…" at bounding box center [536, 351] width 373 height 49
click at [656, 340] on textarea "Hi [PERSON_NAME]! I'm sorry for the delayed response. I understand you are inqu…" at bounding box center [536, 351] width 373 height 49
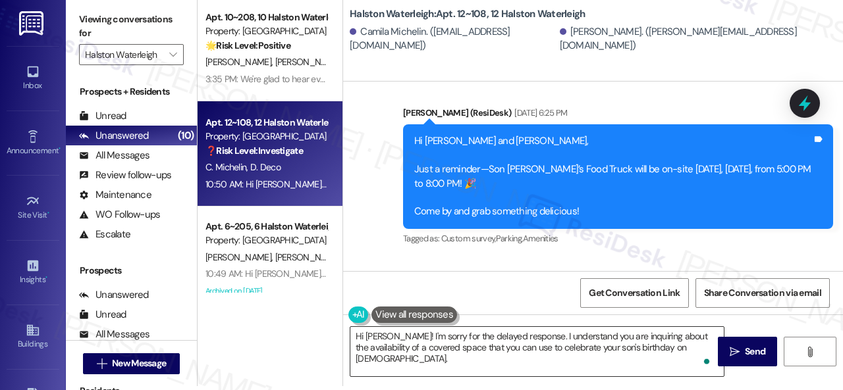
click at [708, 349] on textarea "Hi [PERSON_NAME]! I'm sorry for the delayed response. I understand you are inqu…" at bounding box center [536, 351] width 373 height 49
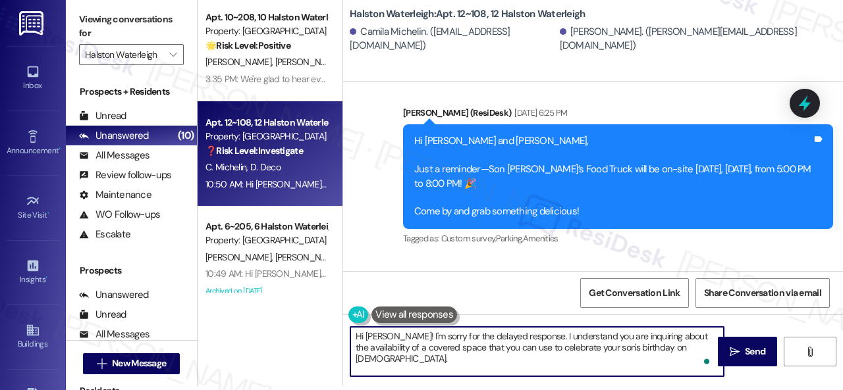
paste textarea "I will forward your inquiry to the site team and get back to you as soon as I r…"
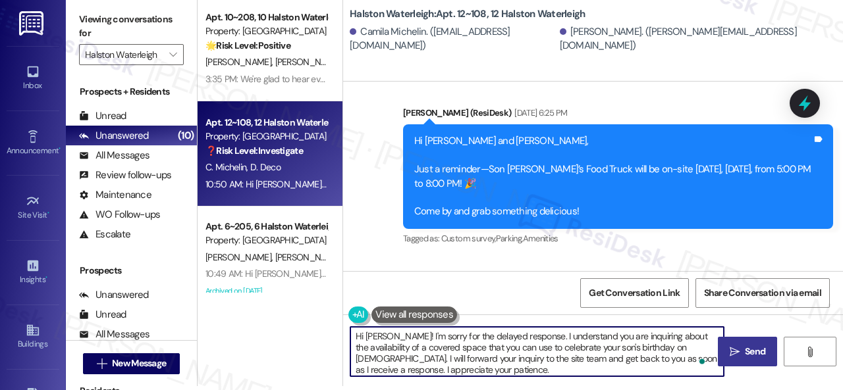
type textarea "Hi [PERSON_NAME]! I'm sorry for the delayed response. I understand you are inqu…"
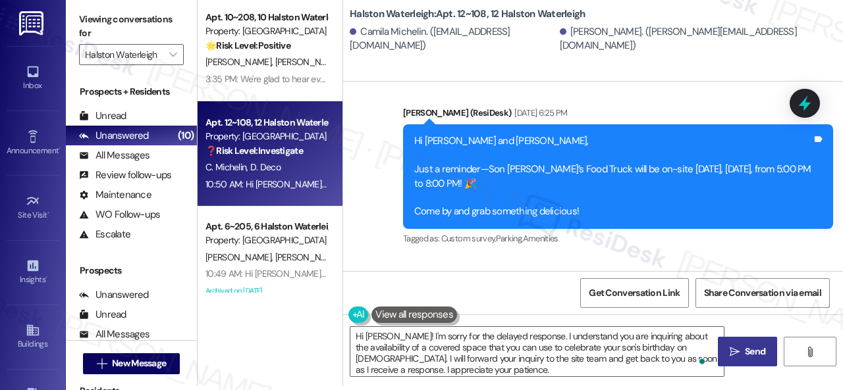
click at [744, 348] on span "Send" at bounding box center [754, 352] width 20 height 14
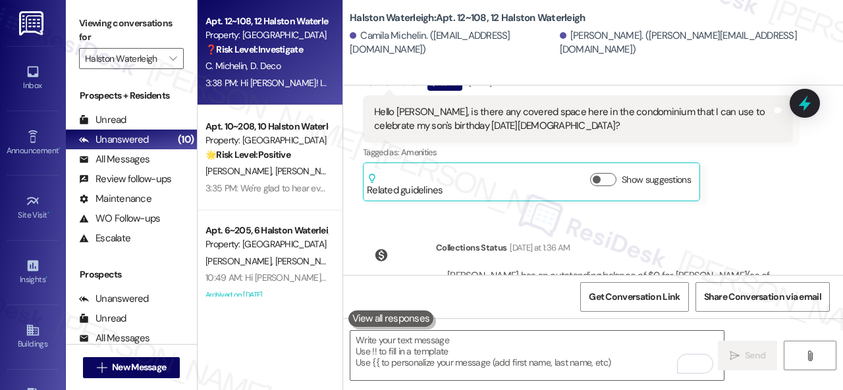
scroll to position [29132, 0]
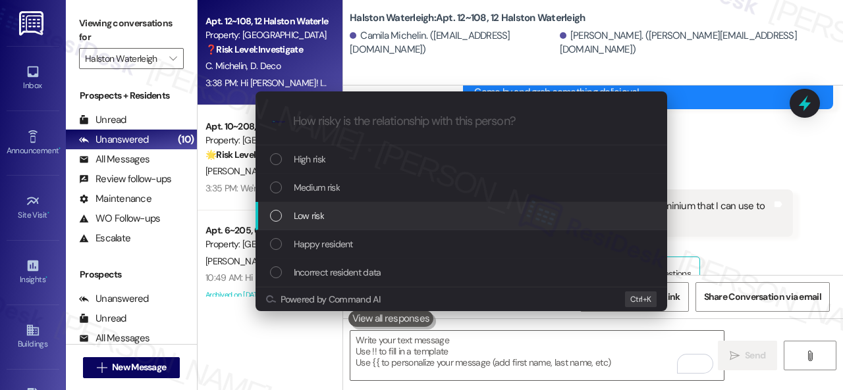
click at [313, 213] on span "Low risk" at bounding box center [309, 216] width 30 height 14
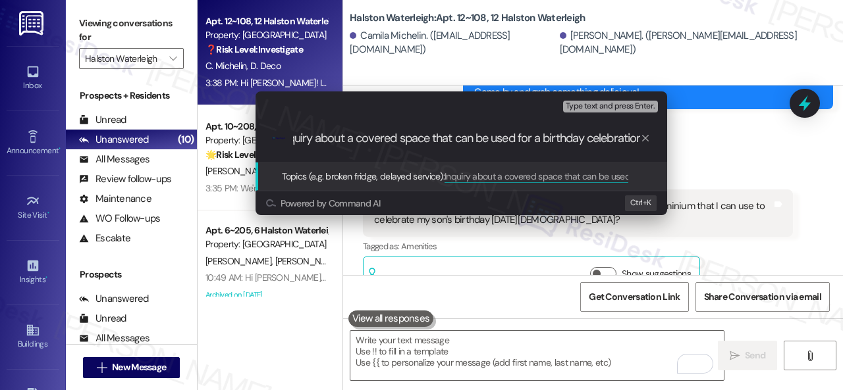
scroll to position [0, 19]
type input "Inquiry about a covered space that can be used for a birthday celebration."
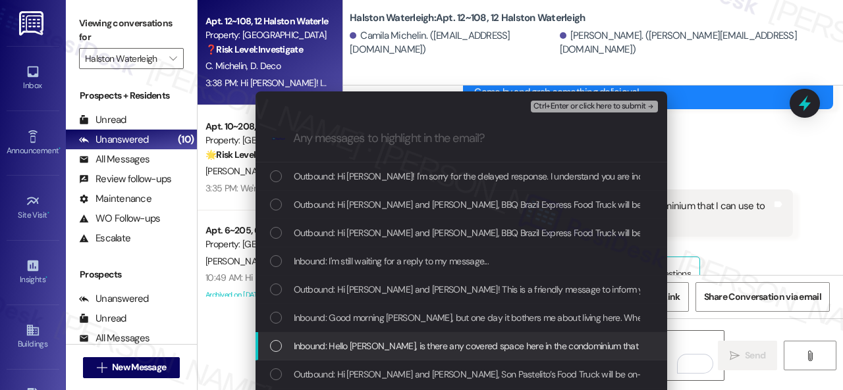
click at [390, 347] on span "Inbound: Hello [PERSON_NAME], is there any covered space here in the condominiu…" at bounding box center [604, 346] width 620 height 14
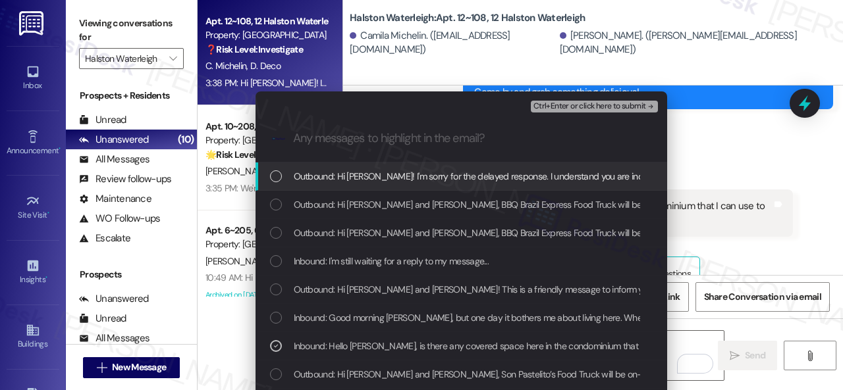
click at [550, 103] on span "Ctrl+Enter or click here to submit" at bounding box center [589, 106] width 113 height 9
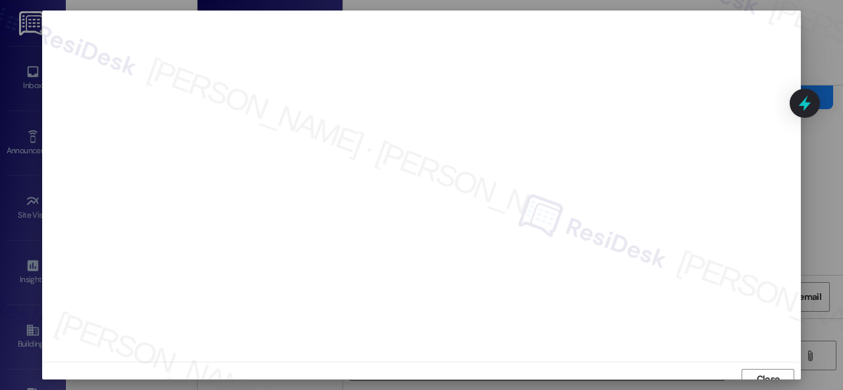
scroll to position [10, 0]
click at [754, 373] on span "Close" at bounding box center [768, 370] width 28 height 14
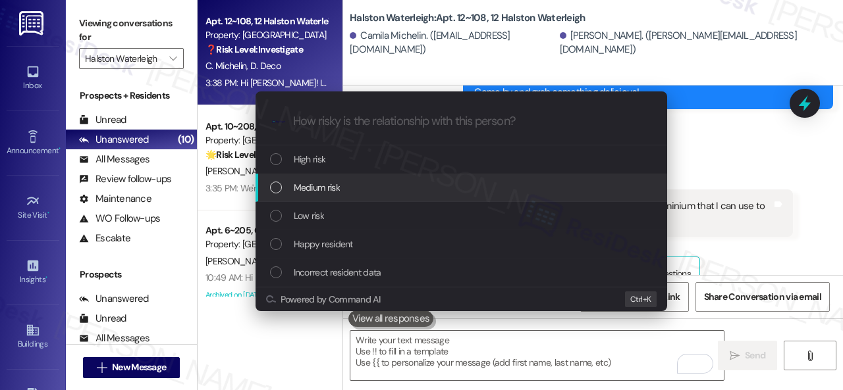
click at [305, 188] on span "Medium risk" at bounding box center [317, 187] width 46 height 14
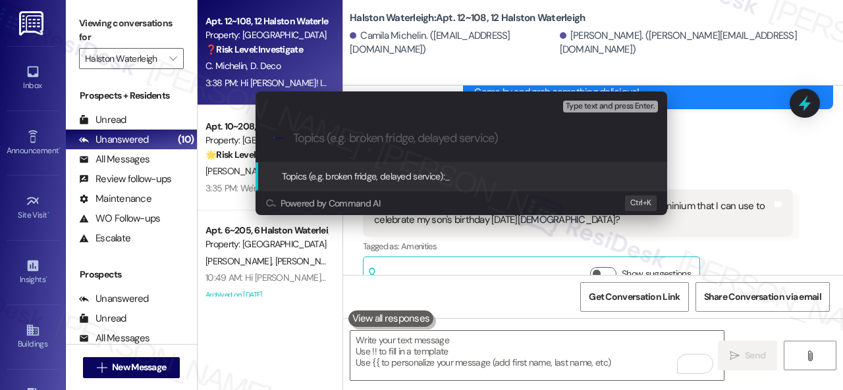
paste input "Inquiry about a covered space that can be used for a birthday celebration."
type input "Inquiry about a covered space that can be used for a birthday celebration."
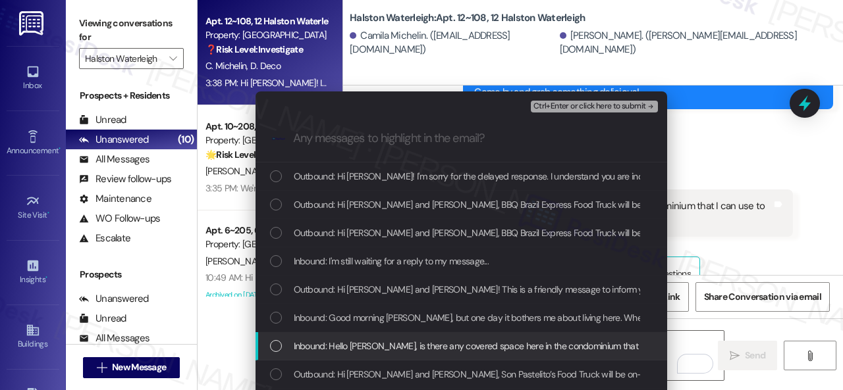
click at [402, 348] on span "Inbound: Hello Sarah, is there any covered space here in the condominium that I…" at bounding box center [604, 346] width 620 height 14
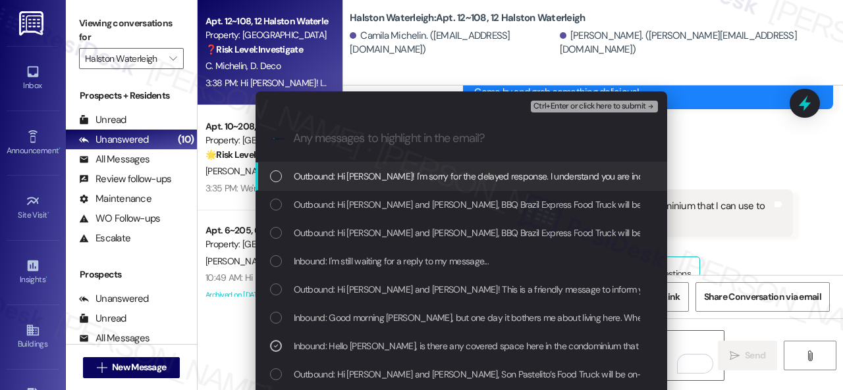
click at [573, 105] on span "Ctrl+Enter or click here to submit" at bounding box center [589, 106] width 113 height 9
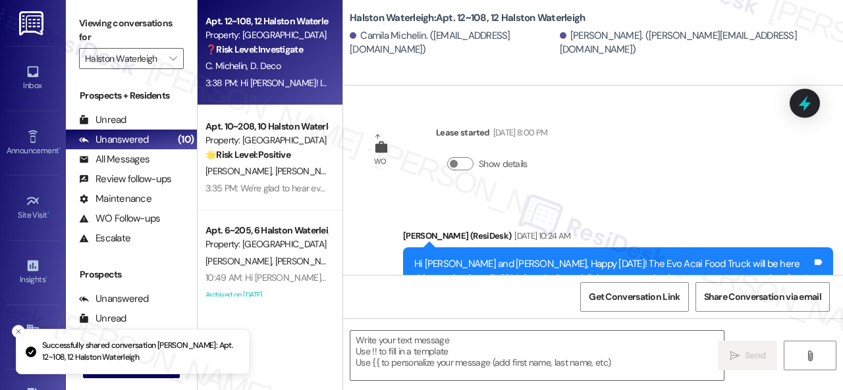
scroll to position [29461, 0]
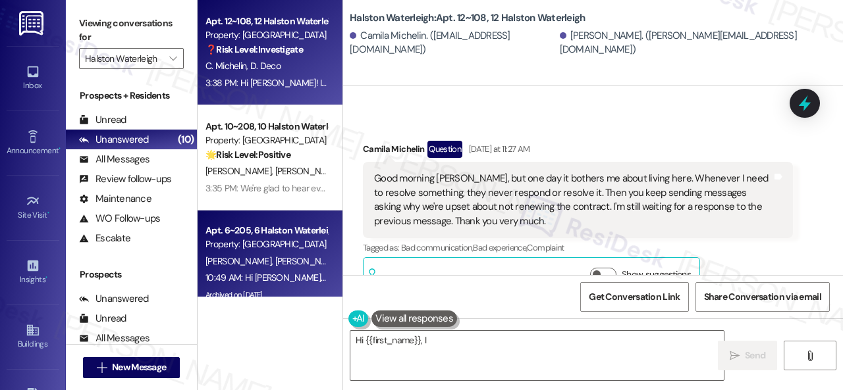
type textarea "Hi {{first_name}}, I"
click at [300, 268] on div "P. Felix T. Felix T. Junior" at bounding box center [266, 261] width 124 height 16
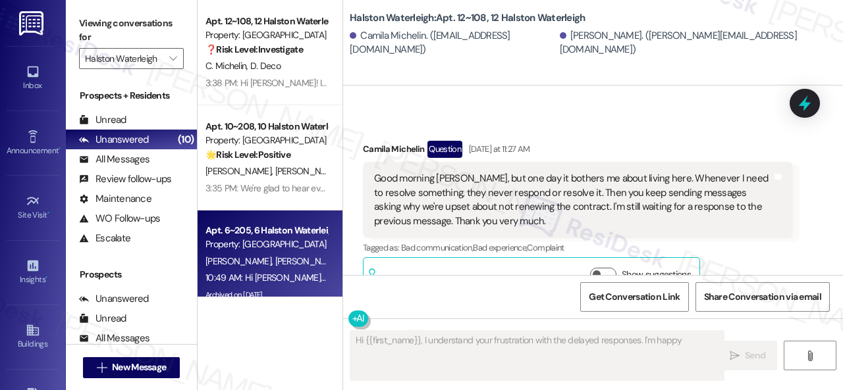
type textarea "Hi {{first_name}}, I understand your frustration with the delayed responses. I'…"
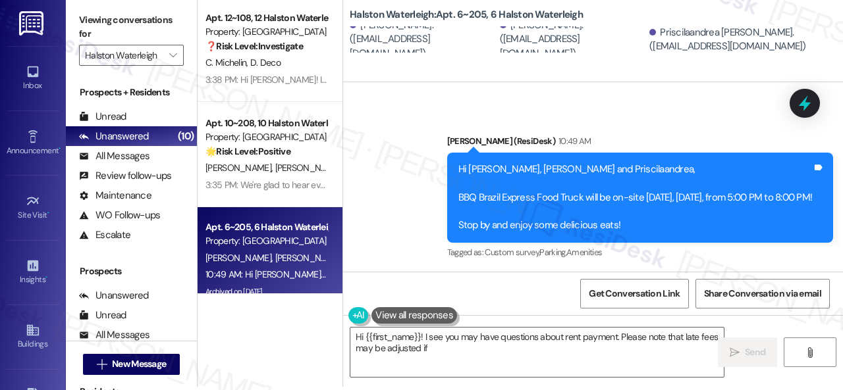
scroll to position [4, 0]
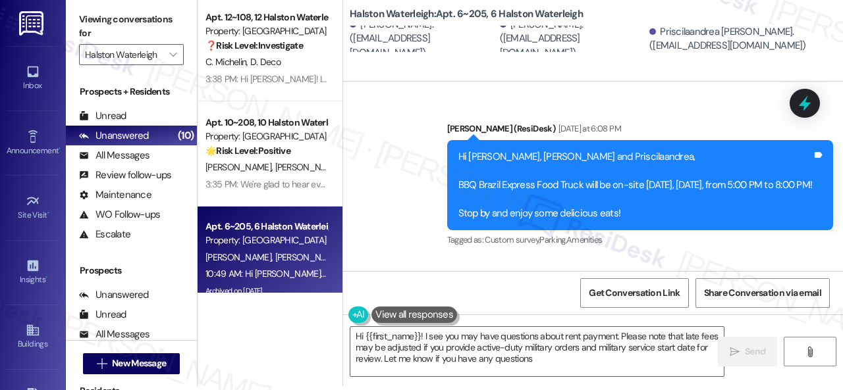
type textarea "Hi {{first_name}}! I see you may have questions about rent payment. Please note…"
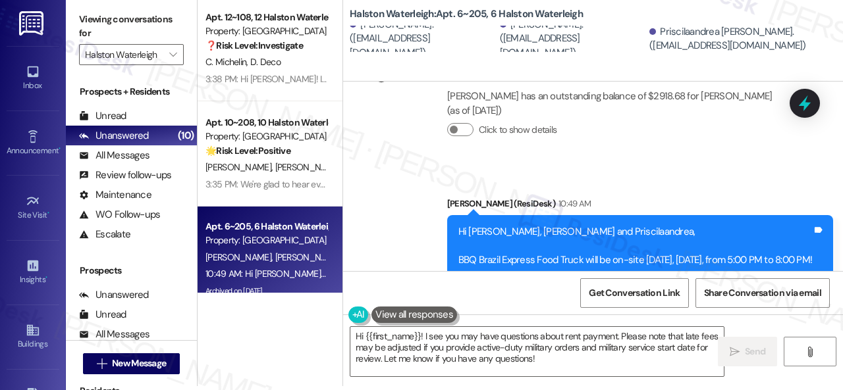
scroll to position [13280, 0]
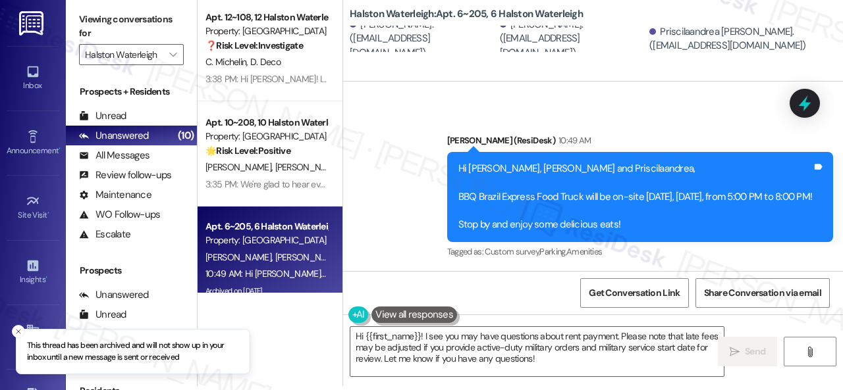
click at [379, 126] on div "Announcement, sent via SMS Sarah (ResiDesk) 10:49 AM Hi Tercio Alexandre, Terci…" at bounding box center [593, 187] width 500 height 167
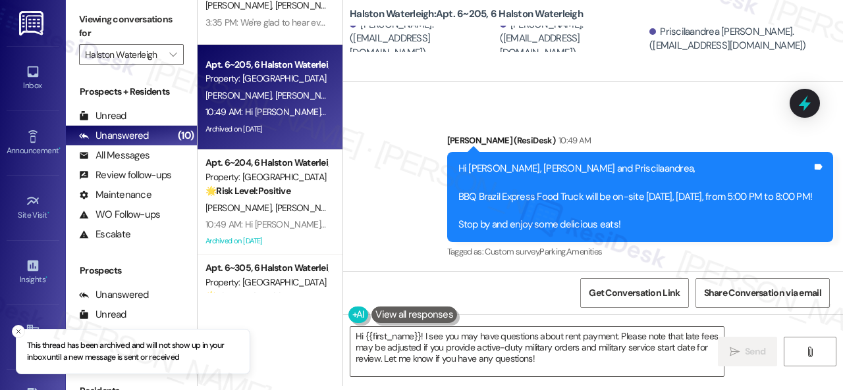
scroll to position [197, 0]
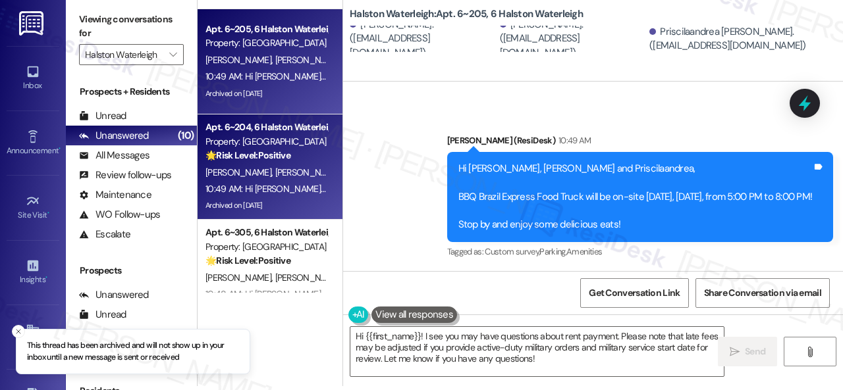
click at [275, 176] on span "[PERSON_NAME] [PERSON_NAME]" at bounding box center [342, 173] width 134 height 12
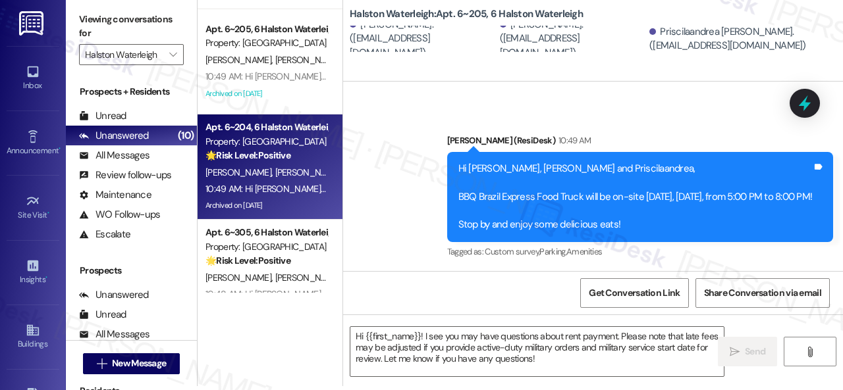
type textarea "Fetching suggested responses. Please feel free to read through the conversation…"
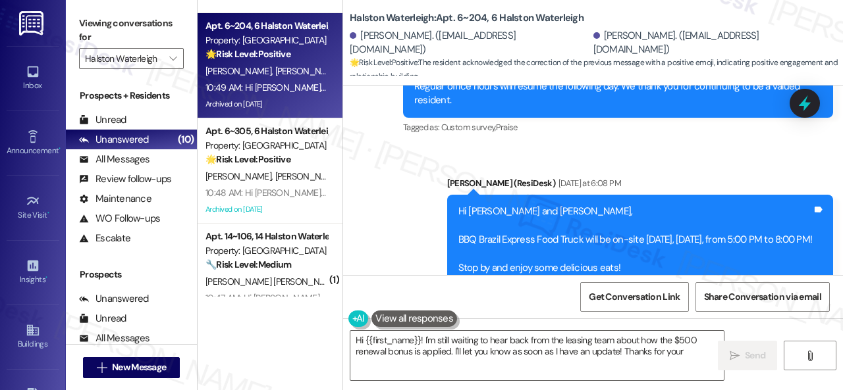
scroll to position [43736, 0]
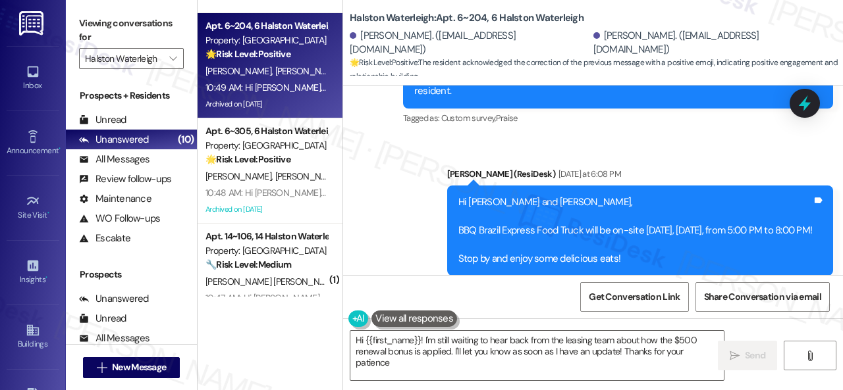
type textarea "Hi {{first_name}}! I'm still waiting to hear back from the leasing team about h…"
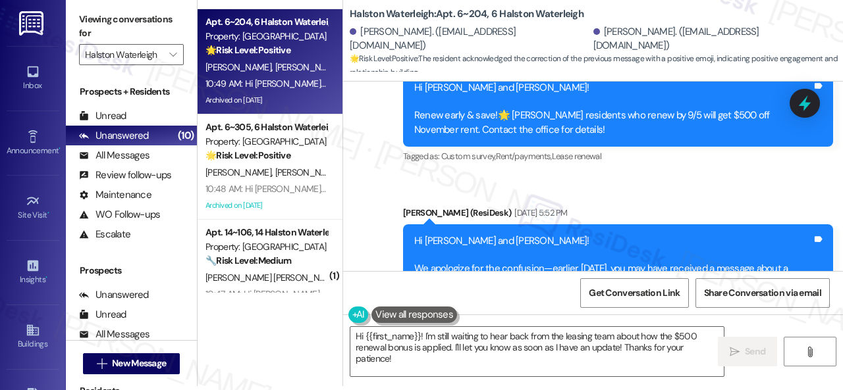
scroll to position [42420, 0]
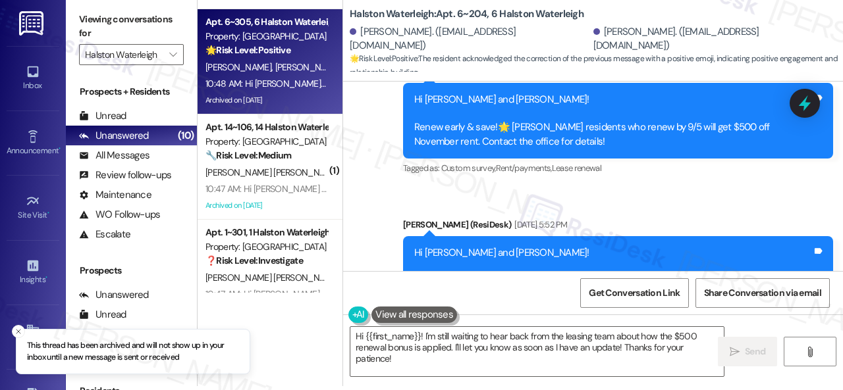
click at [305, 73] on div "E. Santos E. Carneiro" at bounding box center [266, 67] width 124 height 16
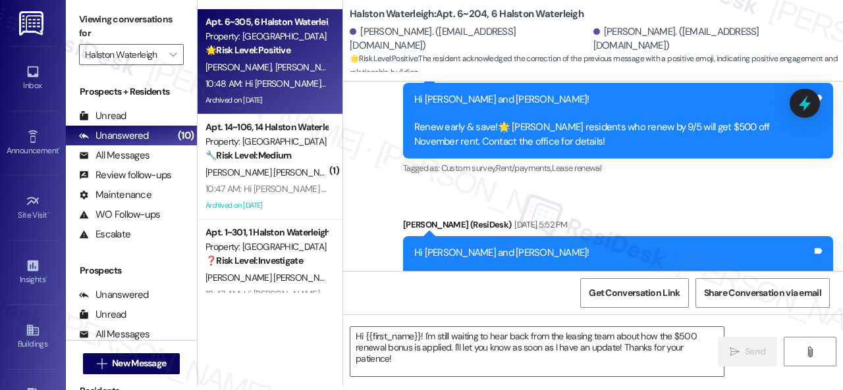
type textarea "Fetching suggested responses. Please feel free to read through the conversation…"
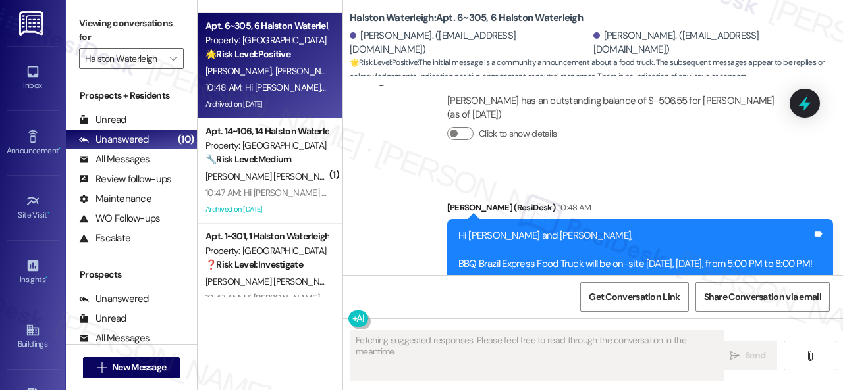
scroll to position [2590, 0]
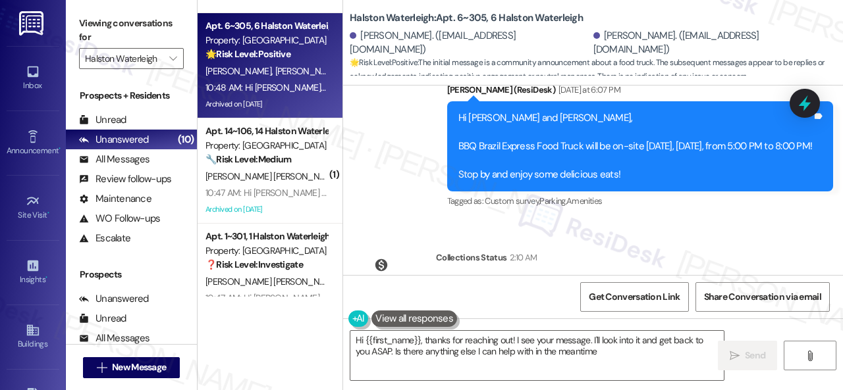
type textarea "Hi {{first_name}}, thanks for reaching out! I see your message. I'll look into …"
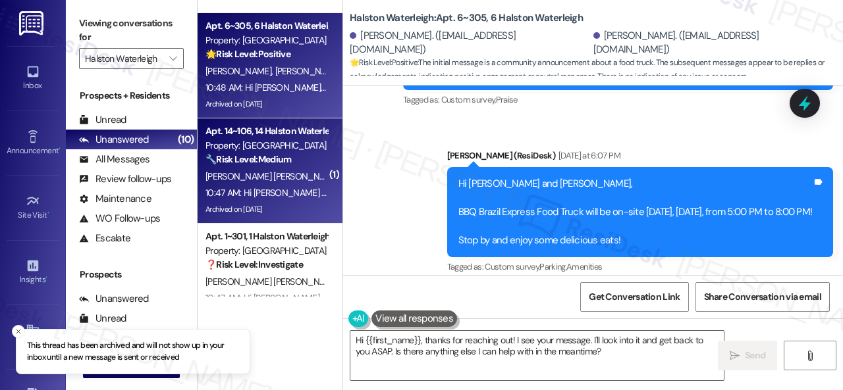
scroll to position [329, 0]
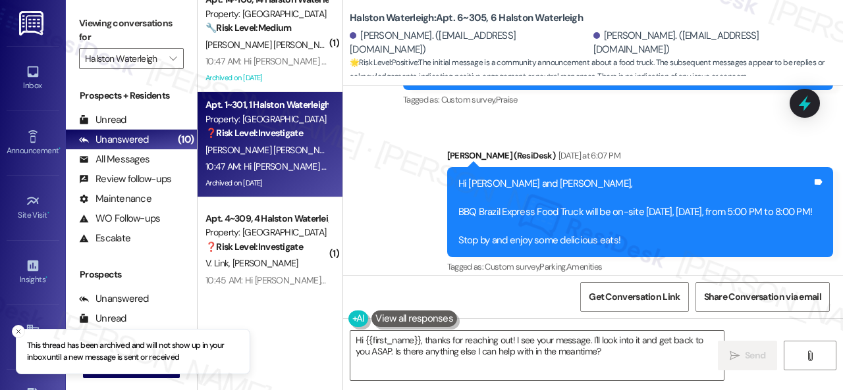
click at [343, 156] on span "J. Tortolero" at bounding box center [376, 150] width 66 height 12
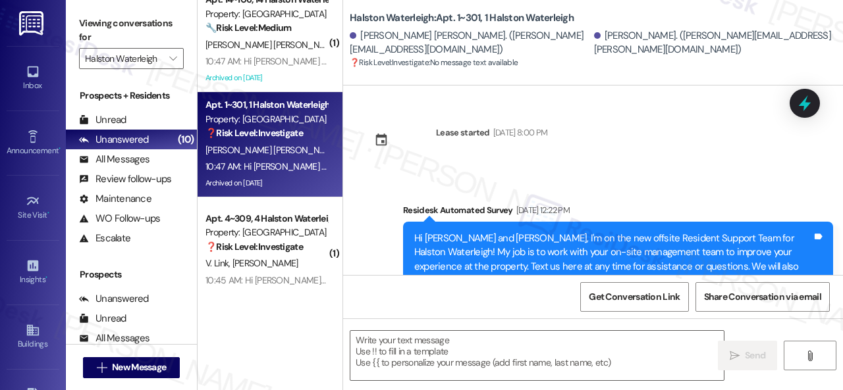
scroll to position [38740, 0]
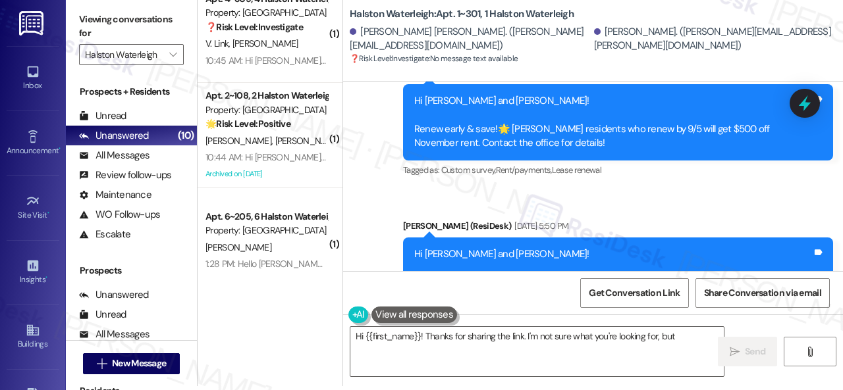
scroll to position [37978, 0]
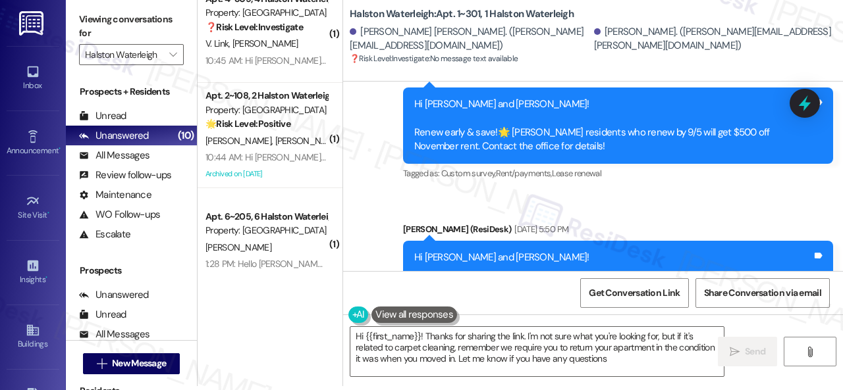
type textarea "Hi {{first_name}}! Thanks for sharing the link. I'm not sure what you're lookin…"
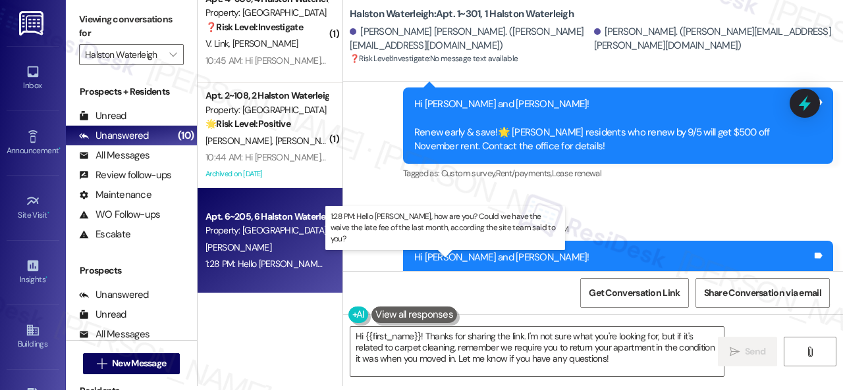
click at [284, 259] on div "1:28 PM: Hello Sarah, how are you? Could we have the waive the late fee of the …" at bounding box center [468, 264] width 527 height 12
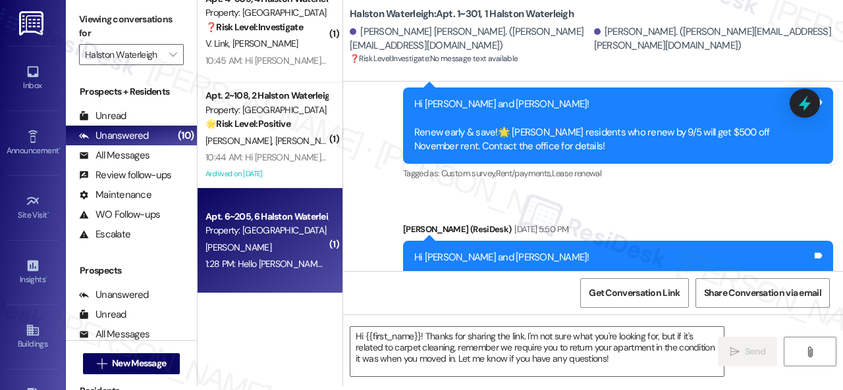
type textarea "Fetching suggested responses. Please feel free to read through the conversation…"
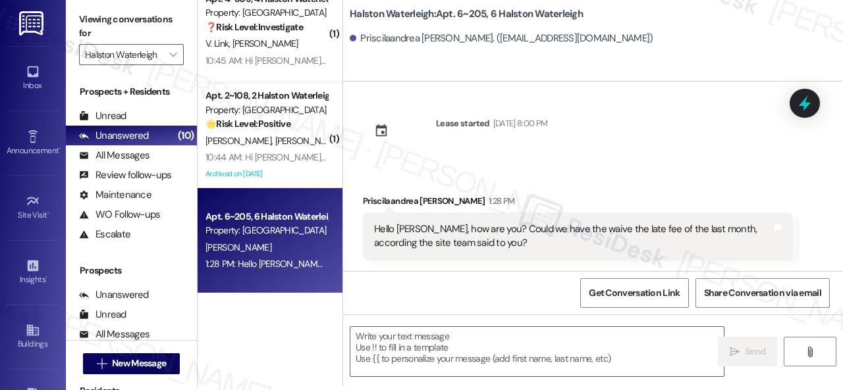
scroll to position [0, 0]
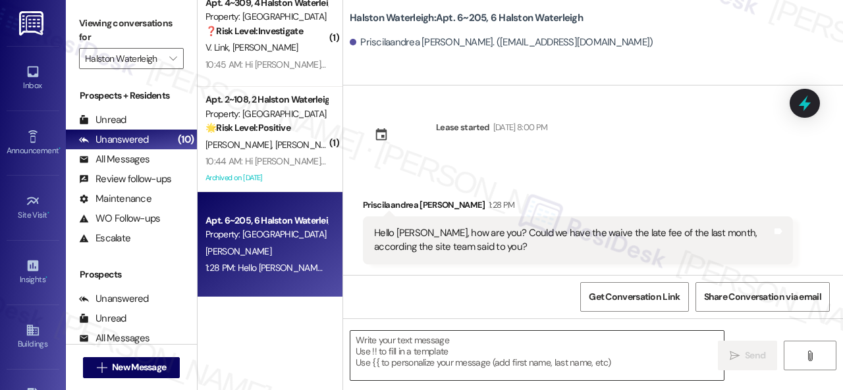
click at [427, 350] on textarea at bounding box center [536, 355] width 373 height 49
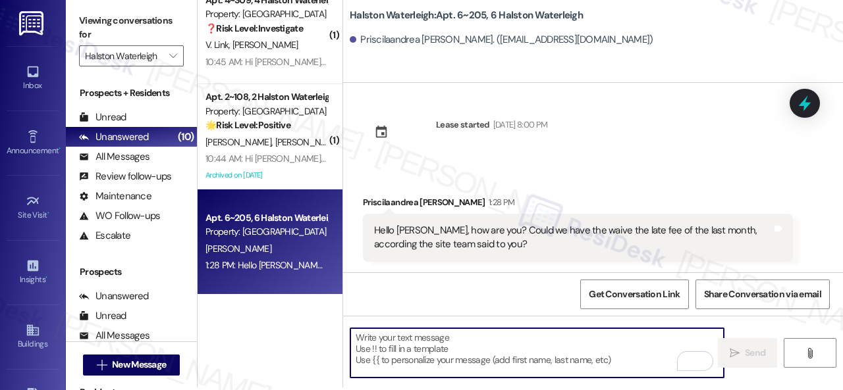
scroll to position [4, 0]
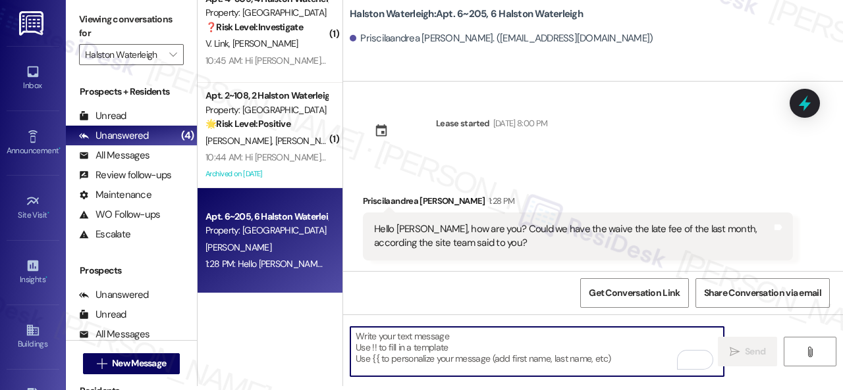
click at [441, 340] on textarea "To enrich screen reader interactions, please activate Accessibility in Grammarl…" at bounding box center [536, 351] width 373 height 49
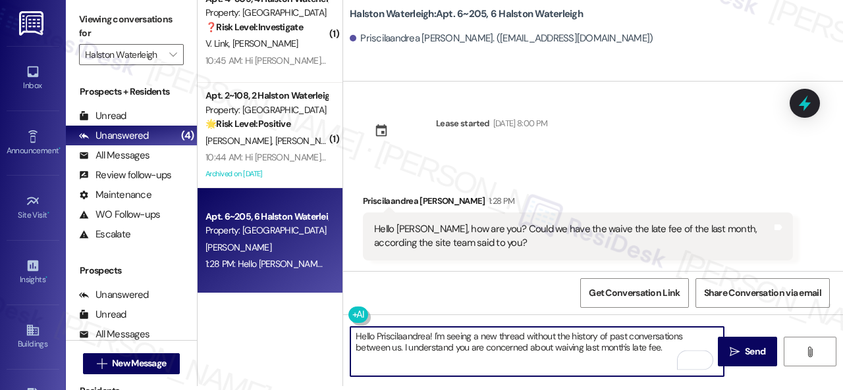
click at [665, 348] on textarea "Hello Priscilaandrea! I'm seeing a new thread without the history of past conve…" at bounding box center [536, 351] width 373 height 49
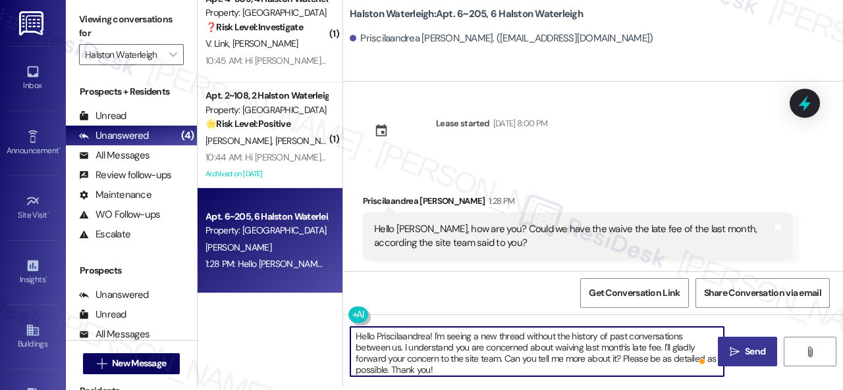
type textarea "Hello Priscilaandrea! I'm seeing a new thread without the history of past conve…"
click at [744, 357] on span "Send" at bounding box center [754, 352] width 20 height 14
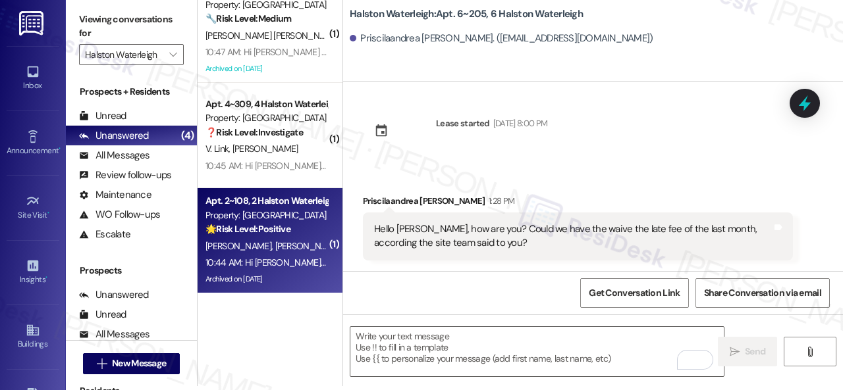
click at [304, 249] on div "J. Cheung L. Cheung" at bounding box center [266, 246] width 124 height 16
type textarea "Fetching suggested responses. Please feel free to read through the conversation…"
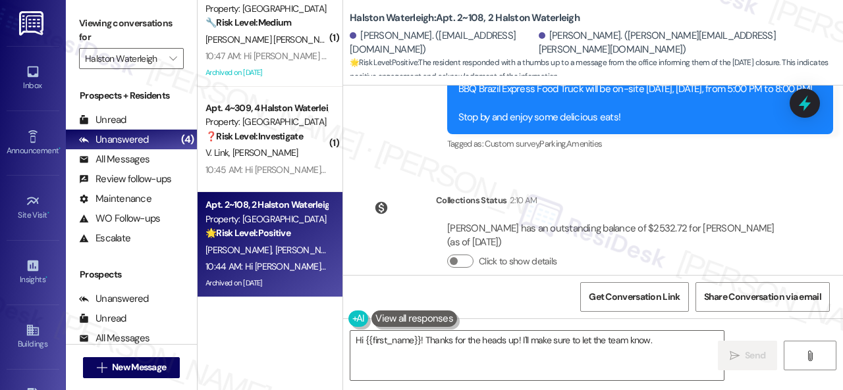
scroll to position [10599, 0]
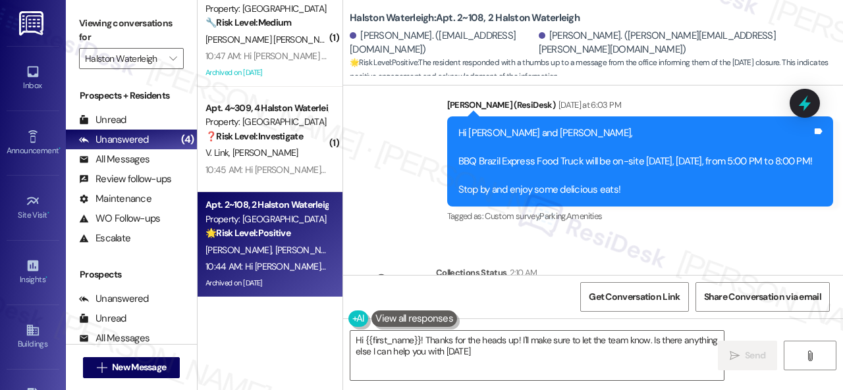
type textarea "Hi {{first_name}}! Thanks for the heads up! I'll make sure to let the team know…"
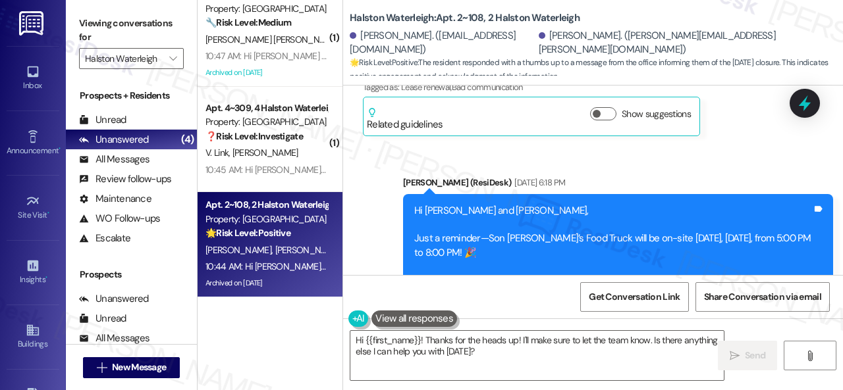
scroll to position [9349, 0]
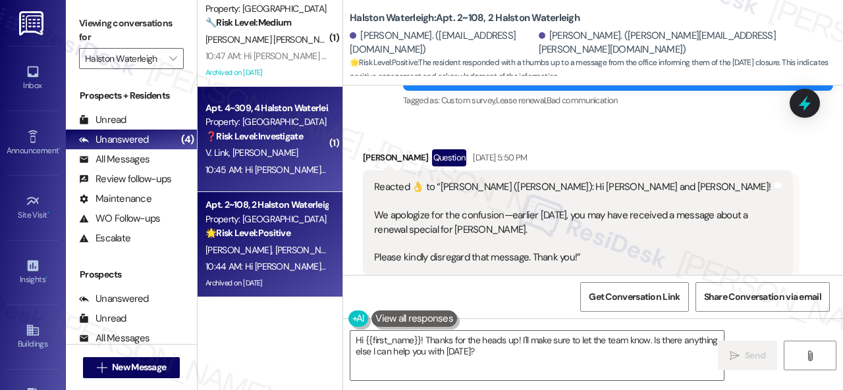
click at [294, 156] on div "V. Link A. Juhasz" at bounding box center [266, 153] width 124 height 16
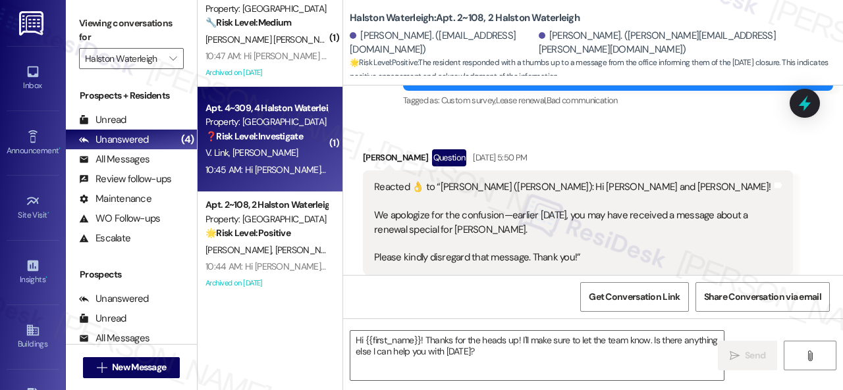
type textarea "Fetching suggested responses. Please feel free to read through the conversation…"
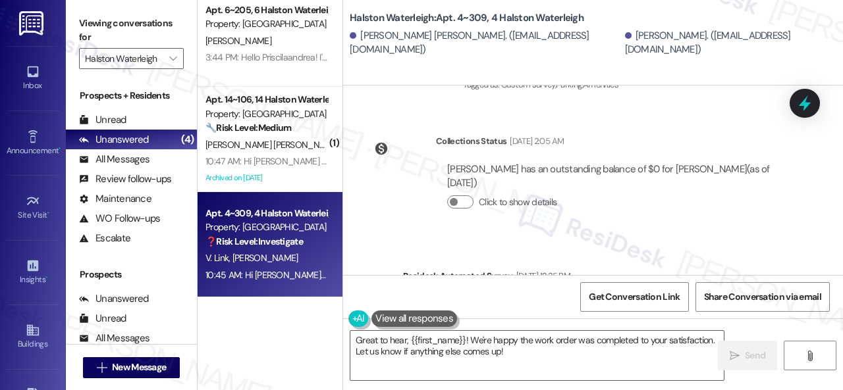
scroll to position [31005, 0]
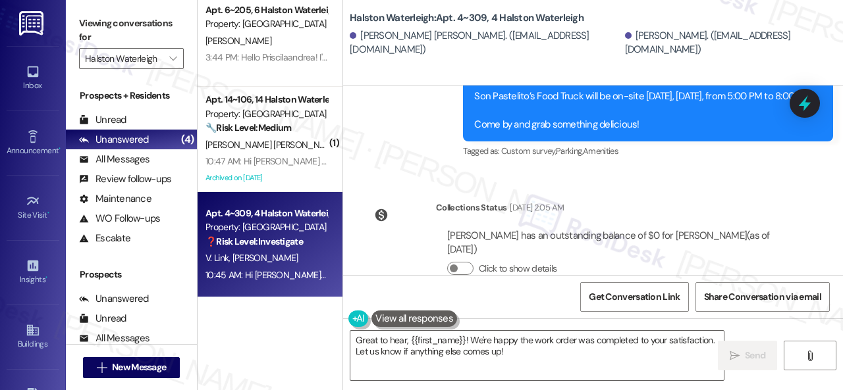
click at [398, 306] on div "Survey, sent via SMS Residesk Automated Survey Aug 25, 2025 at 12:25 PM Hi Aust…" at bounding box center [593, 376] width 500 height 140
click at [424, 353] on textarea "Great to hear, {{first_name}}! We're happy the work order was completed to your…" at bounding box center [536, 355] width 373 height 49
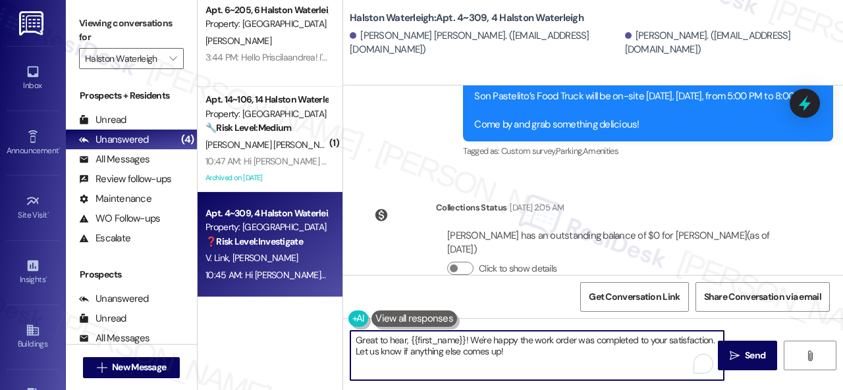
paste textarea "We're glad to hear everything’s taken care of. If your experience at {{property…"
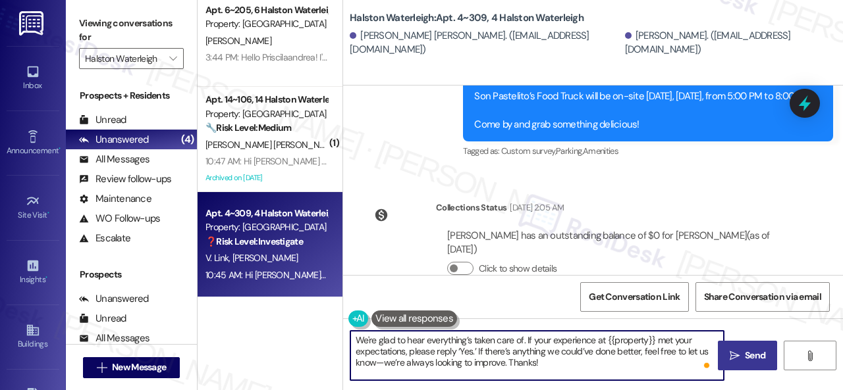
type textarea "We're glad to hear everything’s taken care of. If your experience at {{property…"
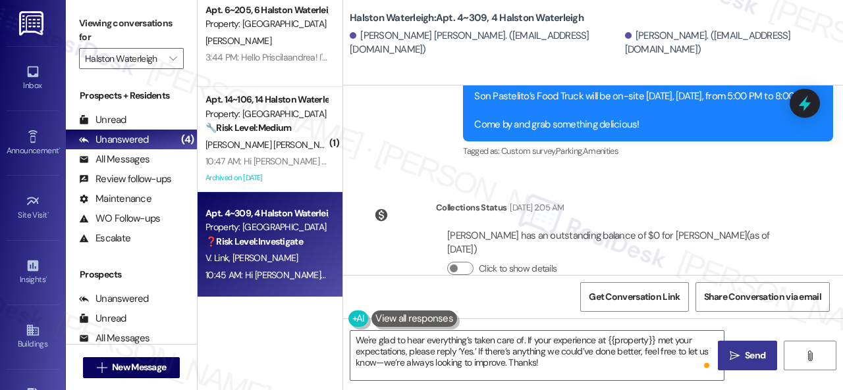
click at [744, 360] on span "Send" at bounding box center [754, 356] width 20 height 14
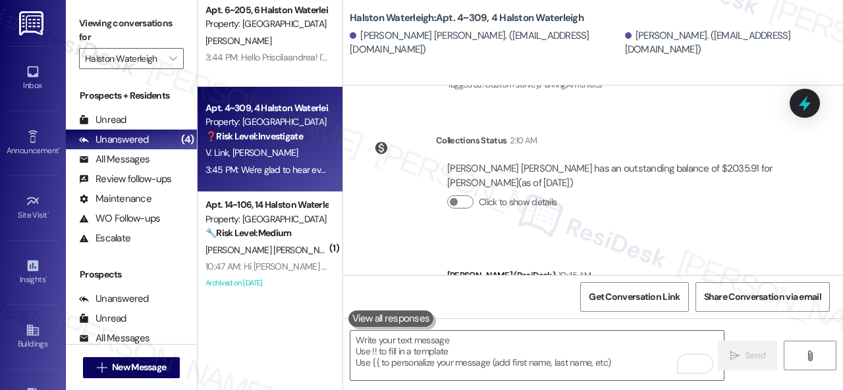
scroll to position [31849, 0]
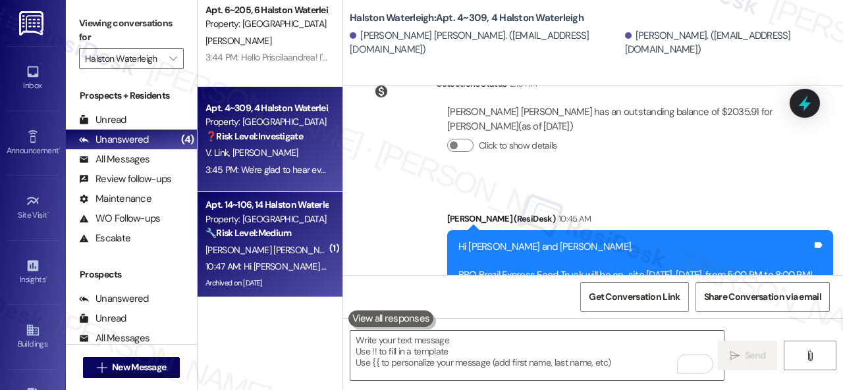
click at [244, 263] on div "10:47 AM: Hi Fabrizio and Mirelle, BBQ Brazil Express Food Truck will be on-sit…" at bounding box center [546, 267] width 683 height 12
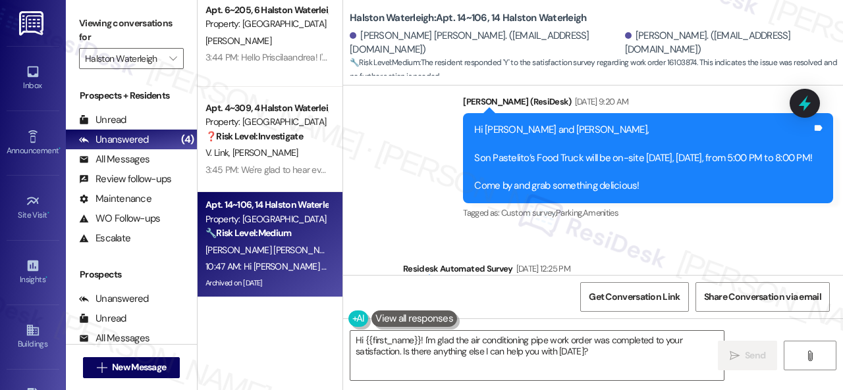
scroll to position [34746, 0]
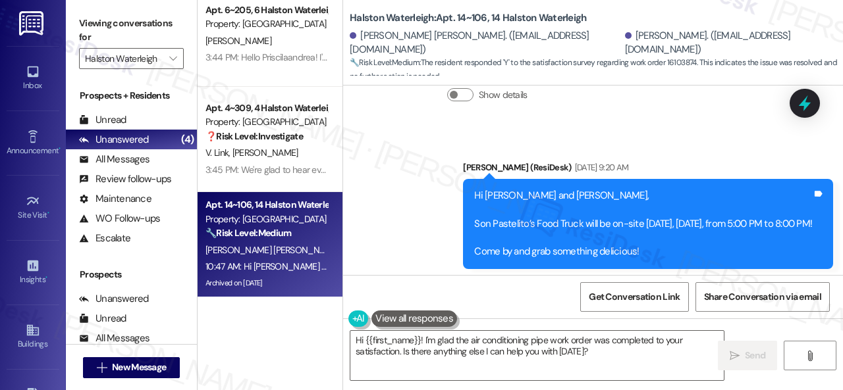
click at [363, 136] on div "Announcement, sent via SMS Sarah (ResiDesk) Aug 22, 2025 at 9:20 AM Hi Fabrizio…" at bounding box center [593, 284] width 500 height 307
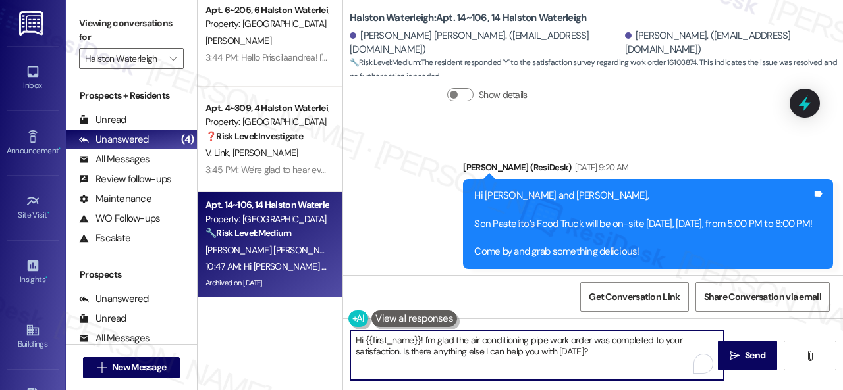
drag, startPoint x: 352, startPoint y: 318, endPoint x: 250, endPoint y: 298, distance: 103.3
click at [250, 298] on div "Apt. 6~205, 6 Halston Waterleigh Property: Halston Waterleigh P. Felix 3:44 PM:…" at bounding box center [519, 195] width 645 height 390
paste textarea "We're glad to hear everything’s taken care of. If your experience at {{property…"
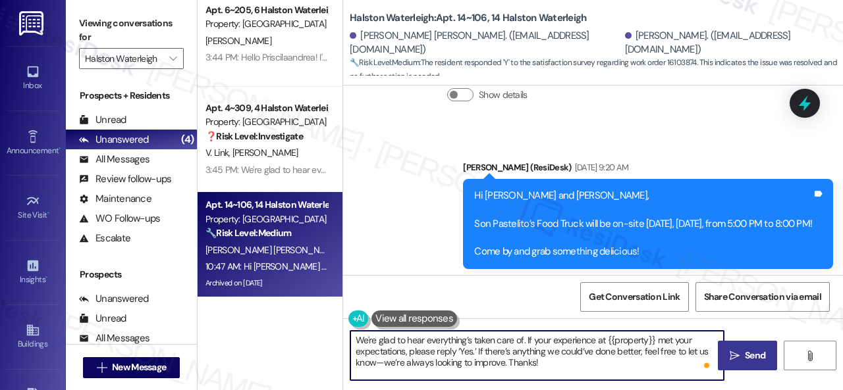
type textarea "We're glad to hear everything’s taken care of. If your experience at {{property…"
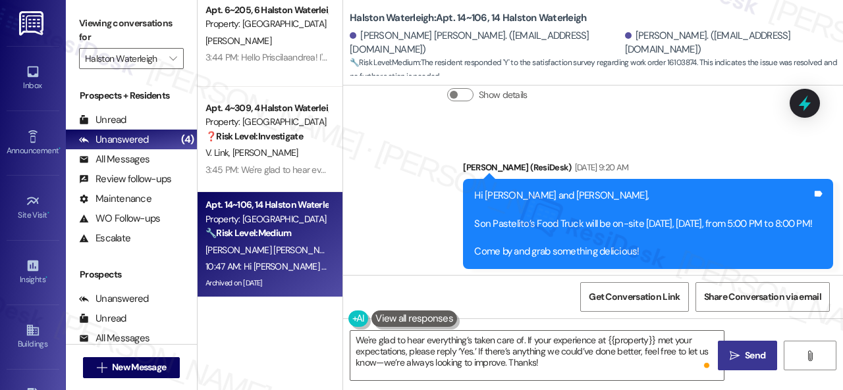
click at [742, 352] on span "Send" at bounding box center [755, 356] width 26 height 14
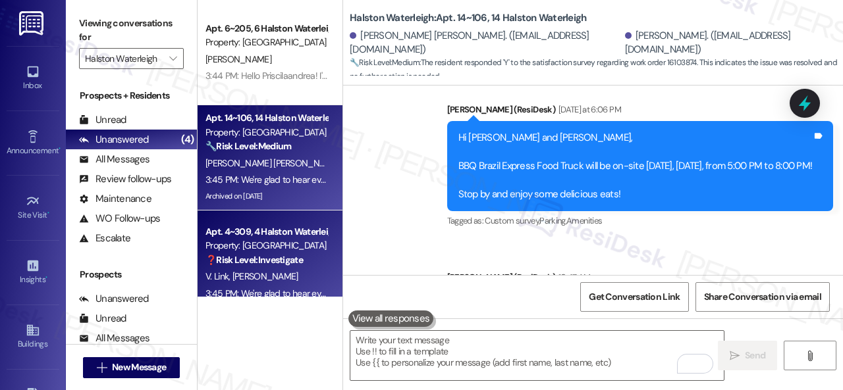
scroll to position [18, 0]
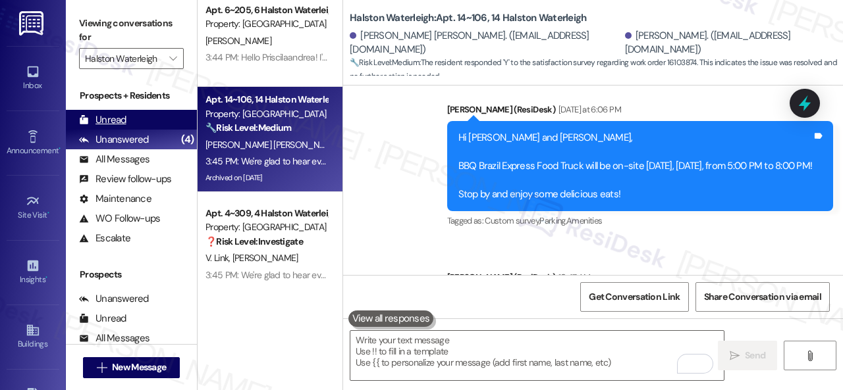
click at [117, 119] on div "Unread" at bounding box center [102, 120] width 47 height 14
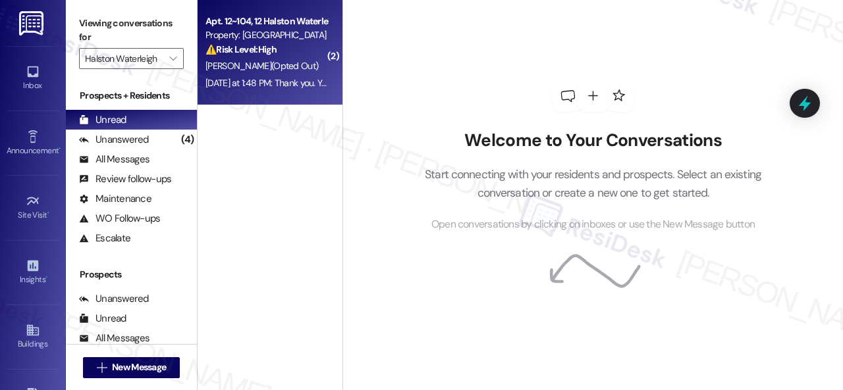
click at [304, 60] on div "D. Marques (Opted Out)" at bounding box center [266, 66] width 124 height 16
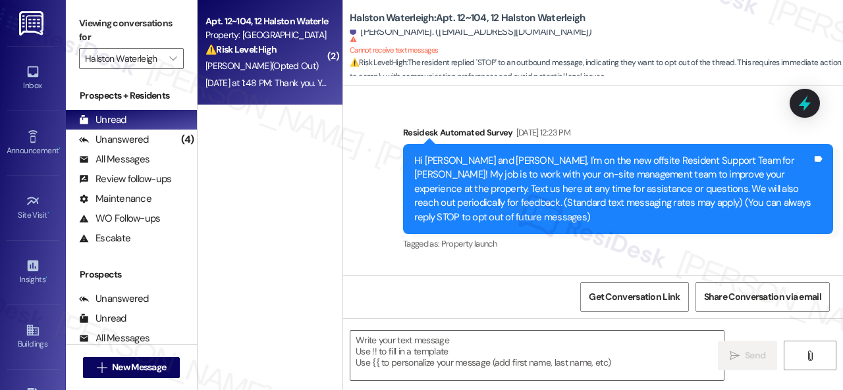
scroll to position [35544, 0]
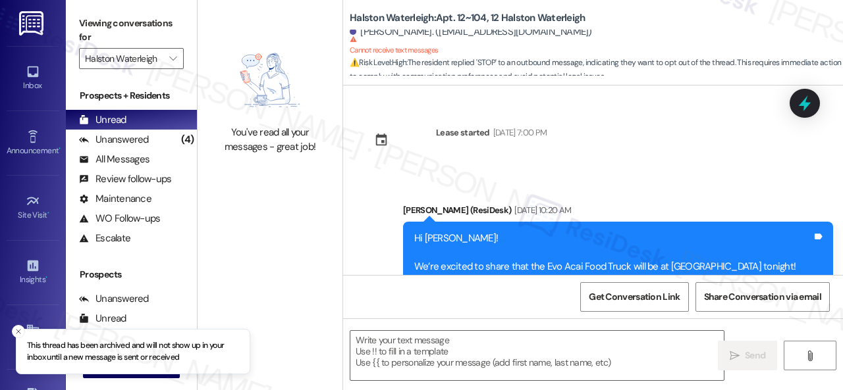
scroll to position [23342, 0]
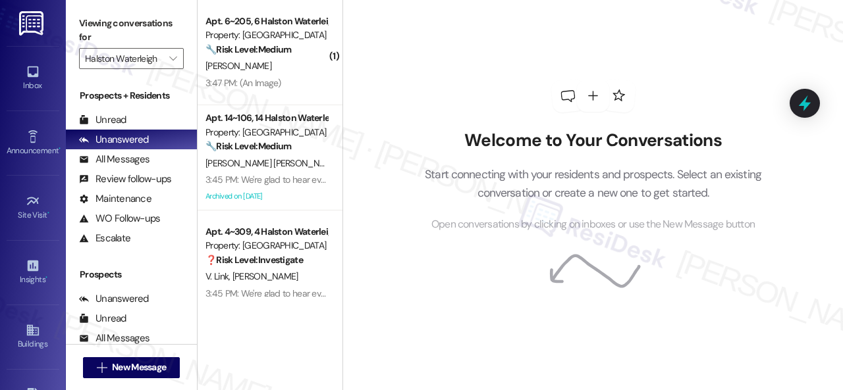
scroll to position [18, 0]
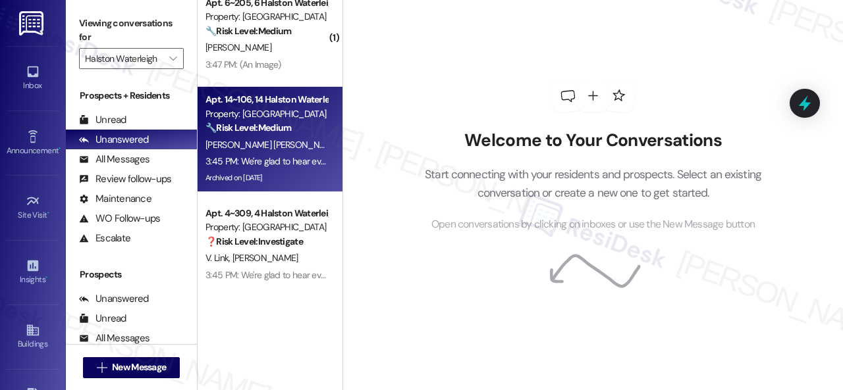
click at [307, 138] on div "[PERSON_NAME] [PERSON_NAME] [PERSON_NAME] [PERSON_NAME]" at bounding box center [266, 145] width 124 height 16
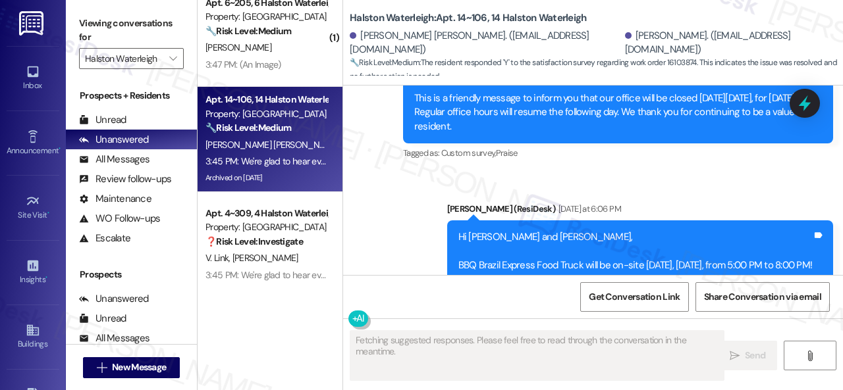
scroll to position [35412, 0]
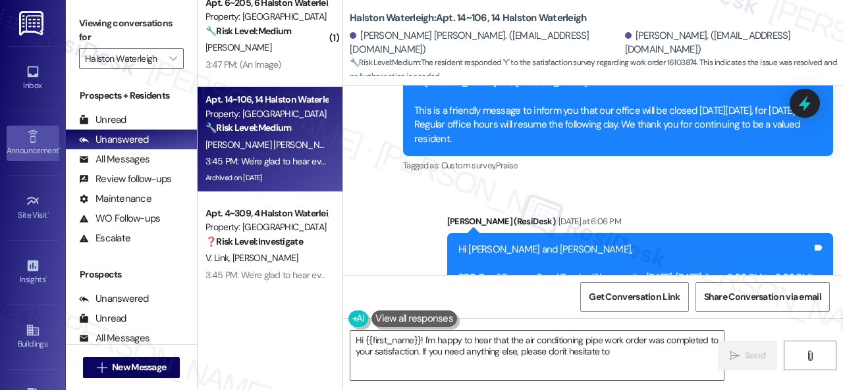
click at [45, 134] on link "Announcement •" at bounding box center [33, 144] width 53 height 36
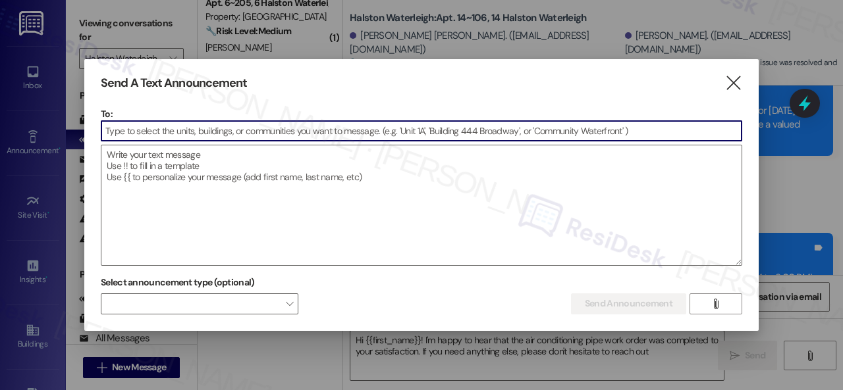
type textarea "Hi {{first_name}}! I'm happy to hear that the air conditioning pipe work order …"
click at [206, 136] on input at bounding box center [421, 131] width 640 height 20
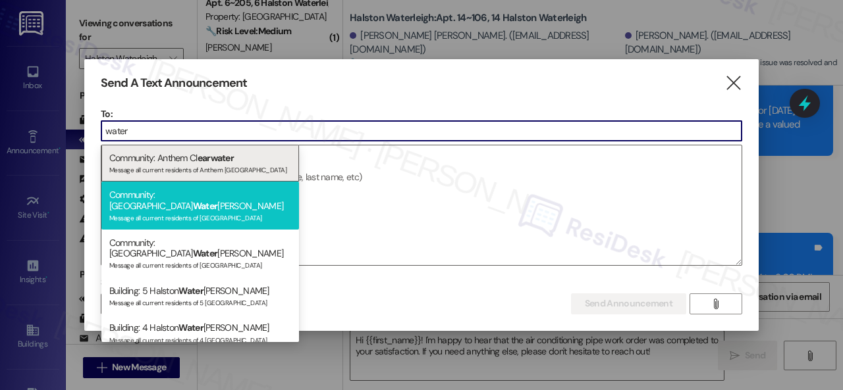
type input "water"
click at [174, 198] on div "Community: Halston Water leigh Message all current residents of Halston Waterle…" at bounding box center [199, 206] width 197 height 48
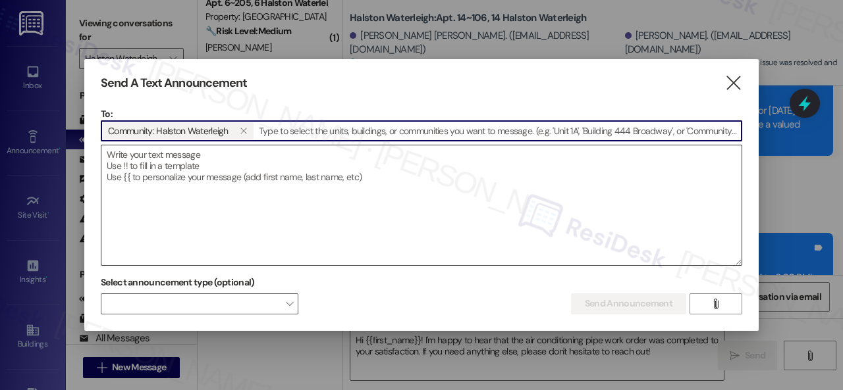
click at [196, 174] on textarea at bounding box center [421, 205] width 640 height 120
paste textarea "Hi {{first_name}}, Update: BBQ Brazil Express Food Truck will not be coming tod…"
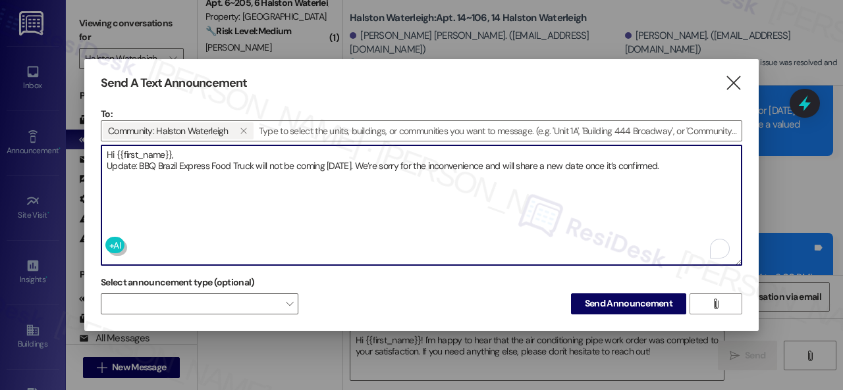
click at [192, 148] on textarea "Hi {{first_name}}, Update: BBQ Brazil Express Food Truck will not be coming tod…" at bounding box center [421, 205] width 640 height 120
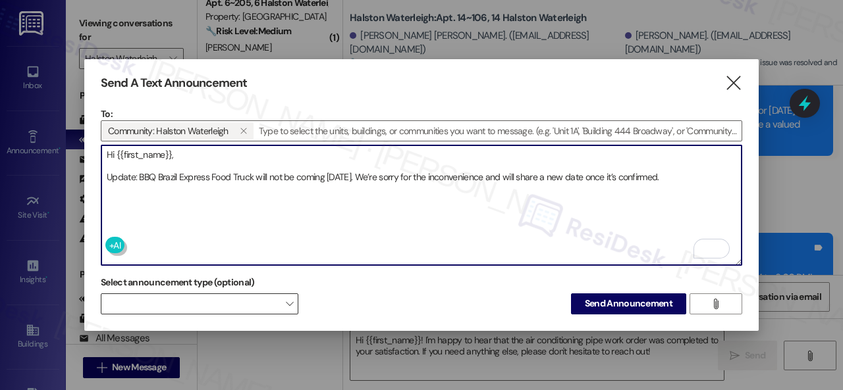
type textarea "Hi {{first_name}}, Update: BBQ Brazil Express Food Truck will not be coming tod…"
click at [203, 308] on span at bounding box center [199, 304] width 197 height 21
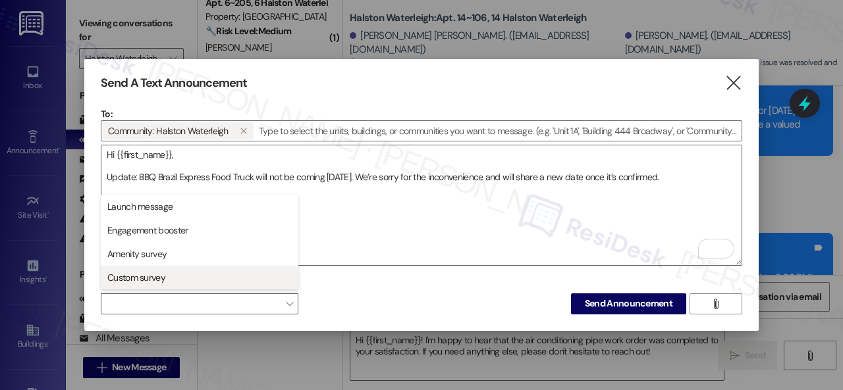
click at [148, 274] on span "Custom survey" at bounding box center [136, 277] width 58 height 13
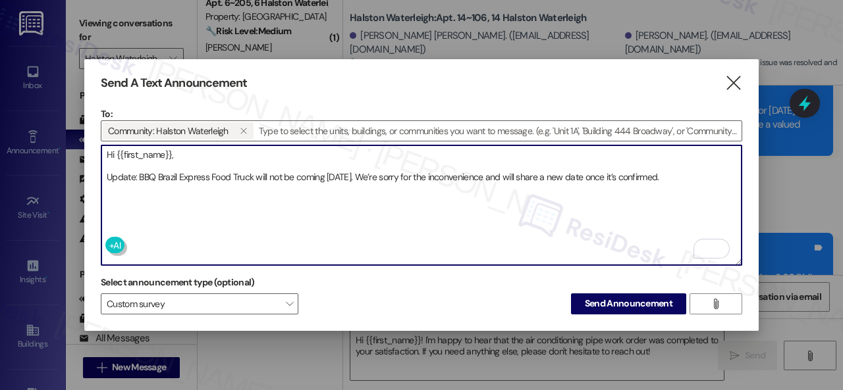
click at [369, 209] on textarea "Hi {{first_name}}, Update: BBQ Brazil Express Food Truck will not be coming tod…" at bounding box center [421, 205] width 640 height 120
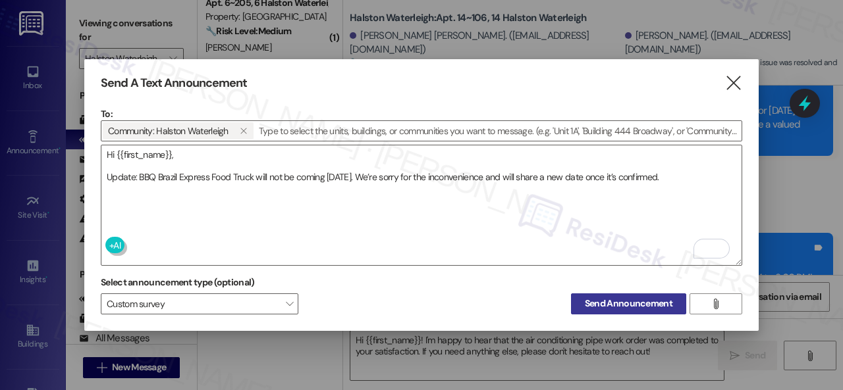
click at [641, 300] on span "Send Announcement" at bounding box center [629, 304] width 88 height 14
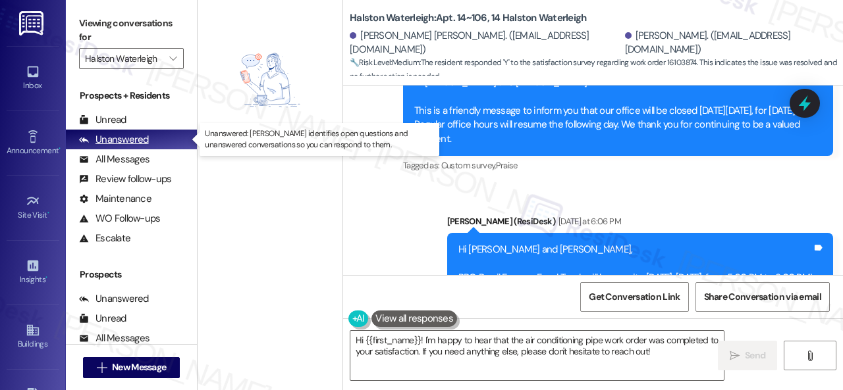
click at [117, 140] on div "Unanswered" at bounding box center [114, 140] width 70 height 14
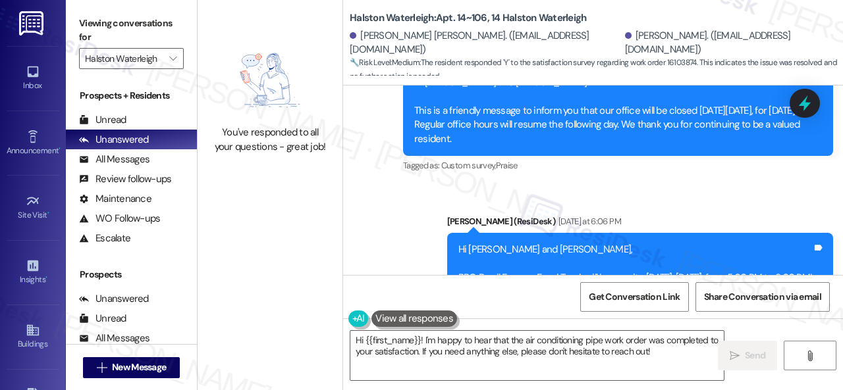
scroll to position [35544, 0]
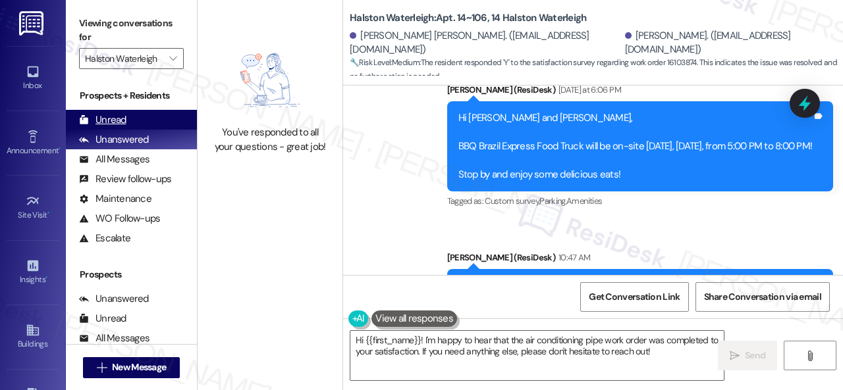
click at [118, 120] on div "Unread" at bounding box center [102, 120] width 47 height 14
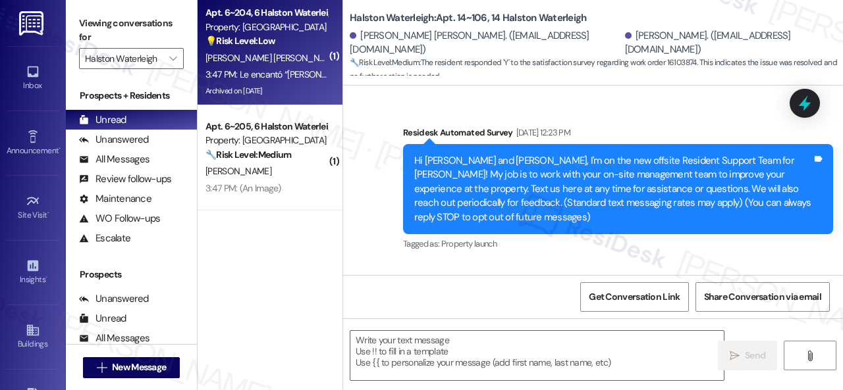
click at [299, 59] on div "[PERSON_NAME] [PERSON_NAME]" at bounding box center [266, 58] width 124 height 16
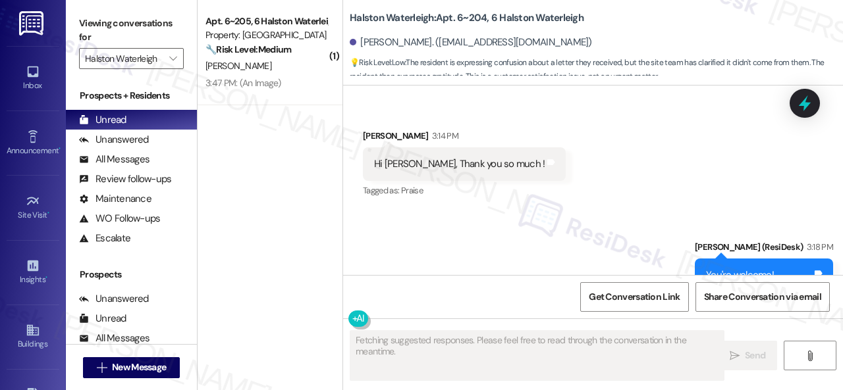
scroll to position [4472, 0]
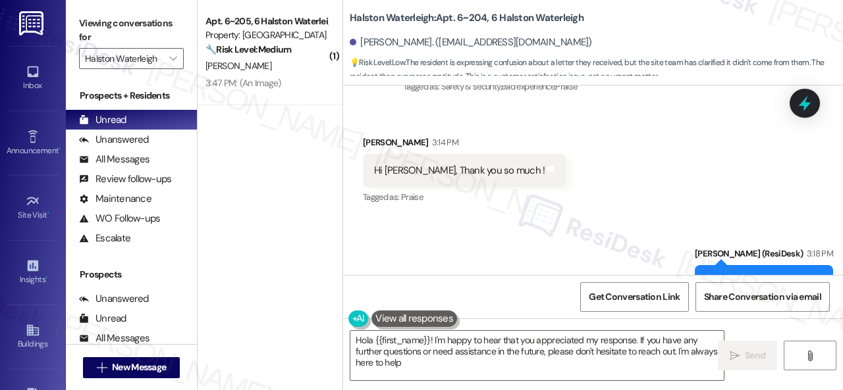
type textarea "Hola {{first_name}}! I'm happy to hear that you appreciated my response. If you…"
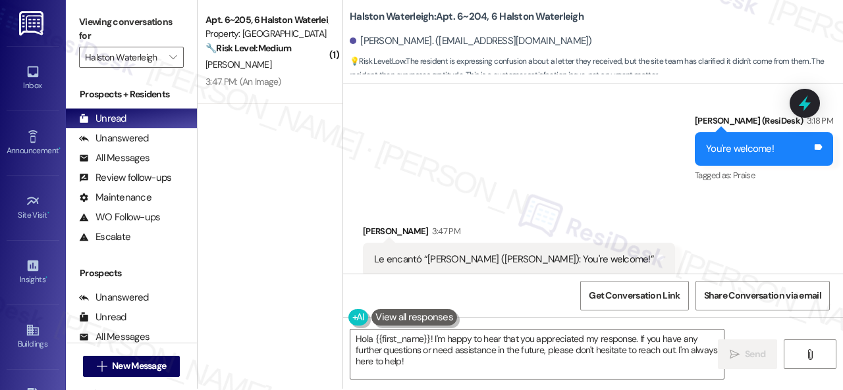
scroll to position [4, 0]
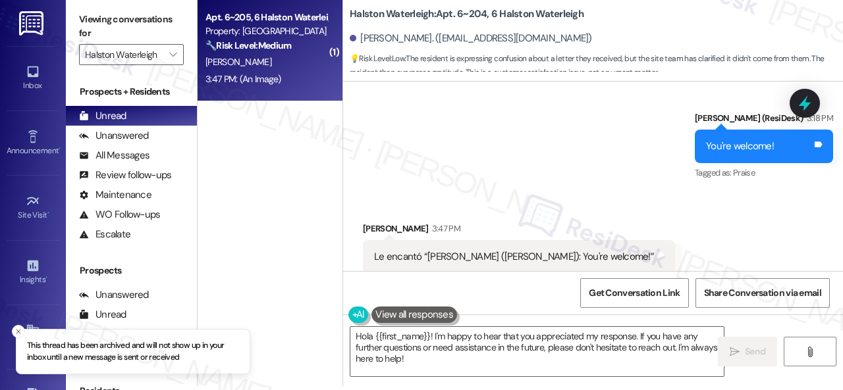
click at [270, 73] on div "3:47 PM: (An Image) 3:47 PM: (An Image)" at bounding box center [243, 79] width 76 height 12
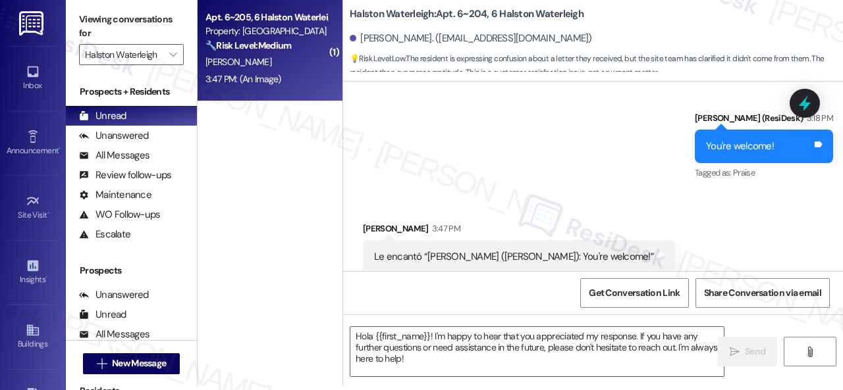
type textarea "Fetching suggested responses. Please feel free to read through the conversation…"
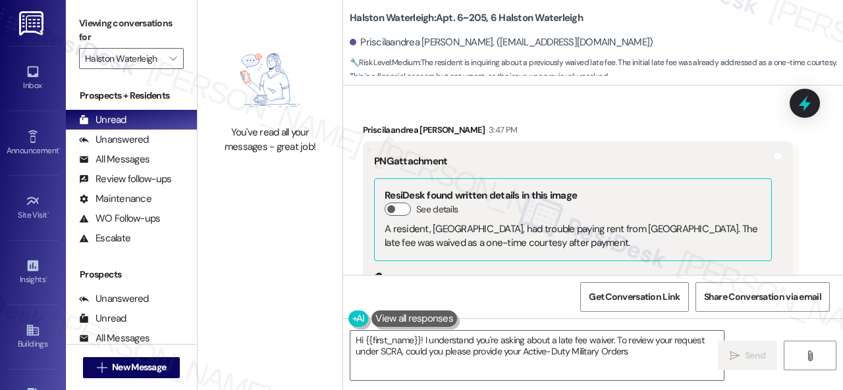
scroll to position [804, 0]
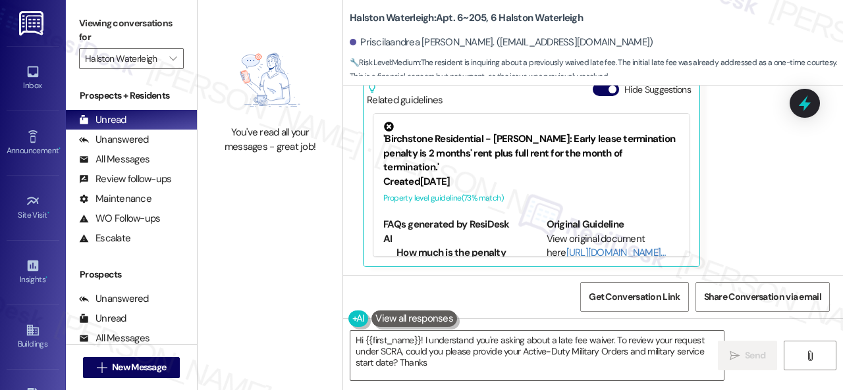
type textarea "Hi {{first_name}}! I understand you're asking about a late fee waiver. To revie…"
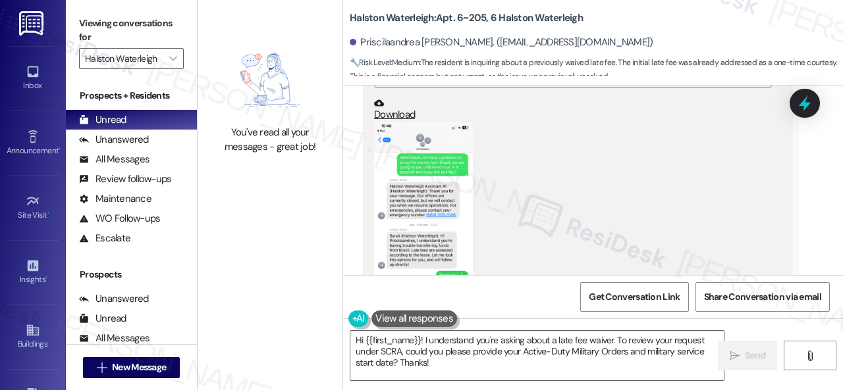
scroll to position [541, 0]
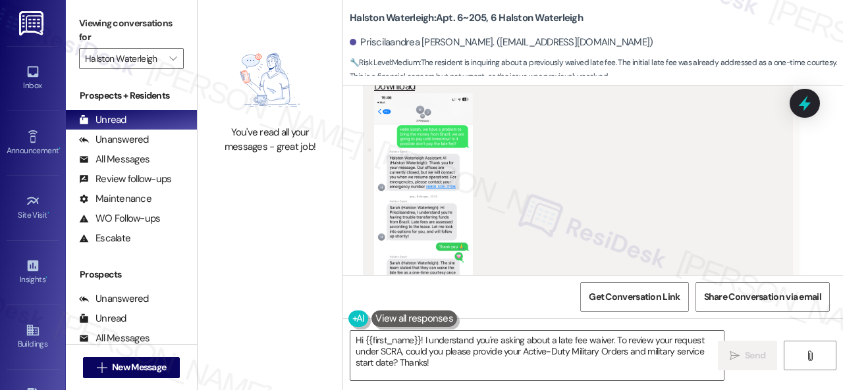
click at [448, 175] on button "Zoom image" at bounding box center [423, 200] width 99 height 214
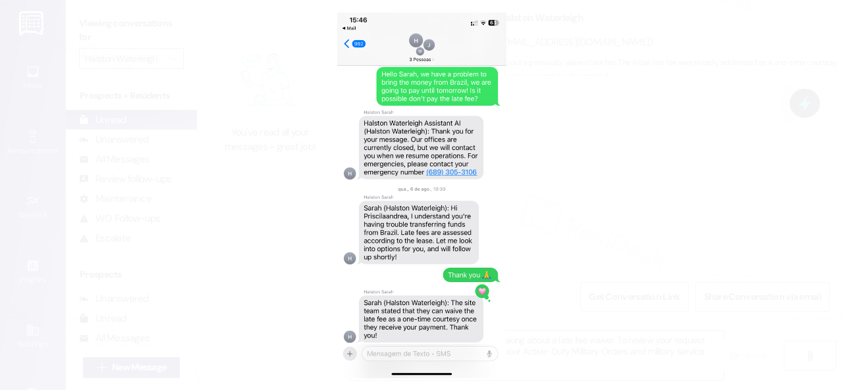
click at [429, 220] on button "Unzoom image" at bounding box center [421, 195] width 843 height 390
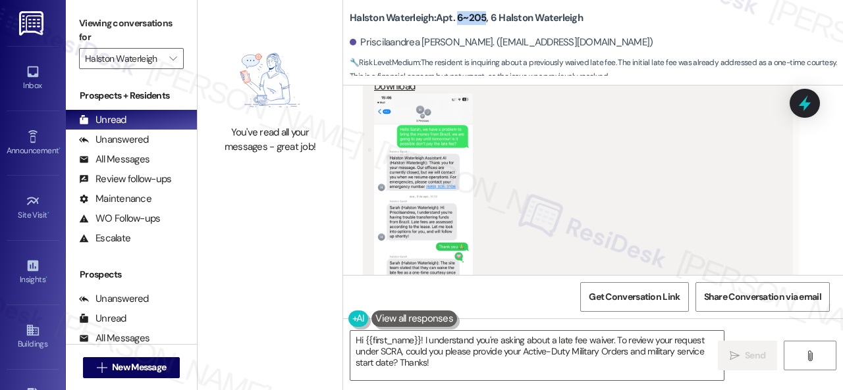
drag, startPoint x: 456, startPoint y: 18, endPoint x: 483, endPoint y: 20, distance: 27.7
click at [483, 20] on b "Halston Waterleigh: Apt. 6~205, 6 Halston Waterleigh" at bounding box center [466, 18] width 233 height 14
copy b "6~205"
click at [22, 338] on div "Buildings" at bounding box center [33, 344] width 66 height 13
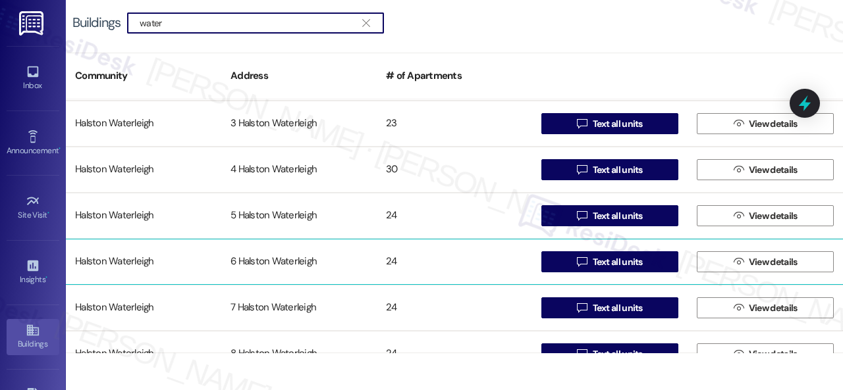
scroll to position [856, 0]
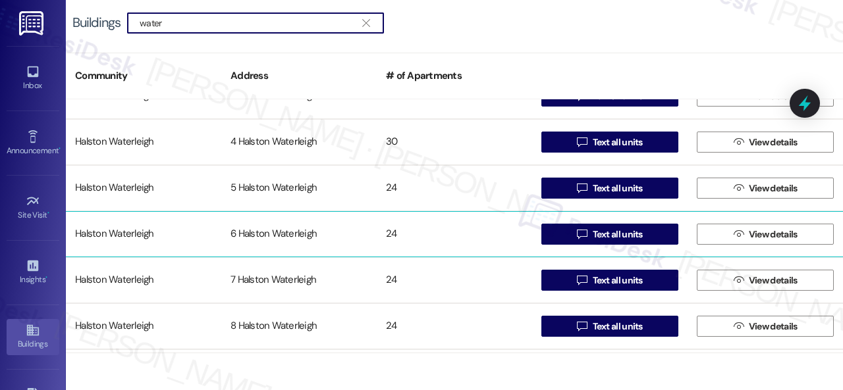
type input "water"
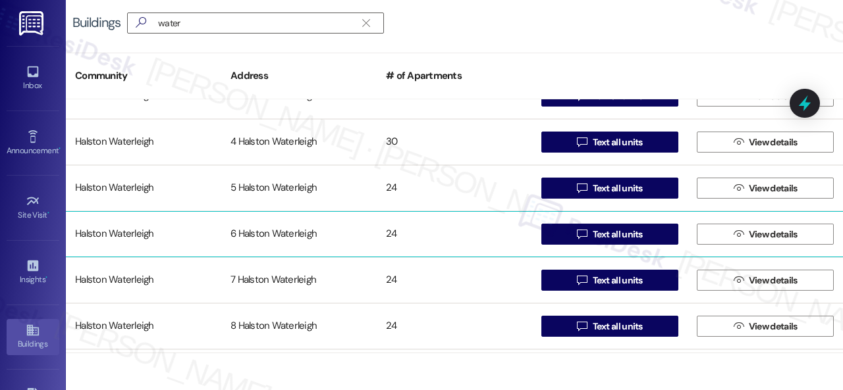
click at [138, 236] on div "Halston Waterleigh" at bounding box center [143, 234] width 155 height 26
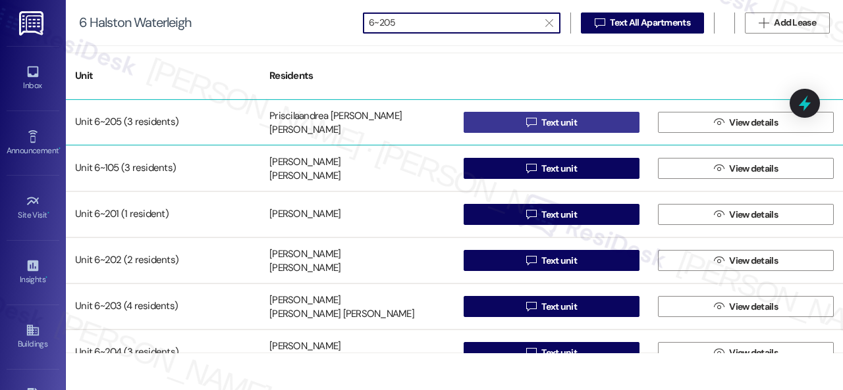
type input "6~205"
click at [517, 124] on button " Text unit" at bounding box center [551, 122] width 176 height 21
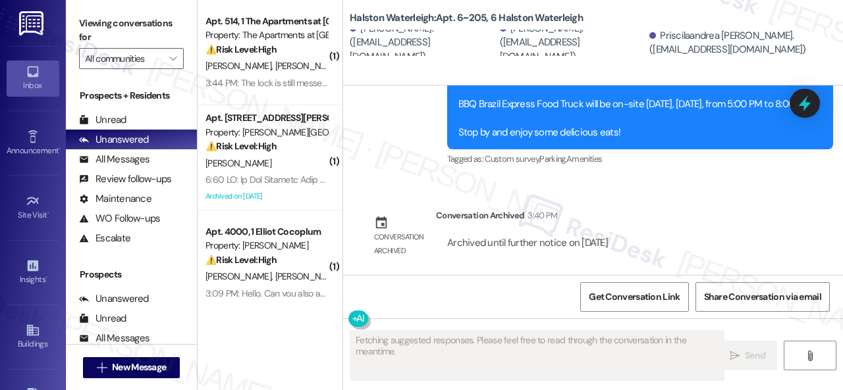
scroll to position [4, 0]
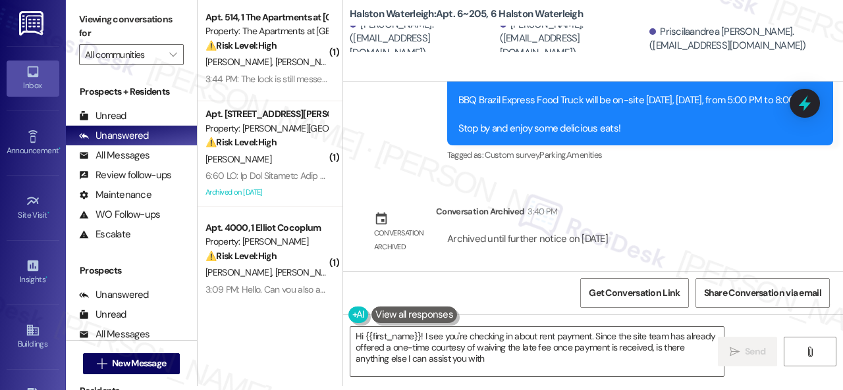
type textarea "Hi {{first_name}}! I see you're checking in about rent payment. Since the site …"
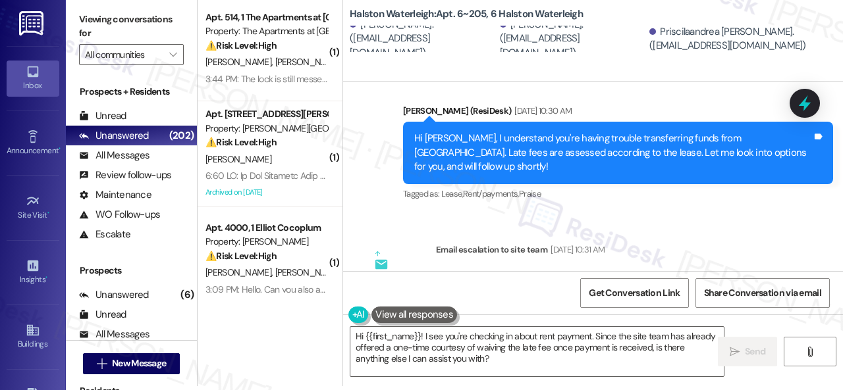
scroll to position [10189, 0]
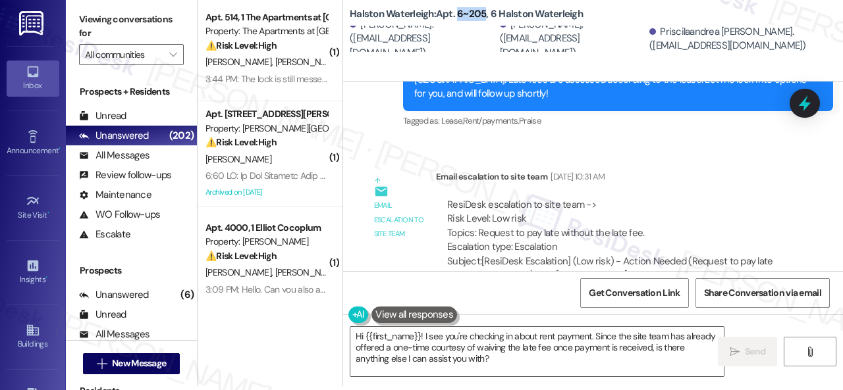
drag, startPoint x: 456, startPoint y: 14, endPoint x: 482, endPoint y: 13, distance: 26.3
click at [482, 13] on b "Halston Waterleigh: Apt. 6~205, 6 Halston Waterleigh" at bounding box center [466, 14] width 233 height 14
copy b "6~205"
click at [176, 53] on icon "" at bounding box center [172, 54] width 7 height 11
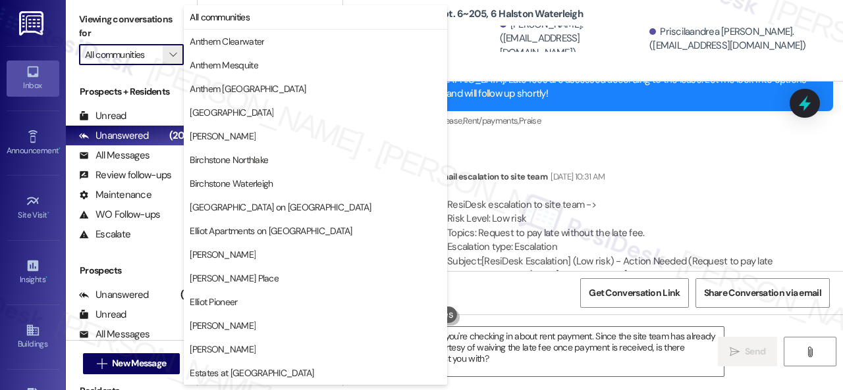
scroll to position [505, 0]
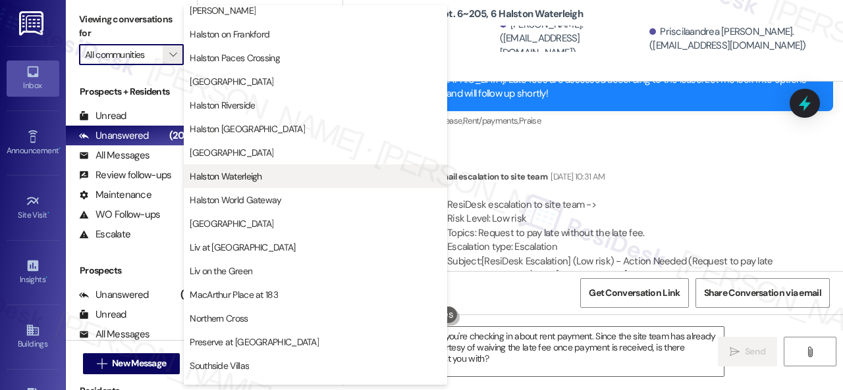
click at [246, 178] on span "Halston Waterleigh" at bounding box center [226, 176] width 72 height 13
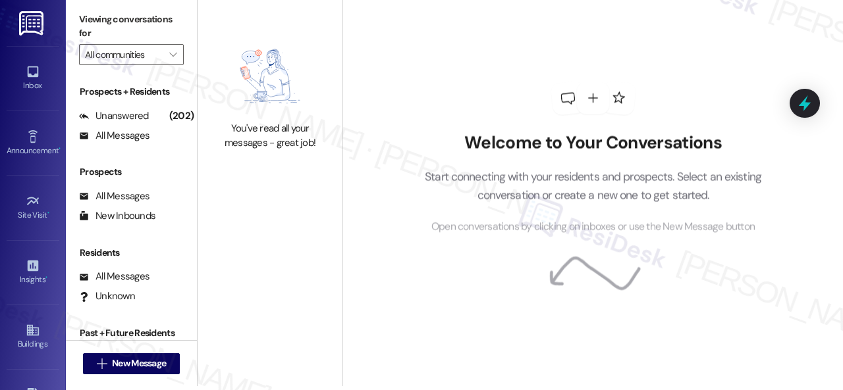
type input "Halston Waterleigh"
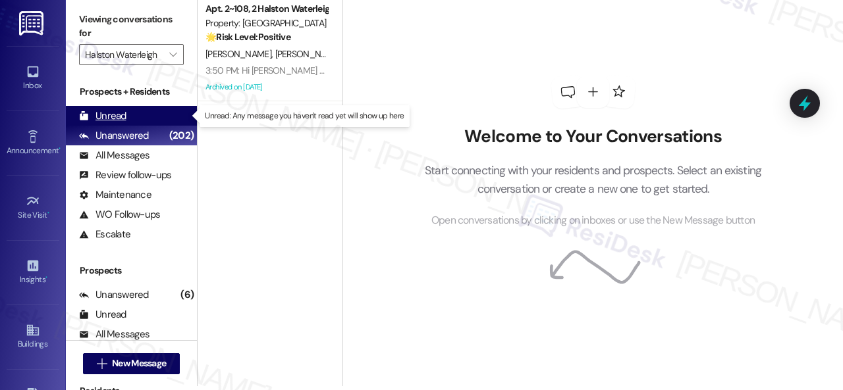
click at [118, 114] on div "Unread" at bounding box center [102, 116] width 47 height 14
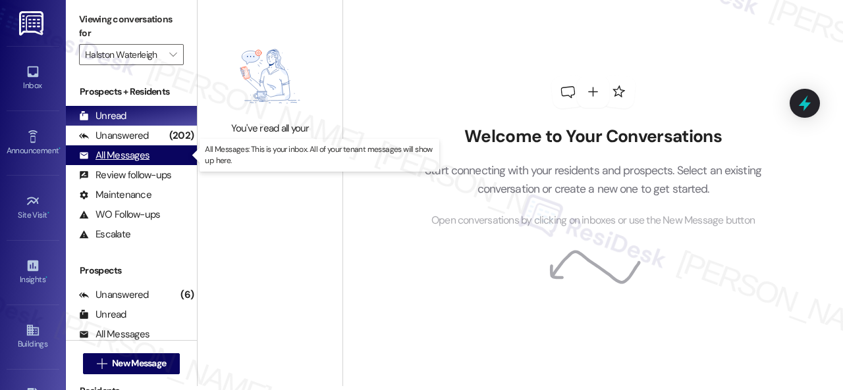
click at [136, 153] on div "All Messages" at bounding box center [114, 156] width 70 height 14
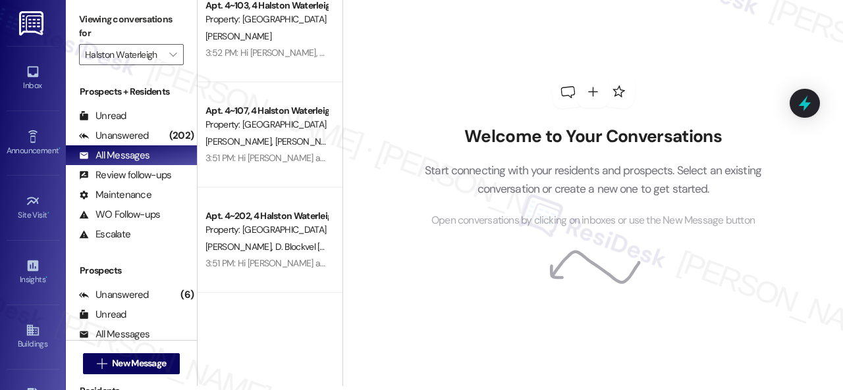
scroll to position [2041, 0]
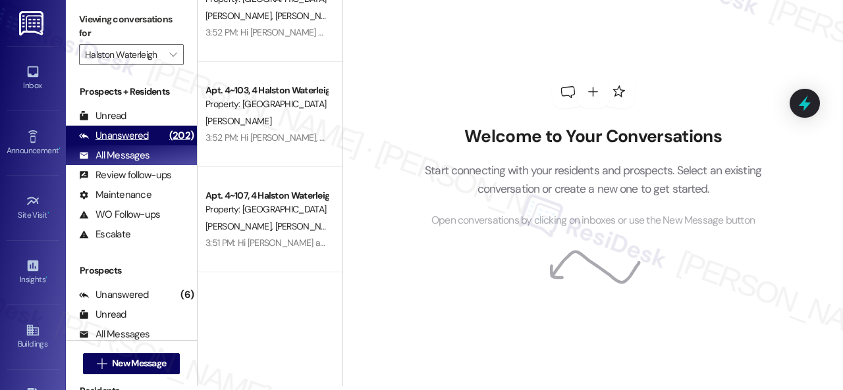
click at [120, 131] on div "Unanswered" at bounding box center [114, 136] width 70 height 14
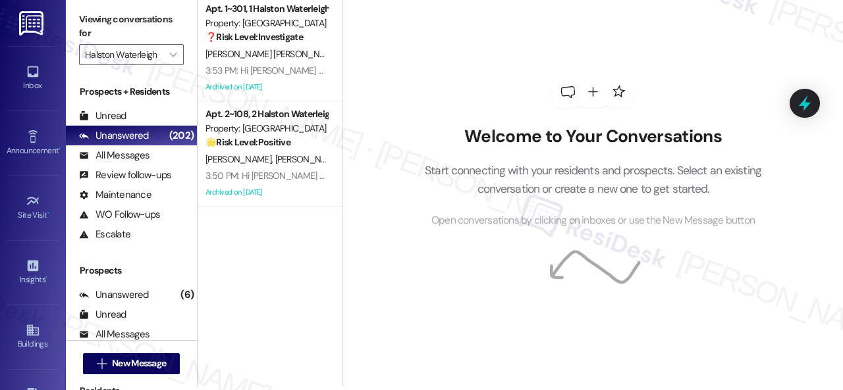
scroll to position [0, 0]
click at [136, 156] on div "All Messages" at bounding box center [114, 156] width 70 height 14
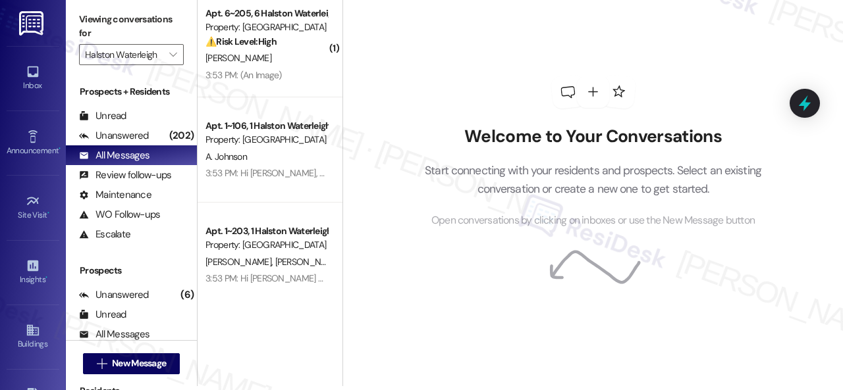
scroll to position [492, 0]
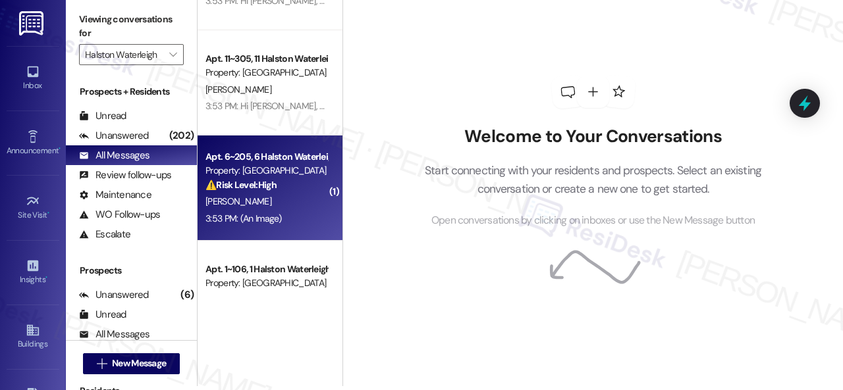
click at [245, 180] on strong "⚠️ Risk Level: High" at bounding box center [240, 185] width 71 height 12
click at [295, 209] on div "[PERSON_NAME]" at bounding box center [266, 202] width 124 height 16
click at [274, 201] on div "[PERSON_NAME]" at bounding box center [266, 202] width 124 height 16
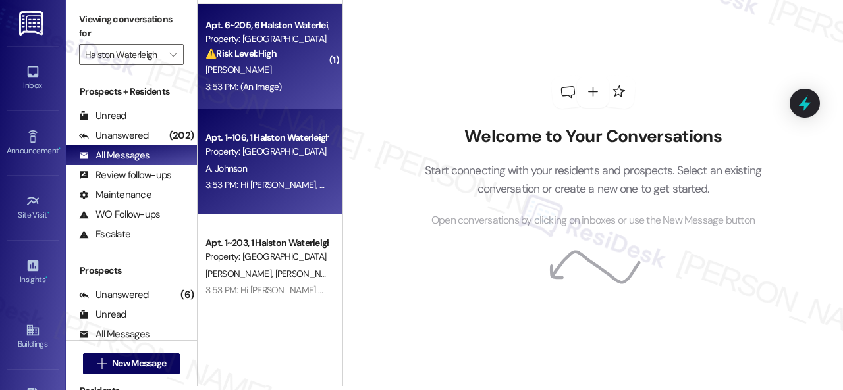
click at [276, 192] on div "3:53 PM: Hi Alexander, Update: BBQ Brazil Express Food Truck will not be coming…" at bounding box center [266, 185] width 124 height 16
click at [291, 69] on div "[PERSON_NAME]" at bounding box center [266, 70] width 124 height 16
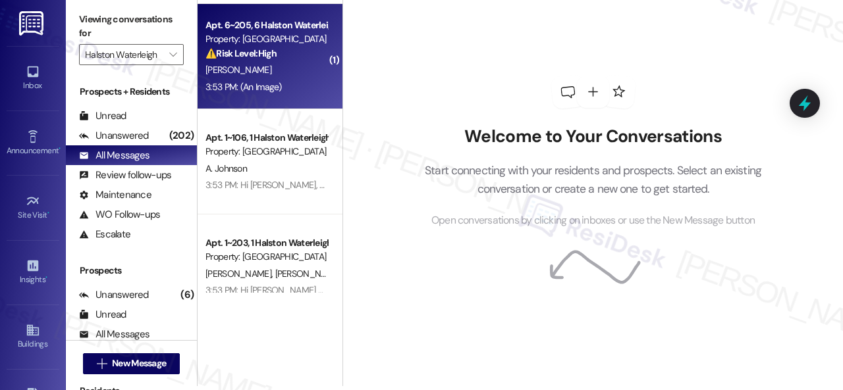
drag, startPoint x: 291, startPoint y: 69, endPoint x: 369, endPoint y: 41, distance: 82.4
click at [369, 41] on div "Welcome to Your Conversations Start connecting with your residents and prospect…" at bounding box center [592, 191] width 500 height 390
click at [265, 82] on div "3:53 PM: (An Image) 3:53 PM: (An Image)" at bounding box center [243, 87] width 76 height 12
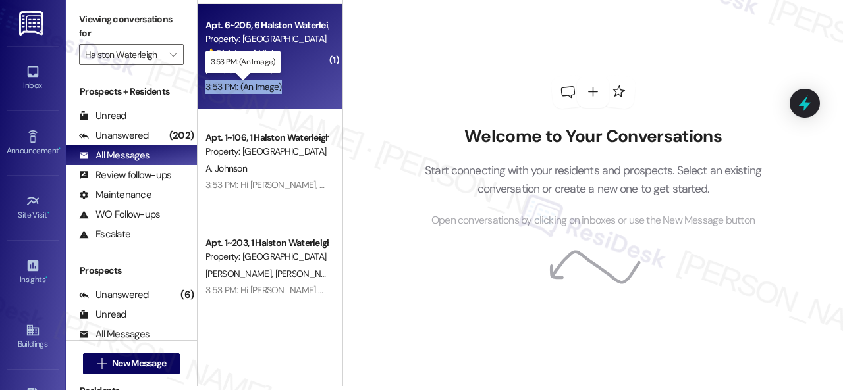
click at [265, 82] on div "3:53 PM: (An Image) 3:53 PM: (An Image)" at bounding box center [243, 87] width 76 height 12
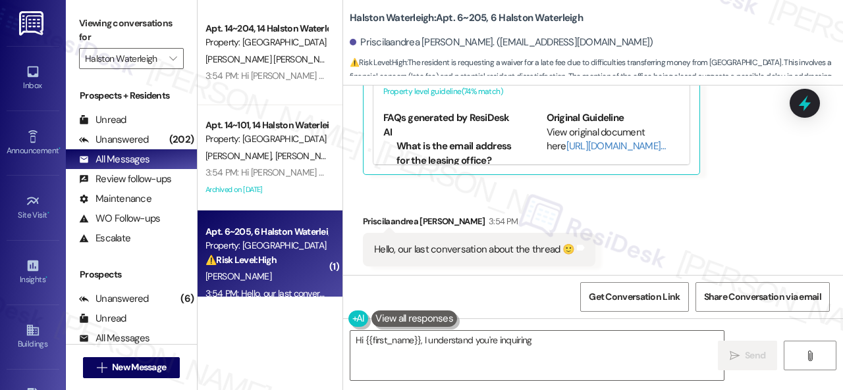
scroll to position [1060, 0]
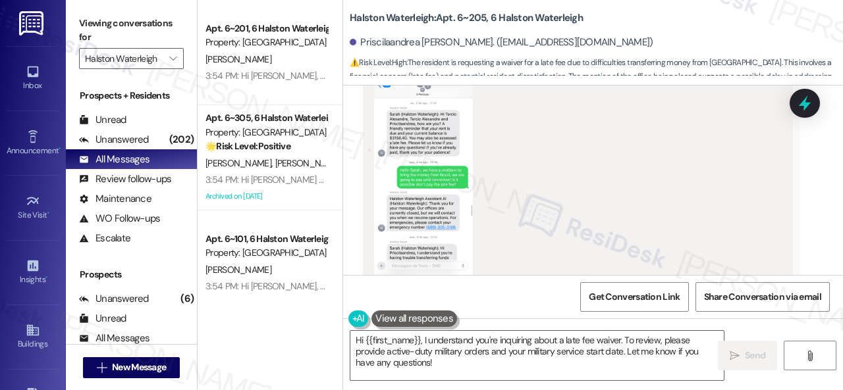
click at [712, 150] on div "(Click to zoom)" at bounding box center [573, 183] width 398 height 232
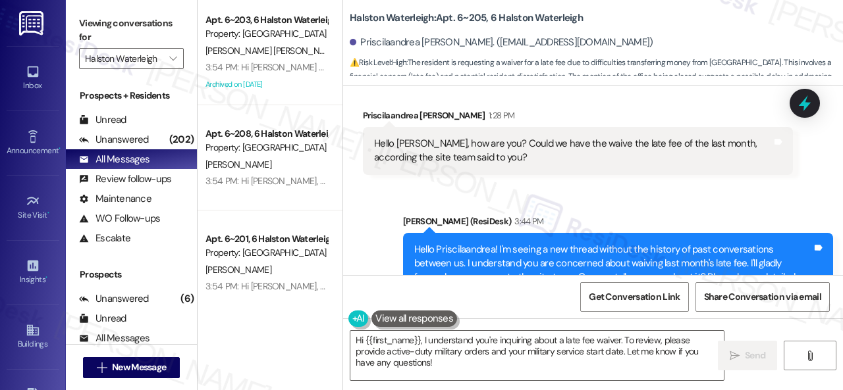
scroll to position [7, 0]
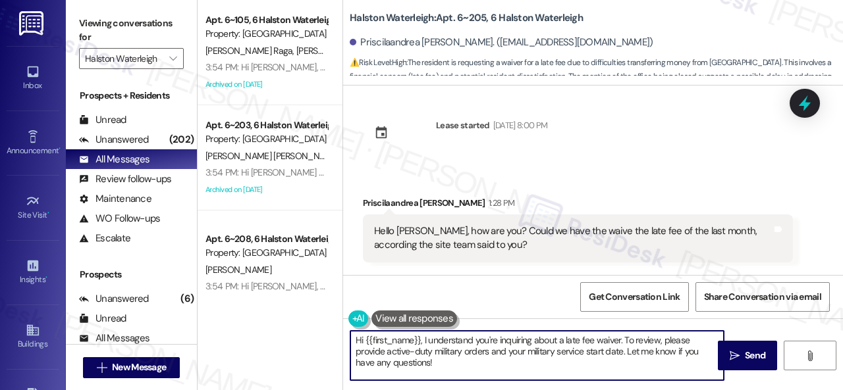
drag, startPoint x: 346, startPoint y: 343, endPoint x: 383, endPoint y: 340, distance: 37.0
click at [299, 330] on div "Apt. 6~105, 6 Halston Waterleigh Property: Halston Waterleigh J. Raga I. Cortes…" at bounding box center [519, 195] width 645 height 390
paste textarea "I will forward your inquiry to the site team and get back to you as soon as I r…"
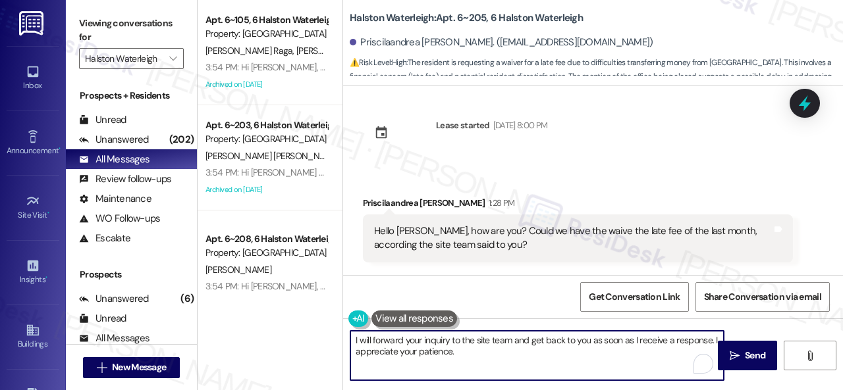
click at [431, 342] on textarea "I will forward your inquiry to the site team and get back to you as soon as I r…" at bounding box center [536, 355] width 373 height 49
click at [431, 340] on textarea "I will forward your inquiry to the site team and get back to you as soon as I r…" at bounding box center [536, 355] width 373 height 49
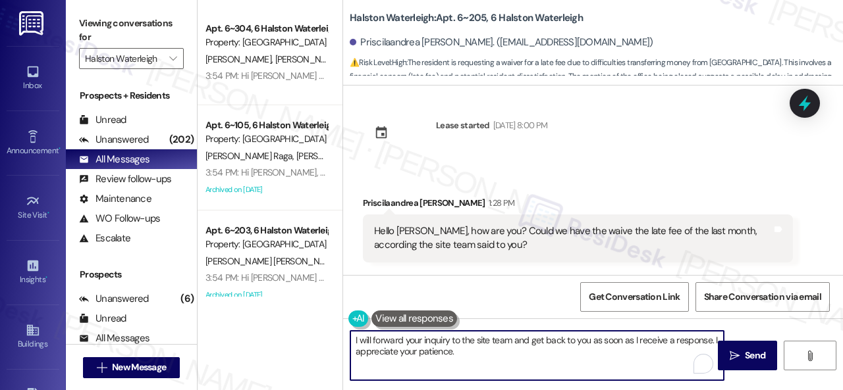
click at [431, 340] on textarea "I will forward your inquiry to the site team and get back to you as soon as I r…" at bounding box center [536, 355] width 373 height 49
type textarea "I will forward your request to the site team and get back to you as soon as I r…"
click at [749, 353] on span "Send" at bounding box center [754, 356] width 20 height 14
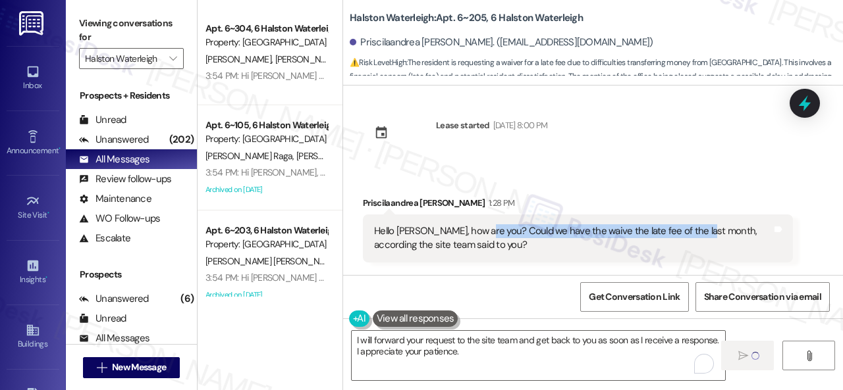
drag, startPoint x: 479, startPoint y: 233, endPoint x: 699, endPoint y: 228, distance: 219.9
click at [699, 228] on div "Hello [PERSON_NAME], how are you? Could we have the waive the late fee of the l…" at bounding box center [573, 238] width 398 height 28
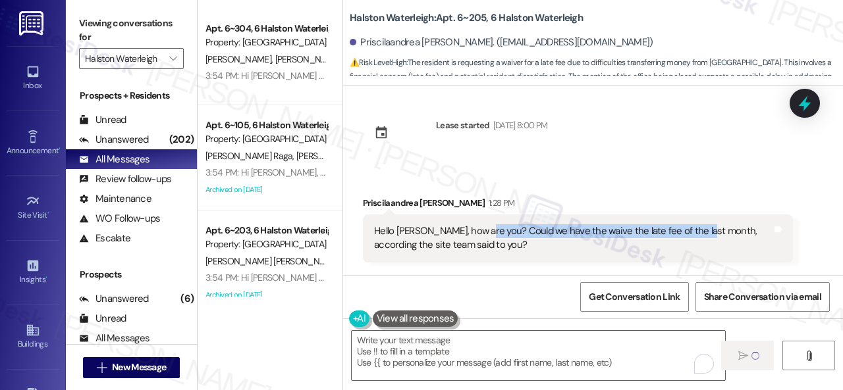
copy div "Could we have the waive the late fee of the last month"
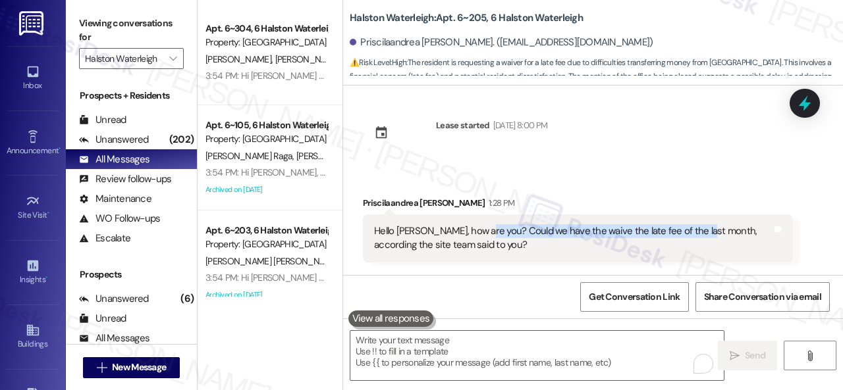
scroll to position [1389, 0]
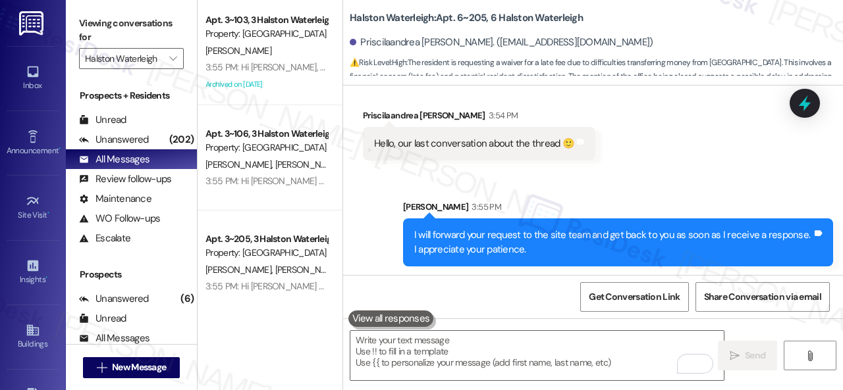
scroll to position [4, 0]
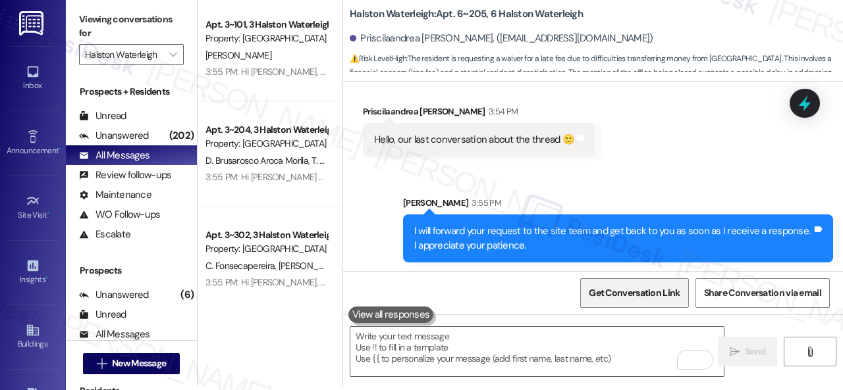
click at [636, 298] on span "Get Conversation Link" at bounding box center [633, 293] width 91 height 14
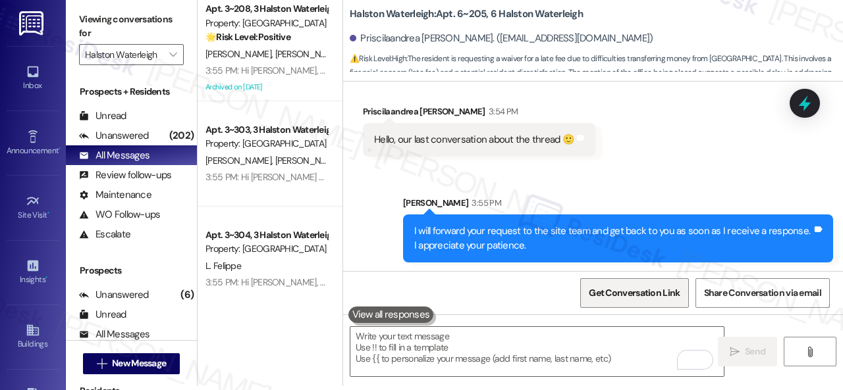
click at [635, 288] on span "Get Conversation Link" at bounding box center [633, 293] width 91 height 14
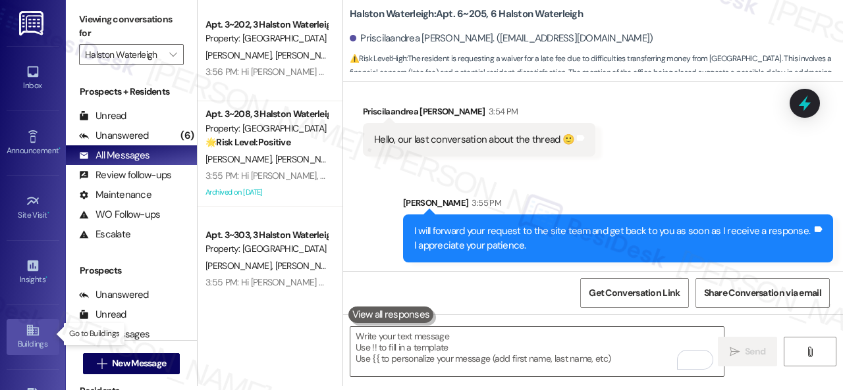
click at [27, 332] on icon at bounding box center [32, 330] width 12 height 11
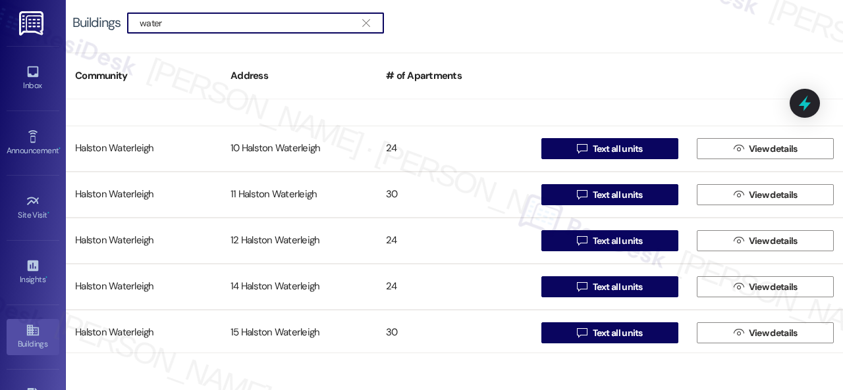
scroll to position [790, 0]
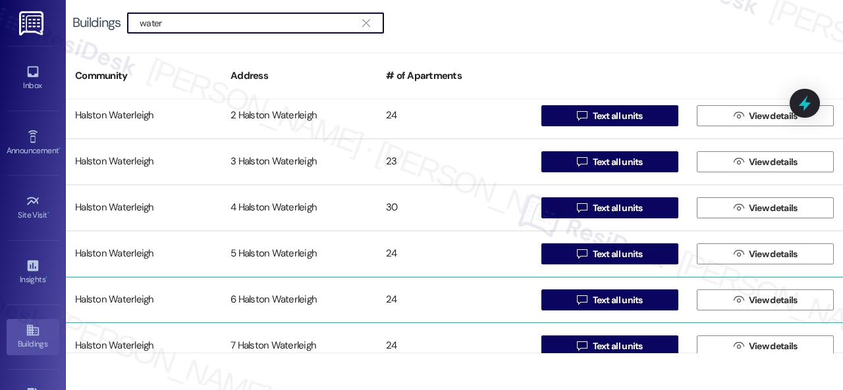
type input "water"
click at [120, 306] on div "Halston Waterleigh" at bounding box center [143, 300] width 155 height 26
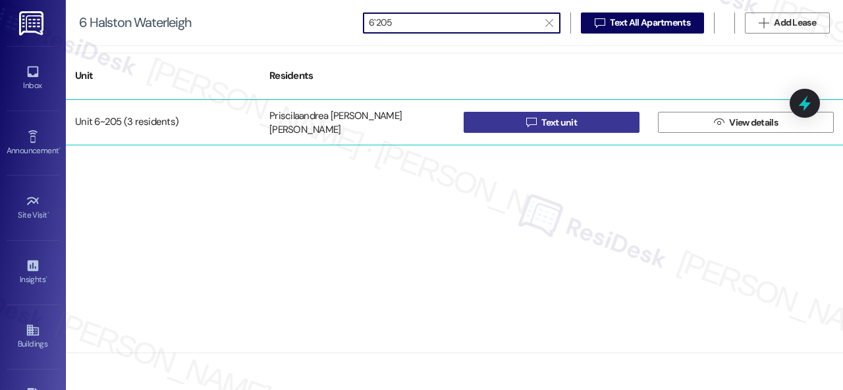
type input "6`205"
click at [580, 122] on button " Text unit" at bounding box center [551, 122] width 176 height 21
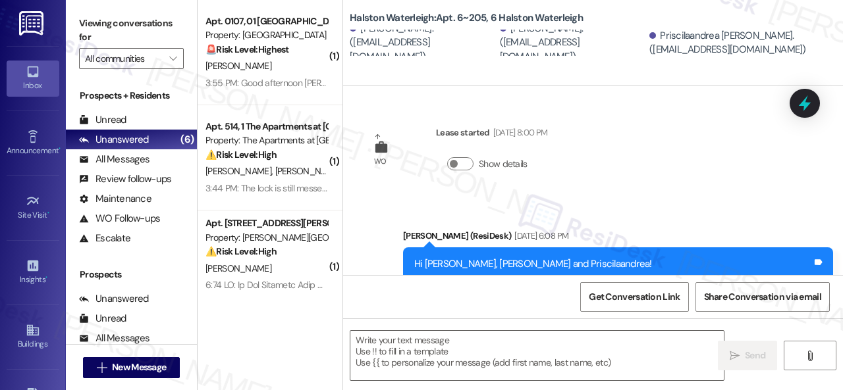
type textarea "Fetching suggested responses. Please feel free to read through the conversation…"
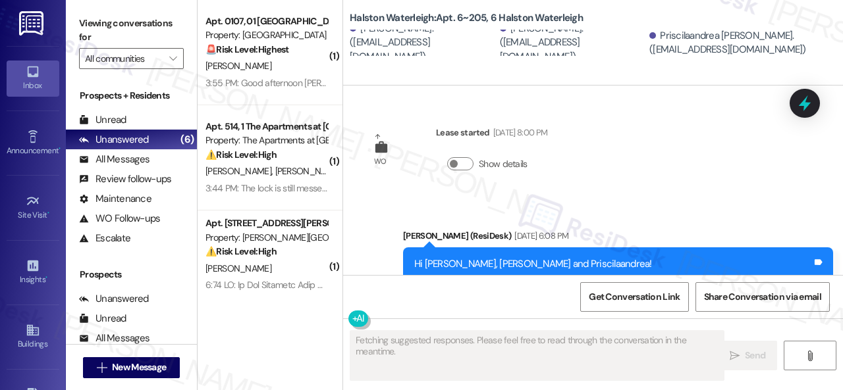
scroll to position [10882, 0]
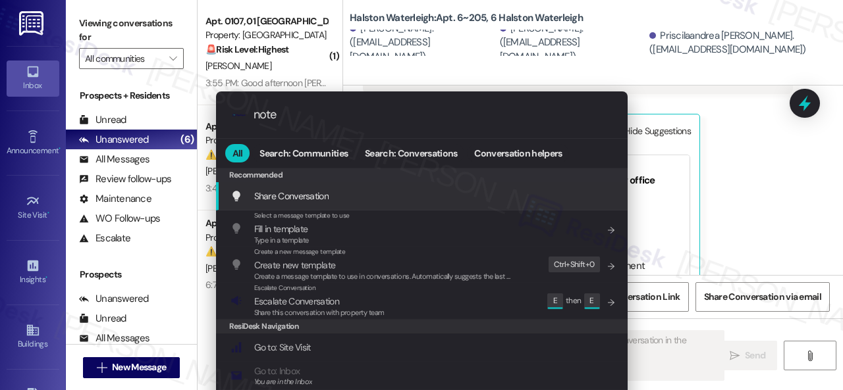
type input "notes"
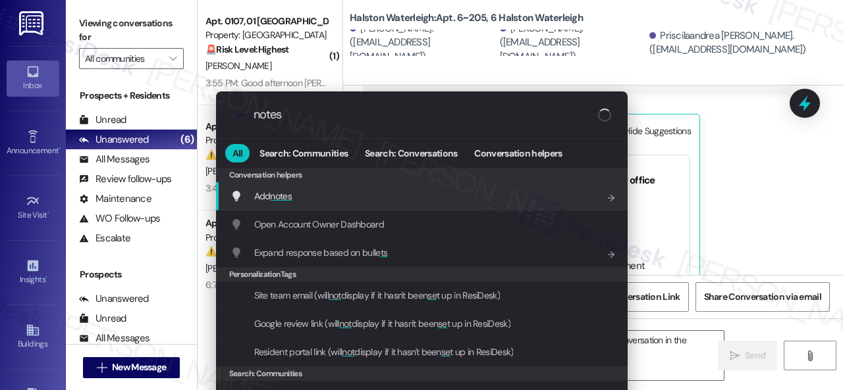
click at [278, 194] on span "notes" at bounding box center [281, 196] width 22 height 12
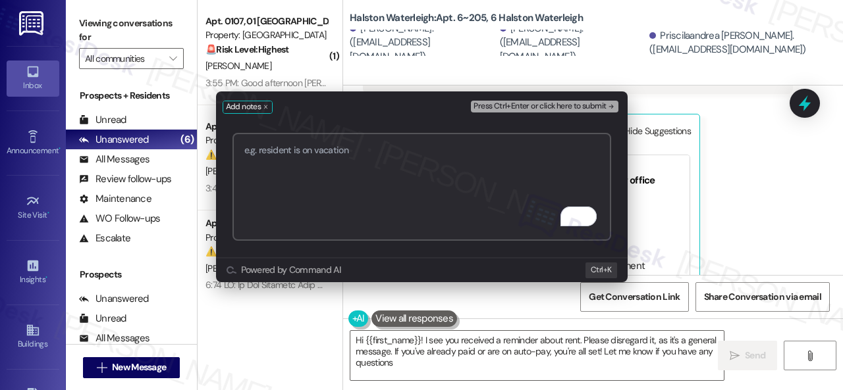
type textarea "Hi {{first_name}}! I see you received a reminder about rent. Please disregard i…"
paste textarea "[URL][DOMAIN_NAME]"
type textarea "Go to [URL][DOMAIN_NAME]"
click at [541, 102] on span "Press Ctrl+Enter or click here to submit" at bounding box center [539, 106] width 132 height 9
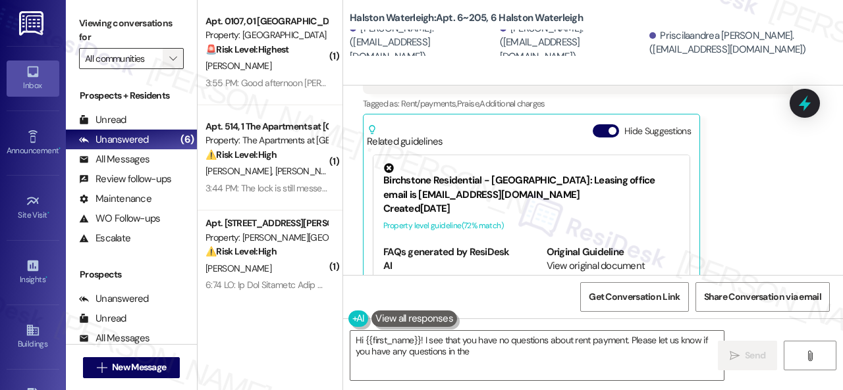
type textarea "Hi {{first_name}}! I see that you have no questions about rent payment. Please …"
